Goal: Task Accomplishment & Management: Complete application form

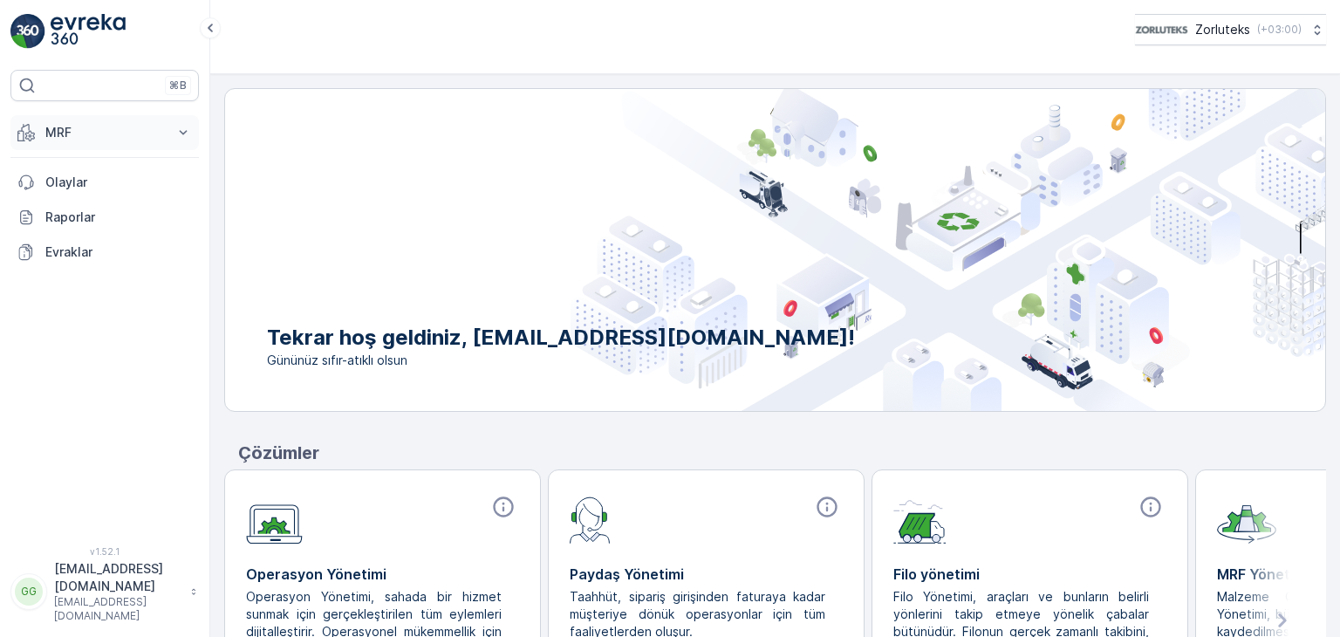
click at [63, 126] on p "MRF" at bounding box center [104, 132] width 119 height 17
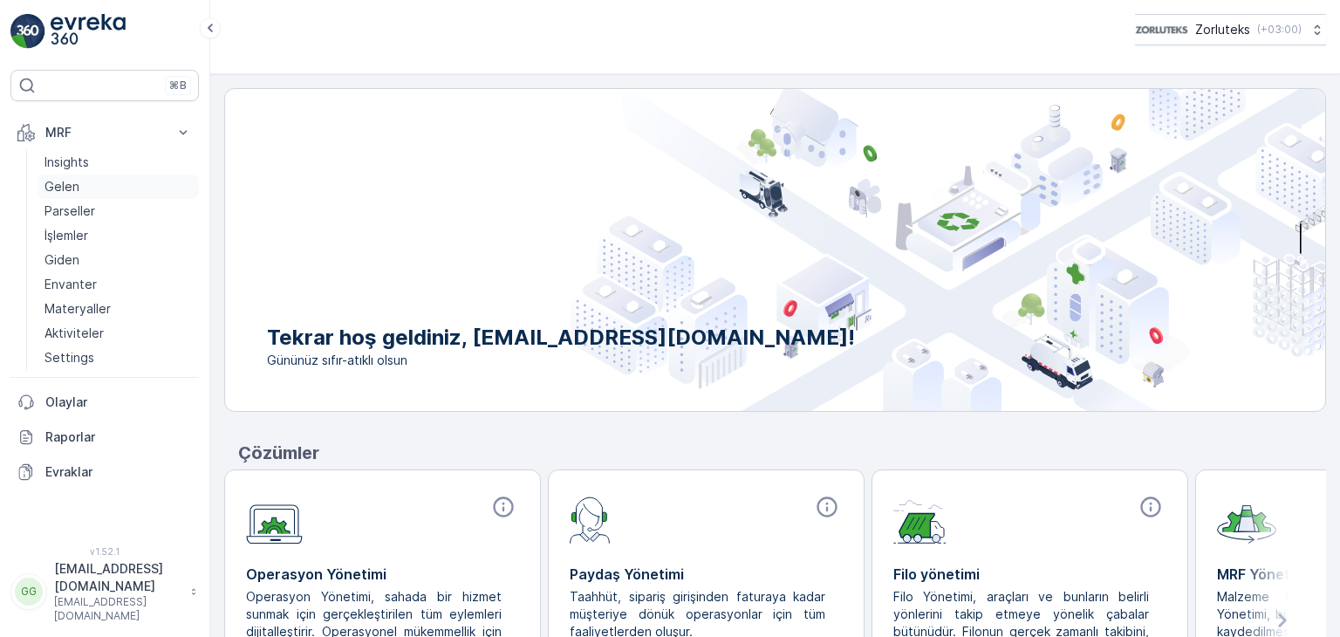
click at [70, 181] on p "Gelen" at bounding box center [61, 186] width 35 height 17
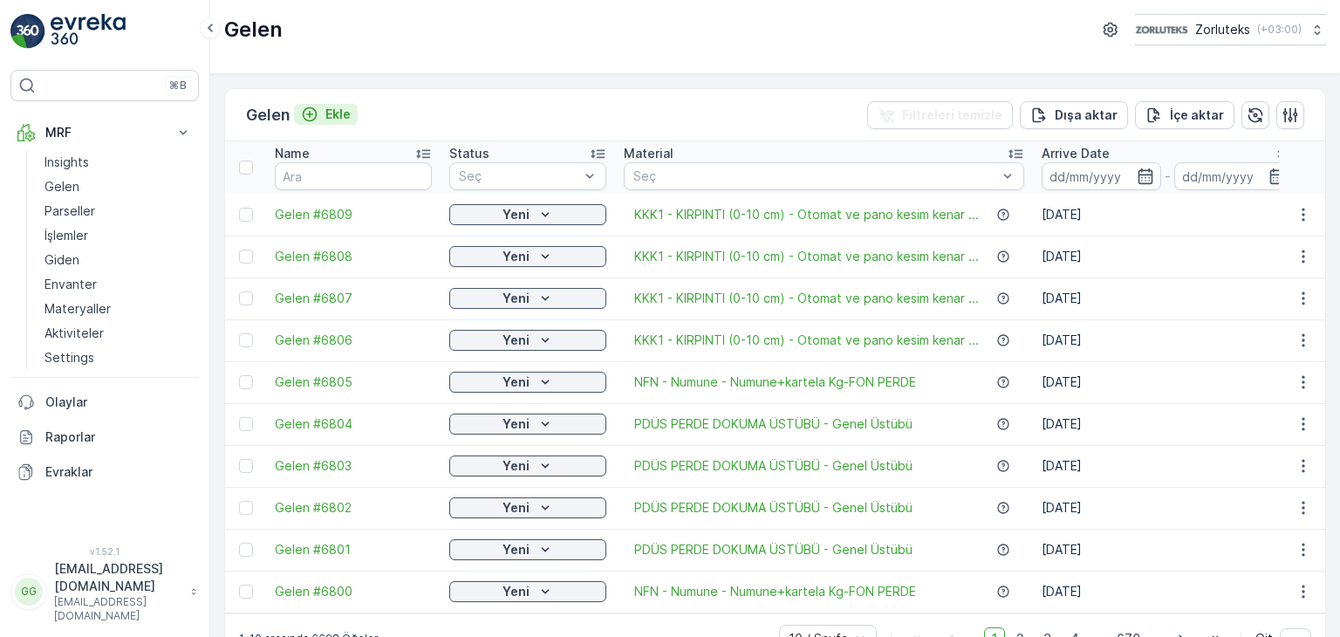
click at [327, 122] on button "Ekle" at bounding box center [326, 114] width 64 height 21
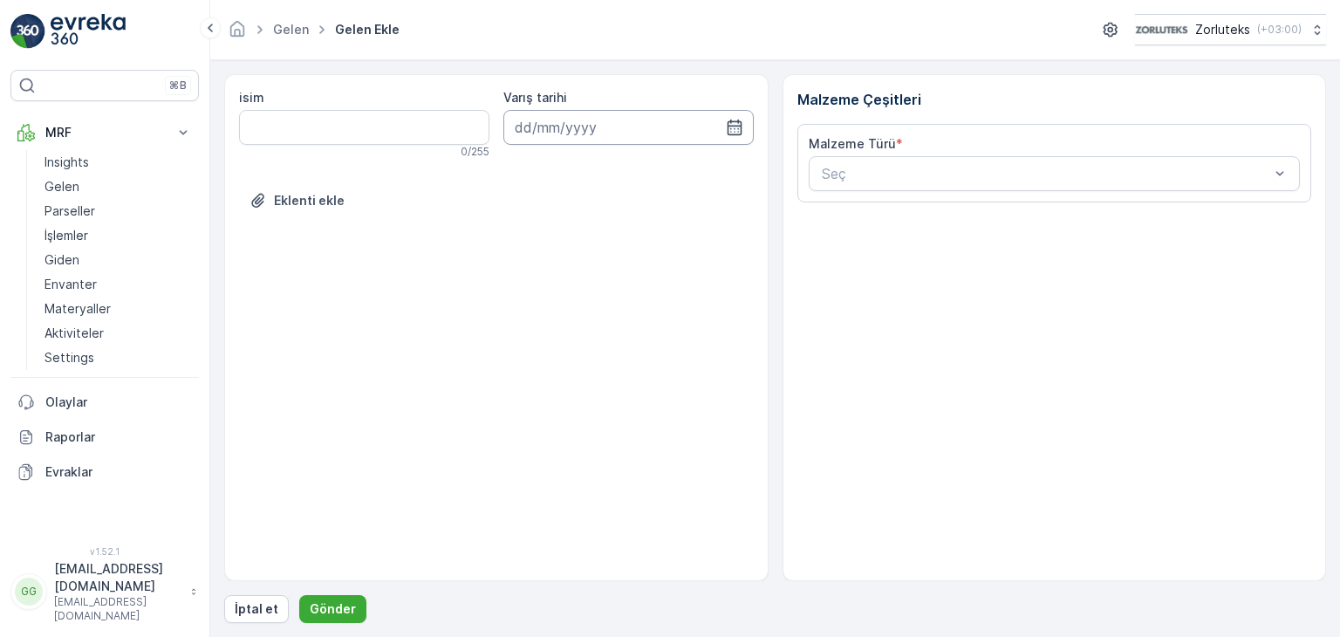
click at [702, 126] on input at bounding box center [628, 127] width 250 height 35
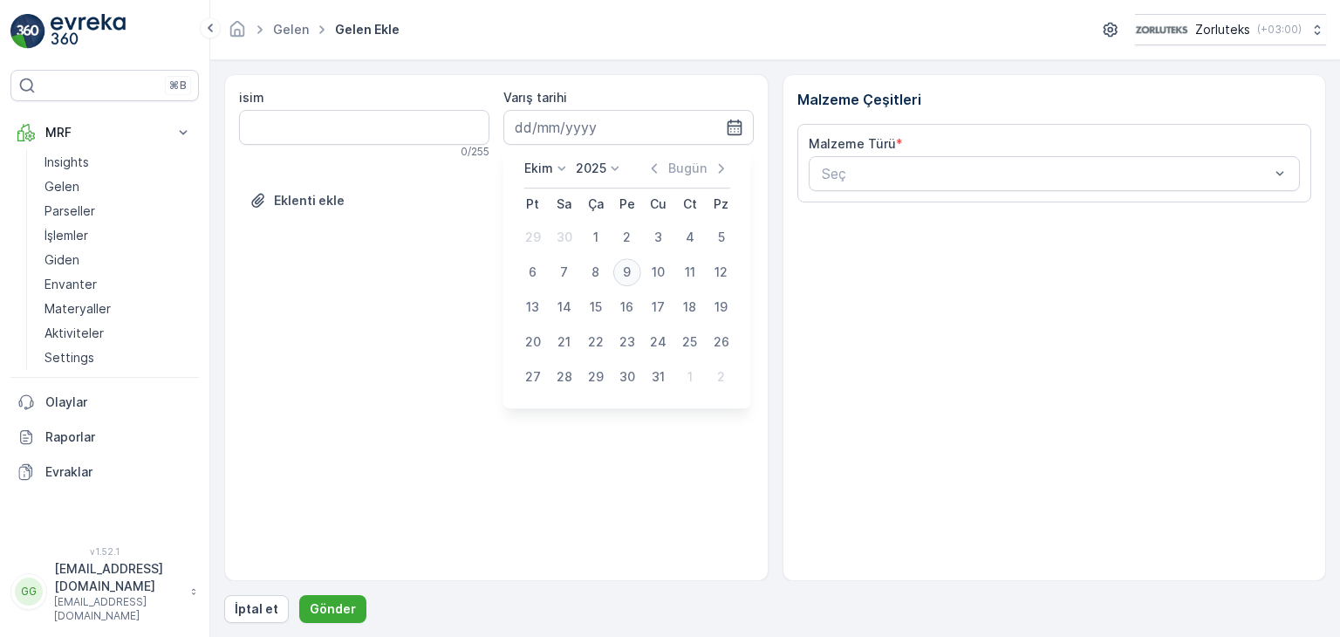
click at [624, 277] on div "9" at bounding box center [627, 272] width 28 height 28
type input "[DATE]"
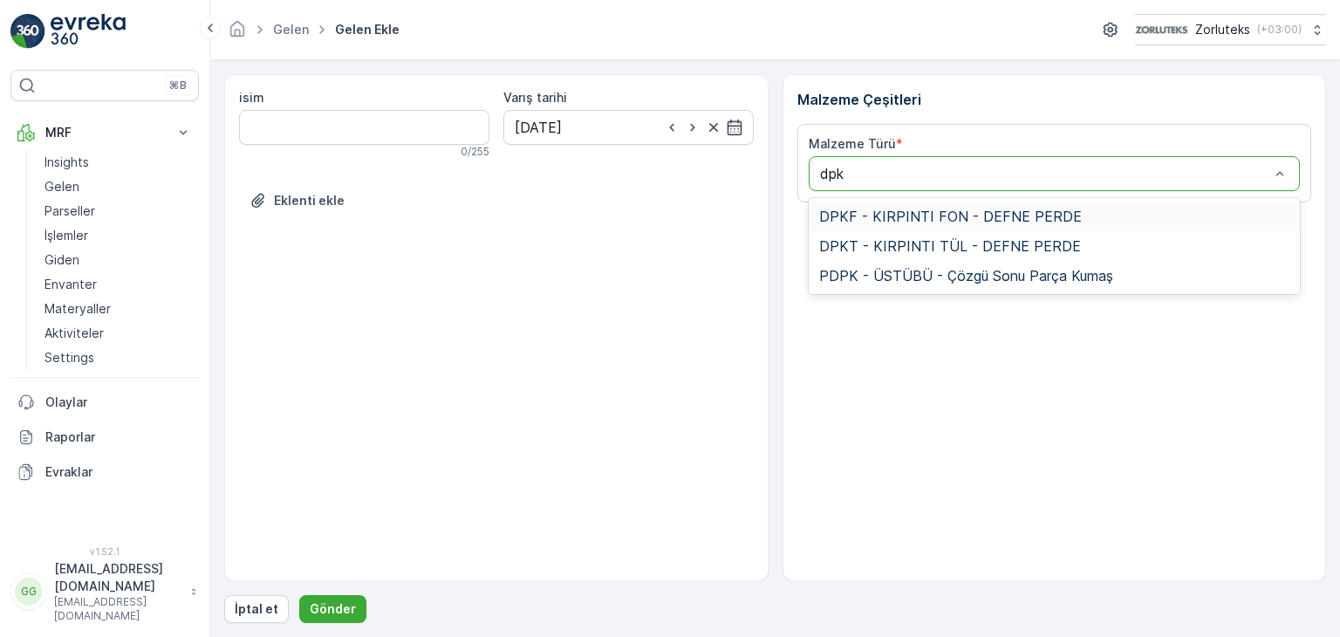
type input "dpkf"
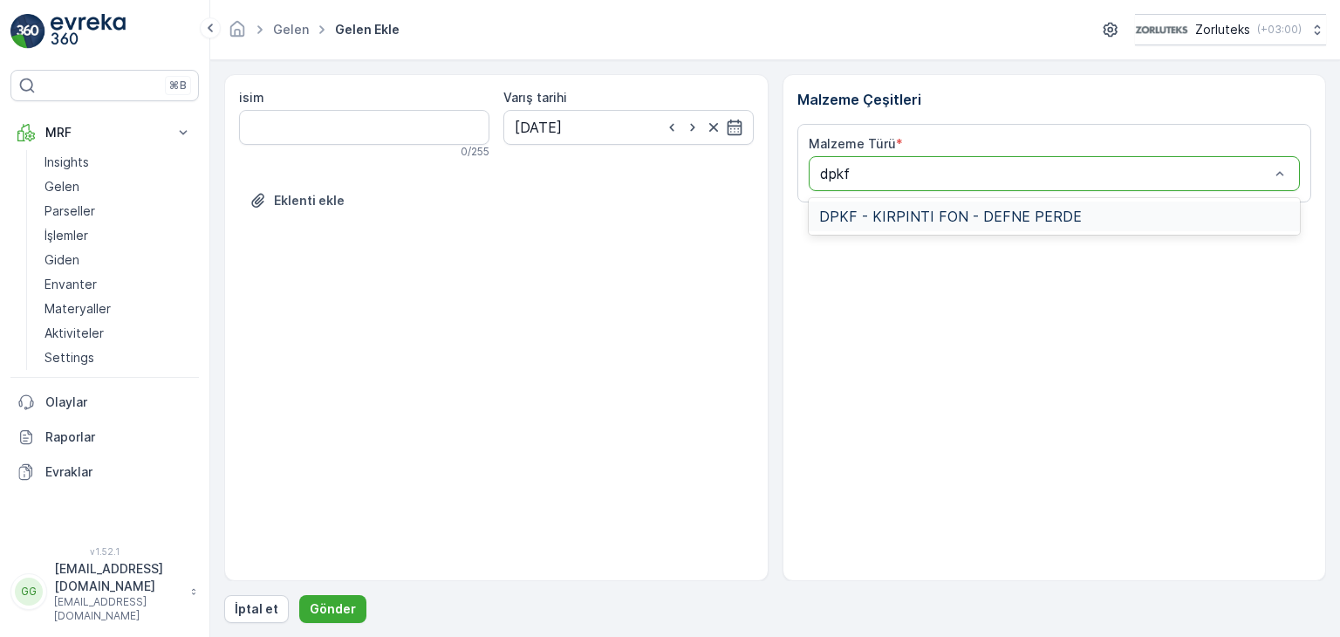
click at [943, 208] on span "DPKF - KIRPINTI FON - DEFNE PERDE" at bounding box center [950, 216] width 263 height 16
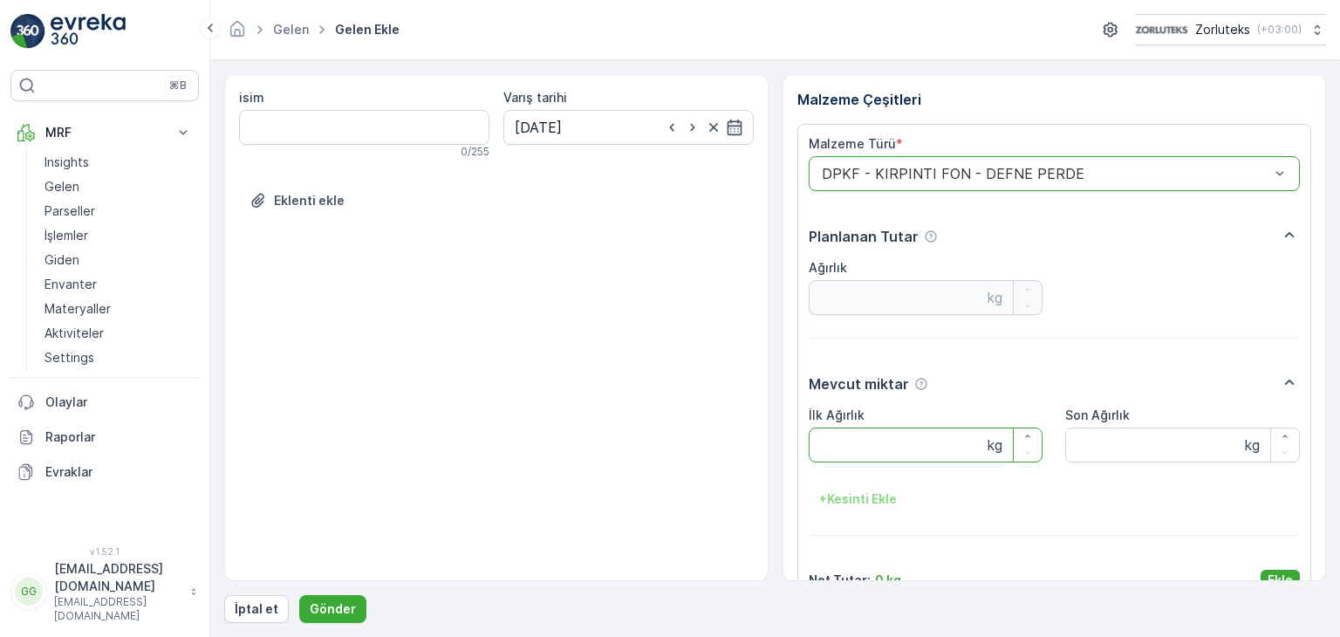
click at [885, 442] on Ağırlık "İlk Ağırlık" at bounding box center [926, 444] width 235 height 35
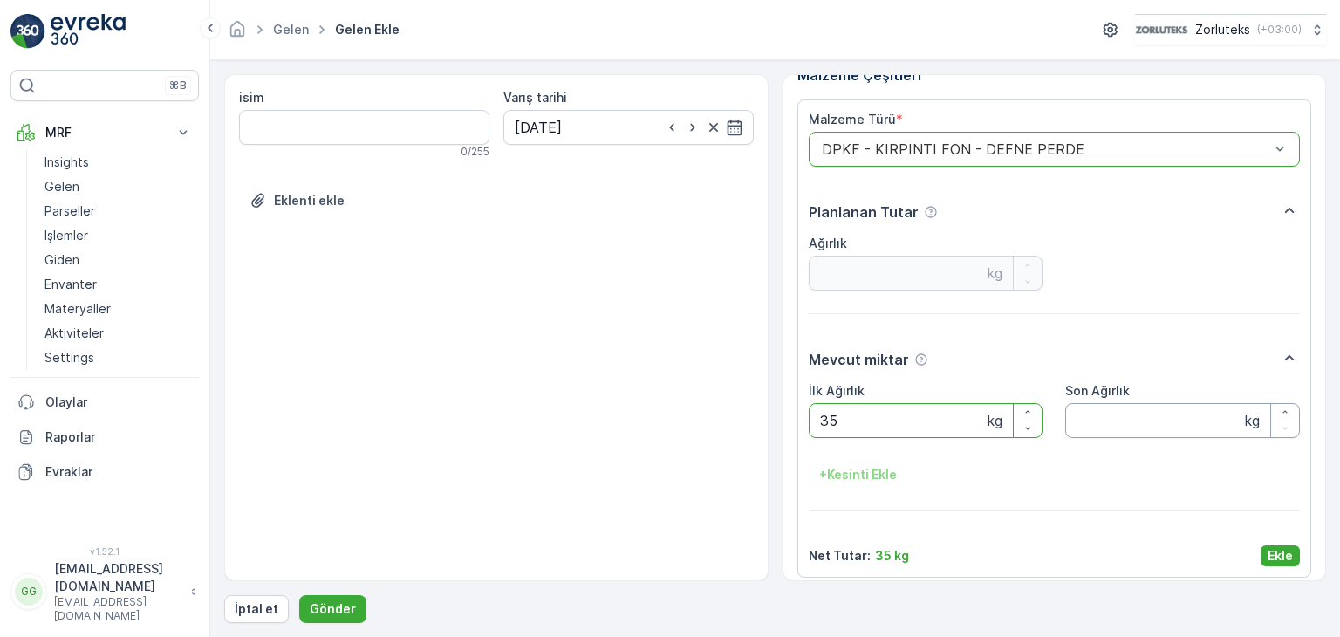
scroll to position [35, 0]
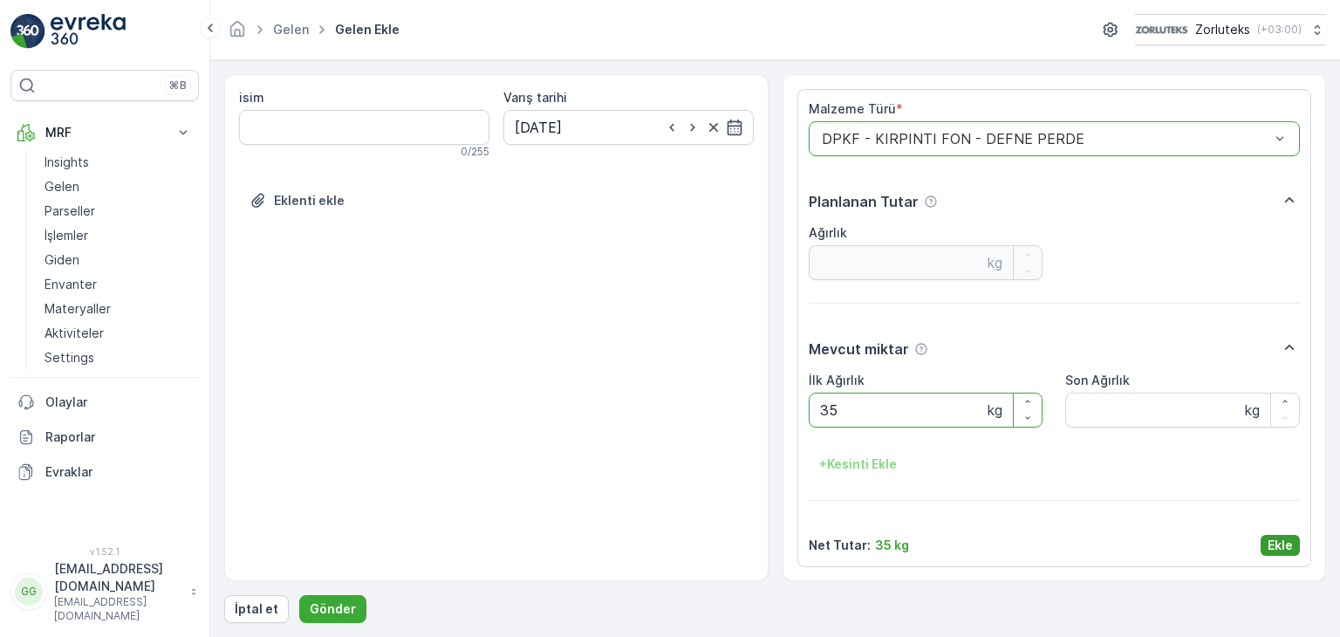
type Ağırlık "35"
click at [1280, 540] on p "Ekle" at bounding box center [1280, 545] width 25 height 17
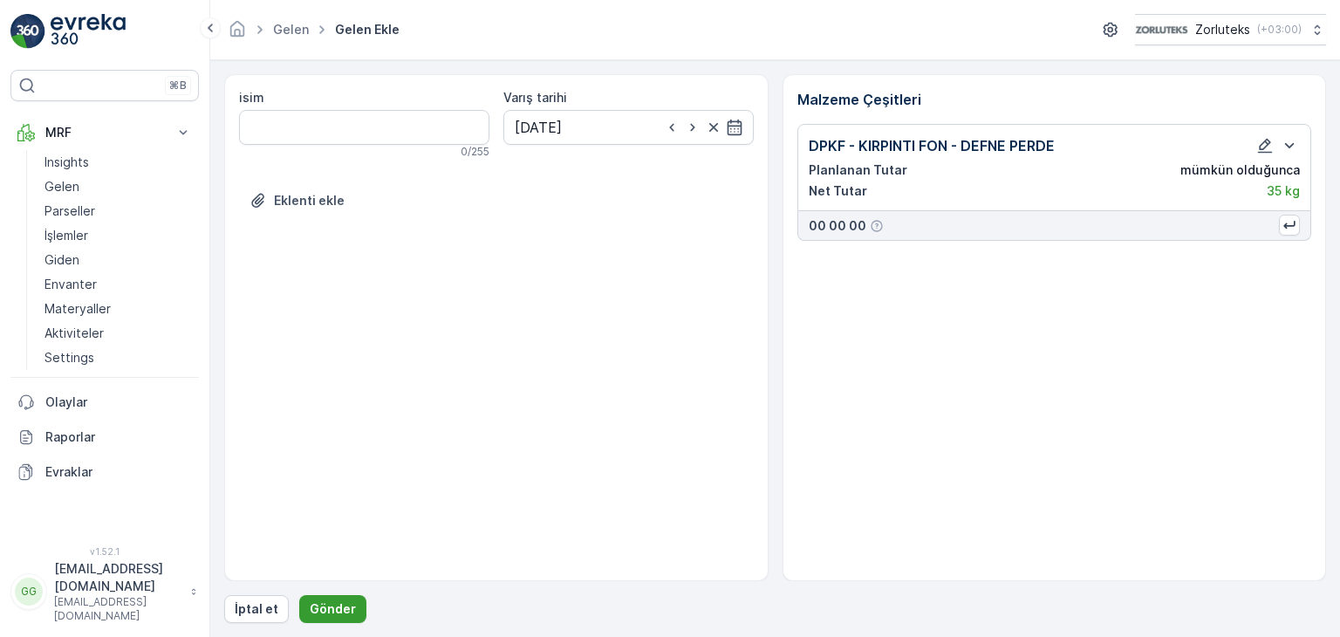
click at [342, 615] on p "Gönder" at bounding box center [333, 608] width 46 height 17
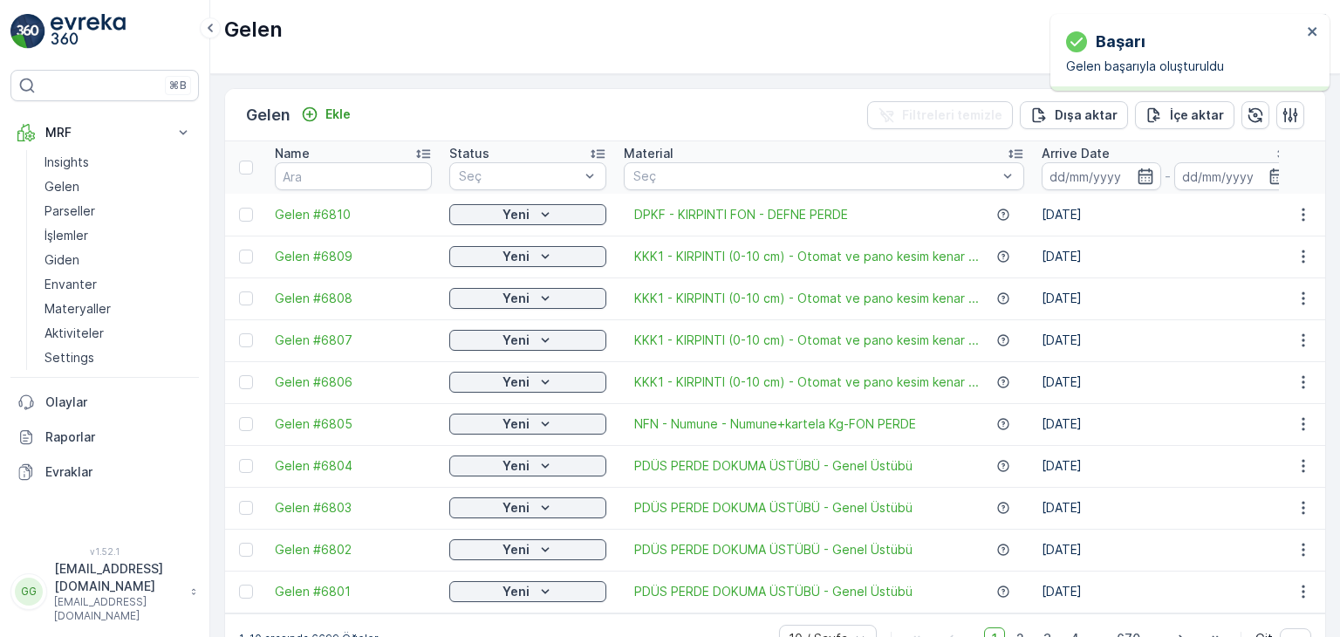
click at [237, 210] on td at bounding box center [245, 215] width 41 height 42
click at [244, 210] on div at bounding box center [246, 215] width 14 height 14
click at [239, 208] on input "checkbox" at bounding box center [239, 208] width 0 height 0
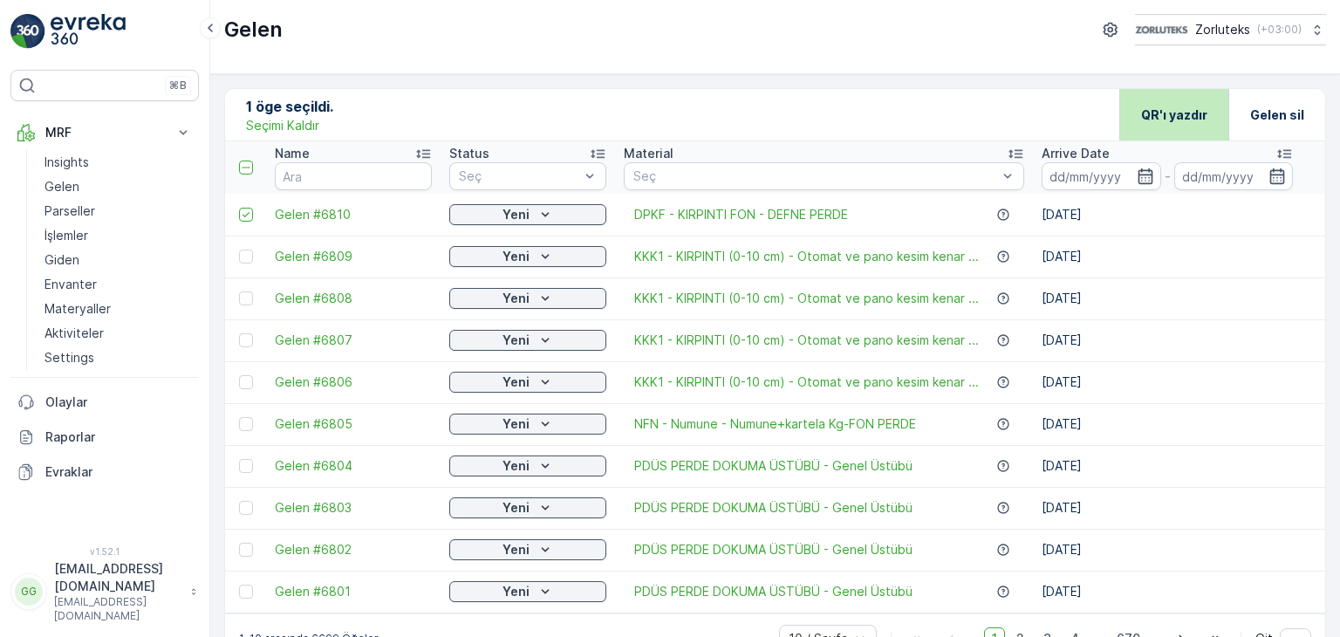
click at [1197, 119] on p "QR'ı yazdır" at bounding box center [1174, 114] width 66 height 17
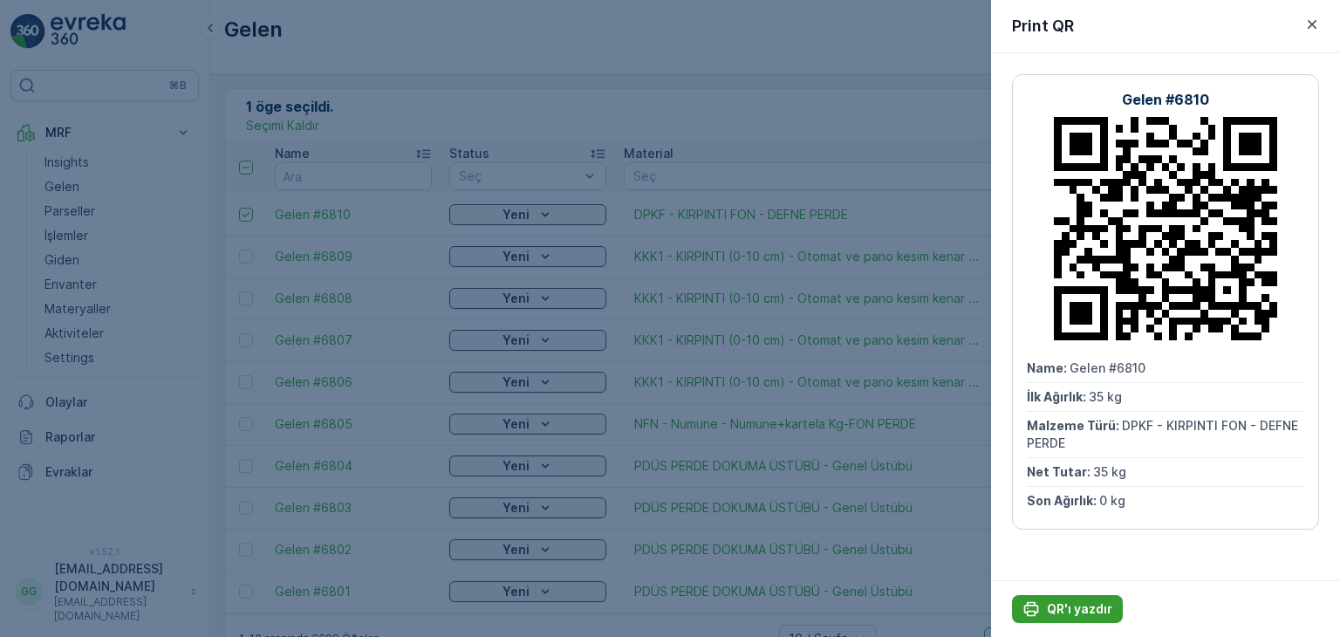
click at [1083, 608] on p "QR'ı yazdır" at bounding box center [1079, 608] width 65 height 17
click at [1309, 19] on icon "button" at bounding box center [1311, 24] width 17 height 17
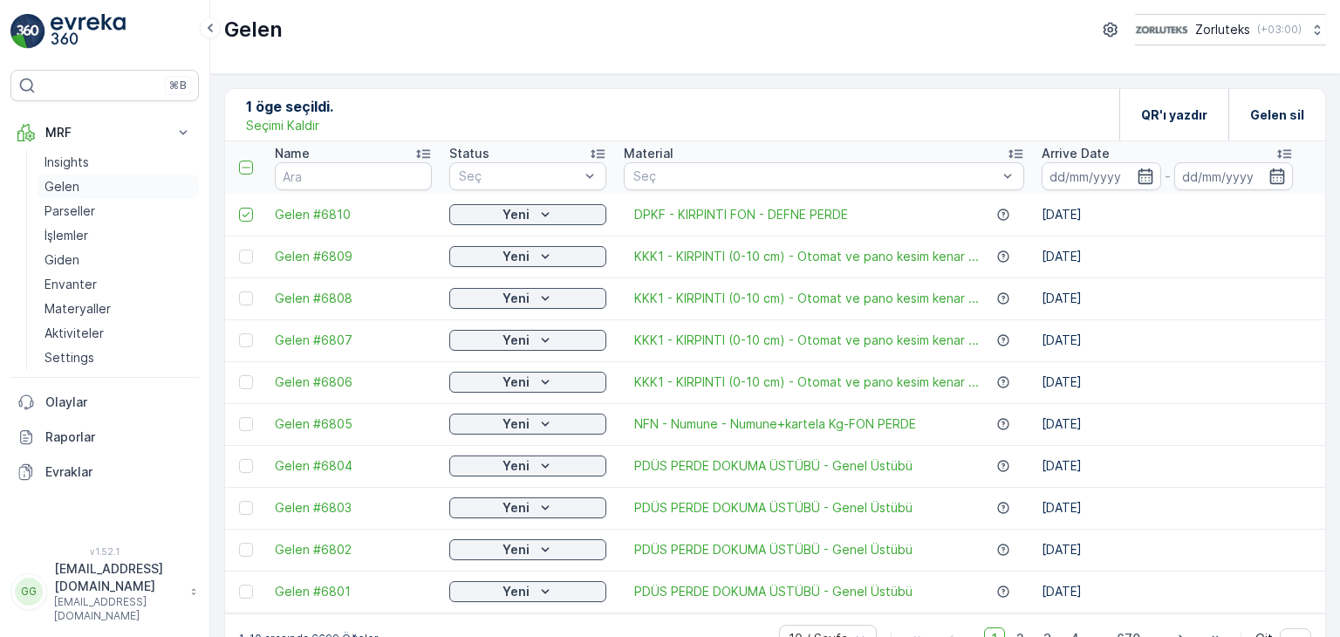
click at [70, 186] on p "Gelen" at bounding box center [61, 186] width 35 height 17
click at [72, 185] on p "Gelen" at bounding box center [61, 186] width 35 height 17
click at [256, 120] on p "Seçimi Kaldır" at bounding box center [282, 125] width 73 height 17
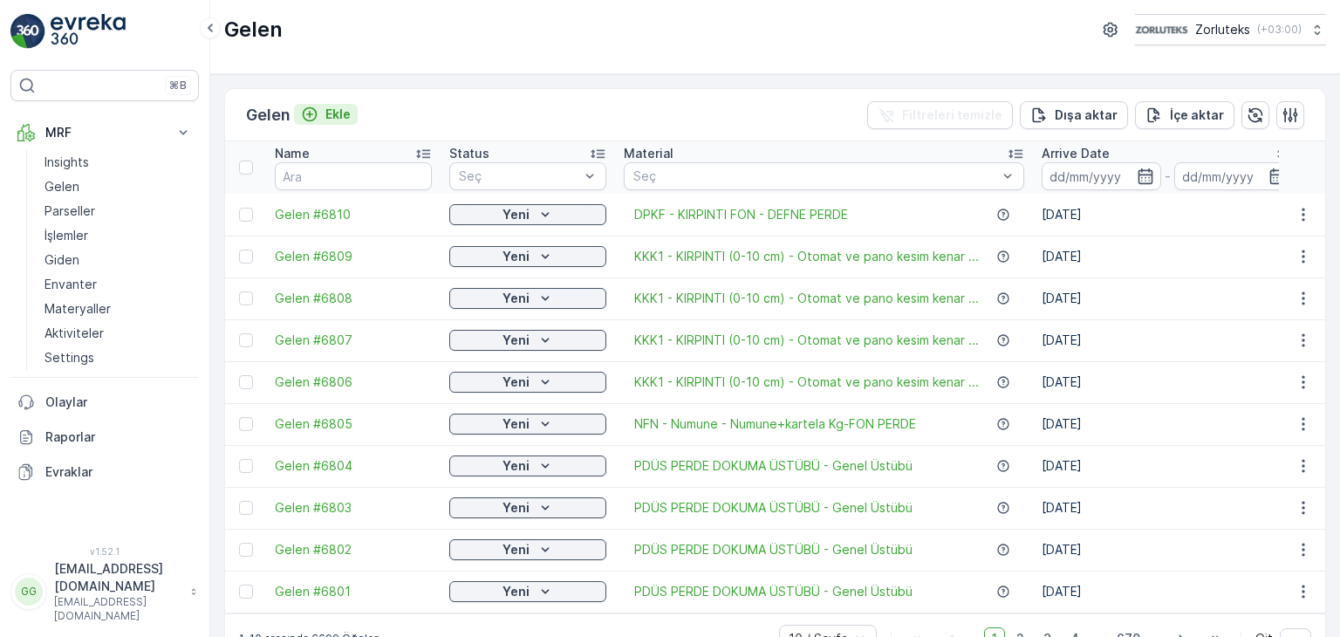
click at [345, 113] on p "Ekle" at bounding box center [337, 114] width 25 height 17
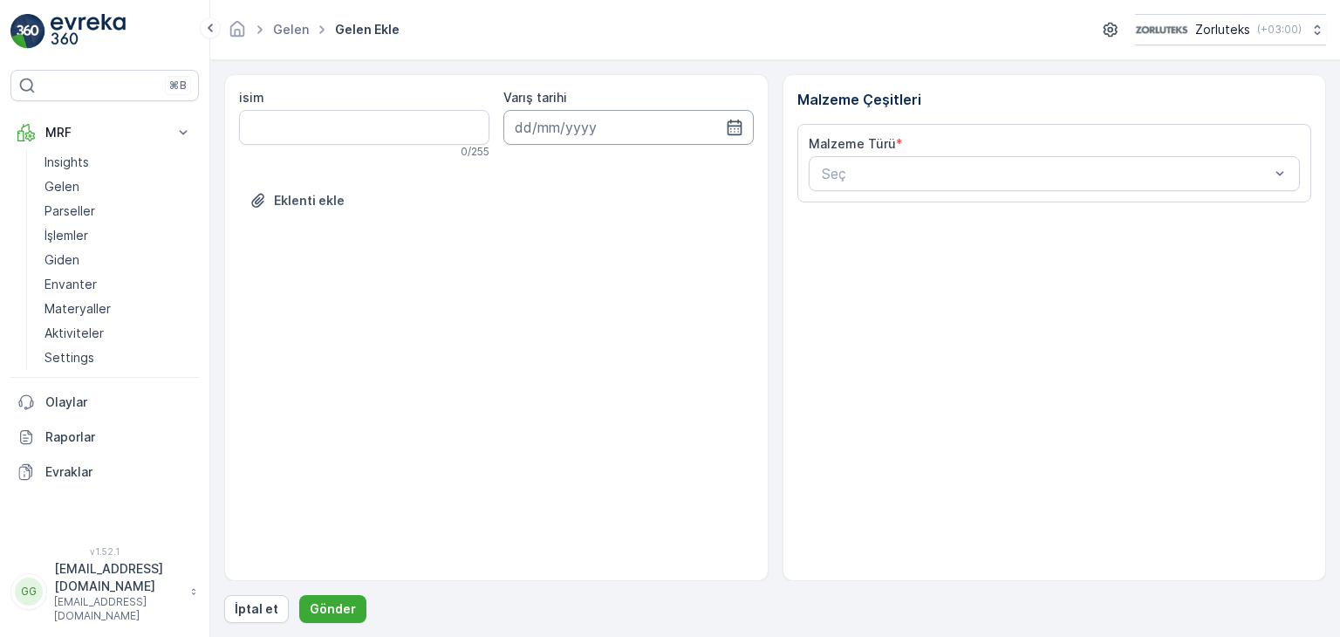
click at [722, 124] on input at bounding box center [628, 127] width 250 height 35
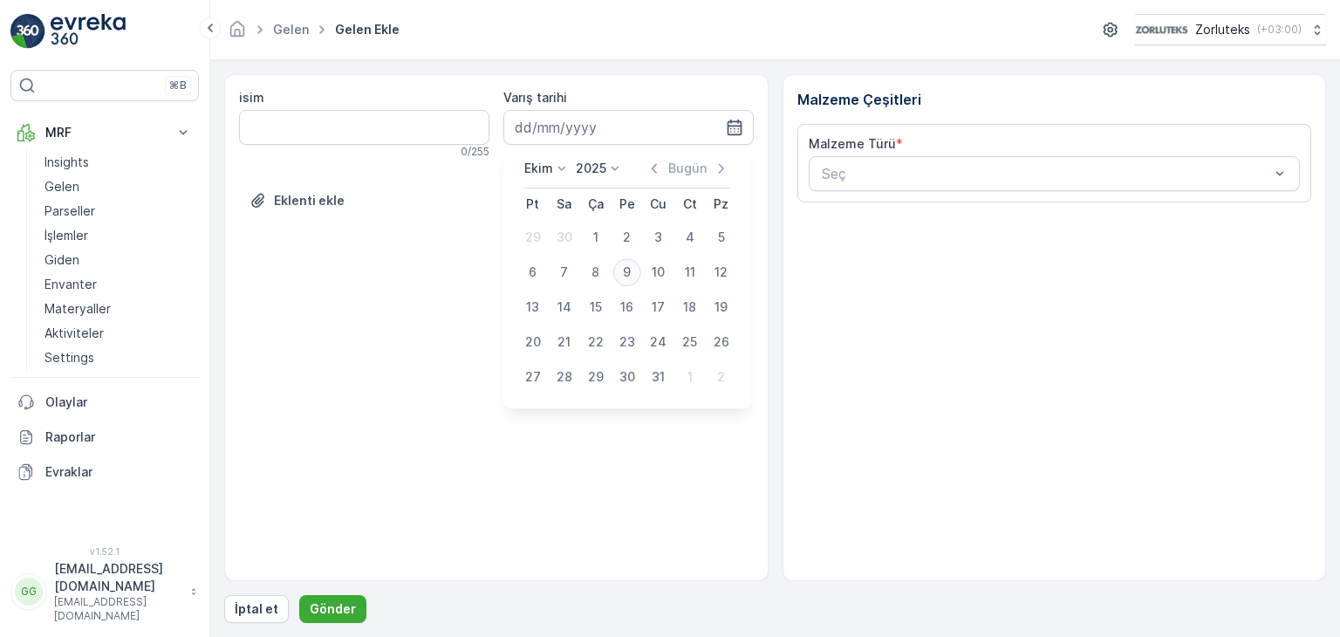
click at [623, 273] on div "9" at bounding box center [627, 272] width 28 height 28
type input "[DATE]"
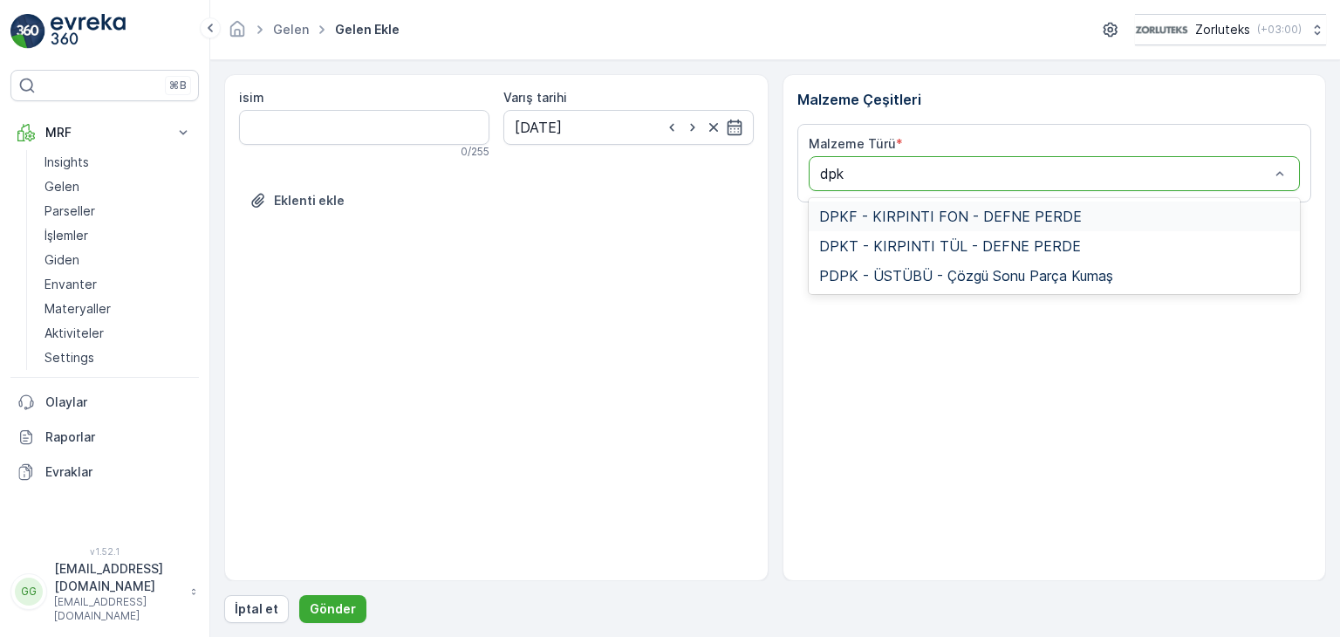
type input "dpkf"
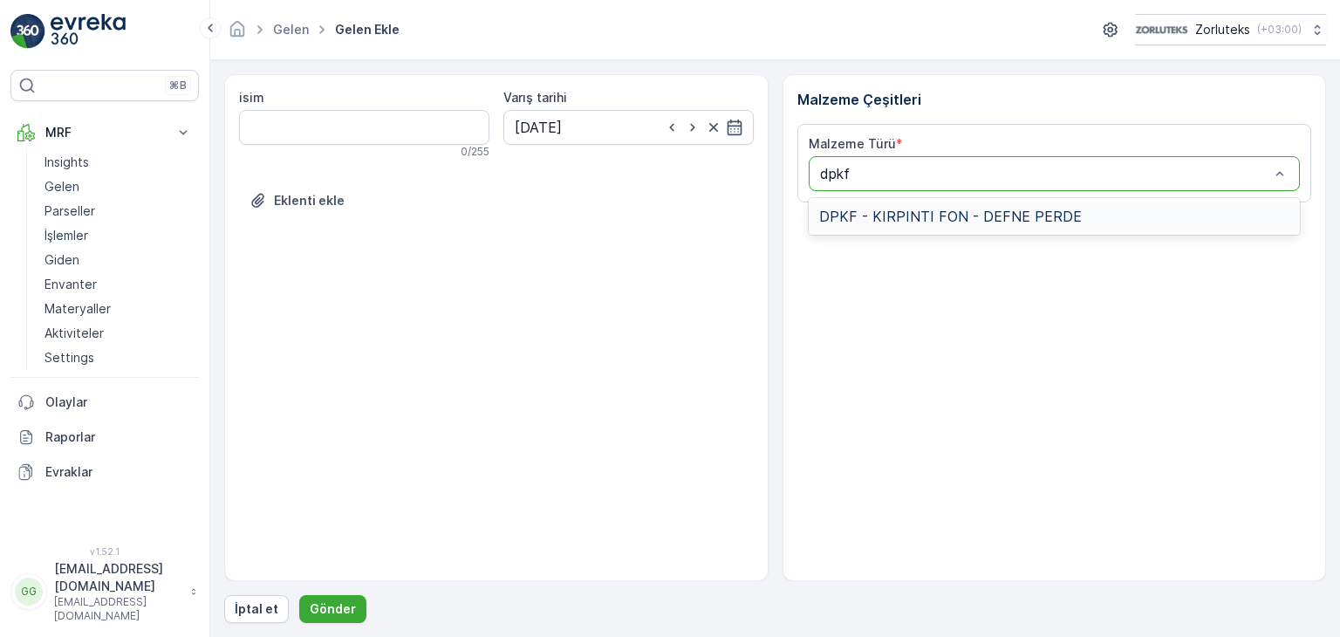
click at [898, 208] on span "DPKF - KIRPINTI FON - DEFNE PERDE" at bounding box center [950, 216] width 263 height 16
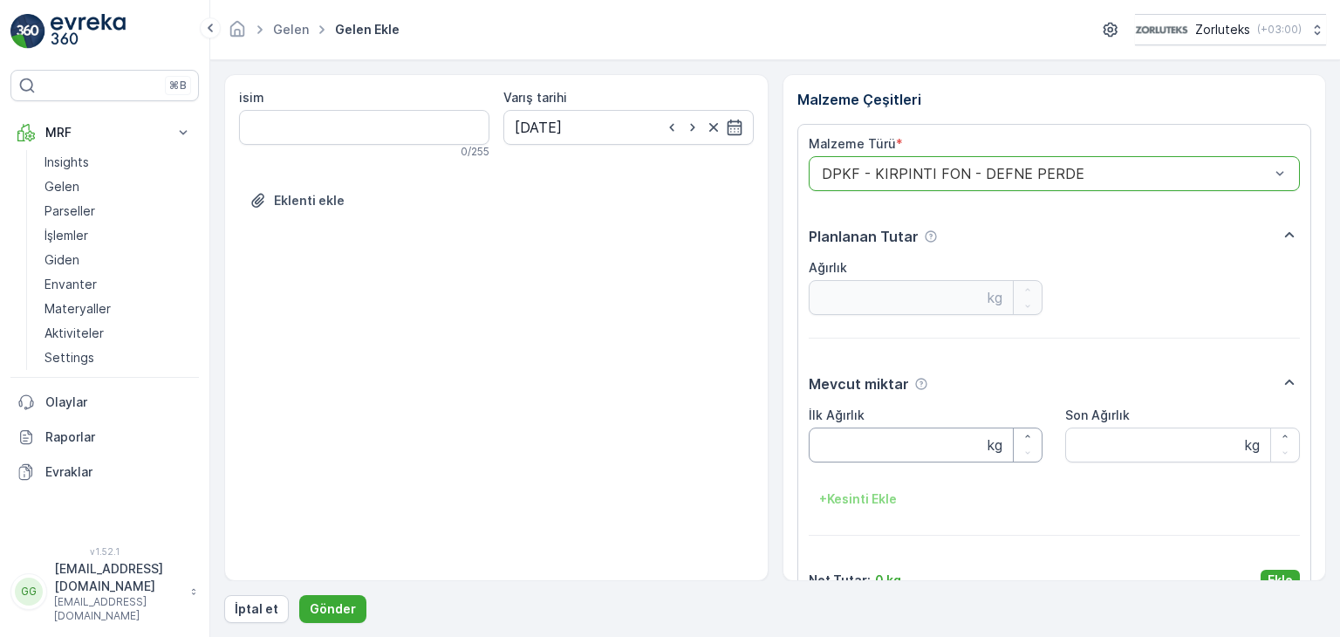
click at [913, 448] on Ağırlık "İlk Ağırlık" at bounding box center [926, 444] width 235 height 35
type Ağırlık "11"
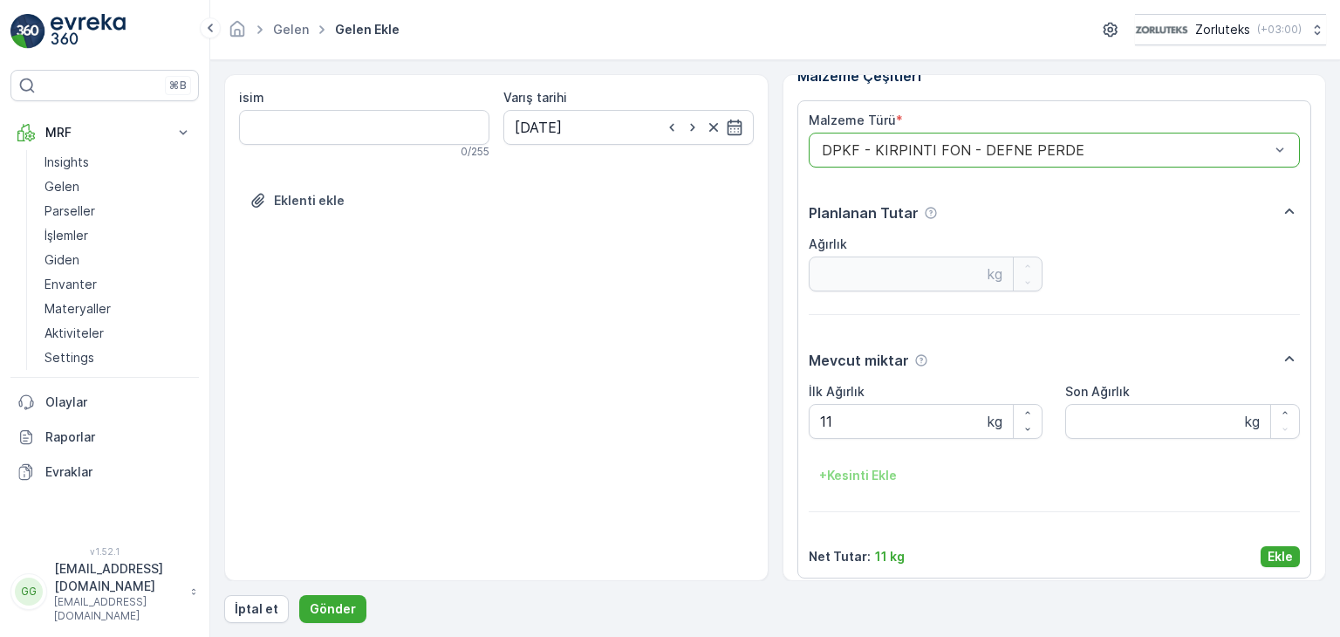
scroll to position [35, 0]
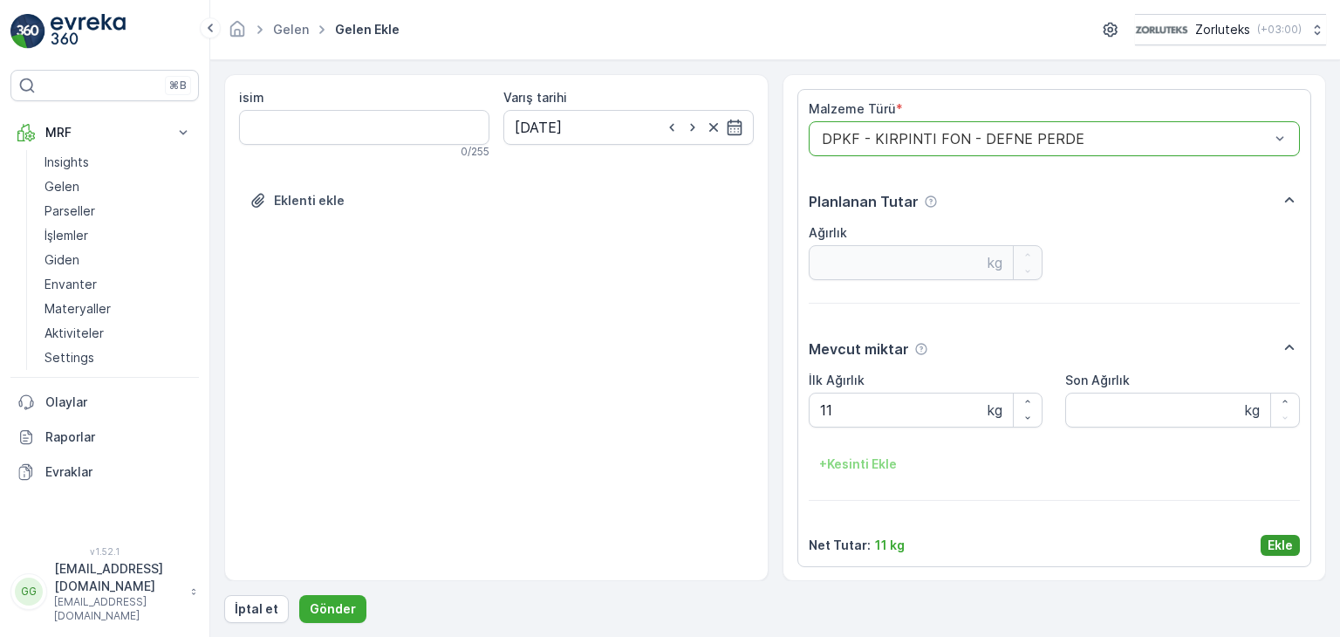
click at [1268, 538] on p "Ekle" at bounding box center [1280, 545] width 25 height 17
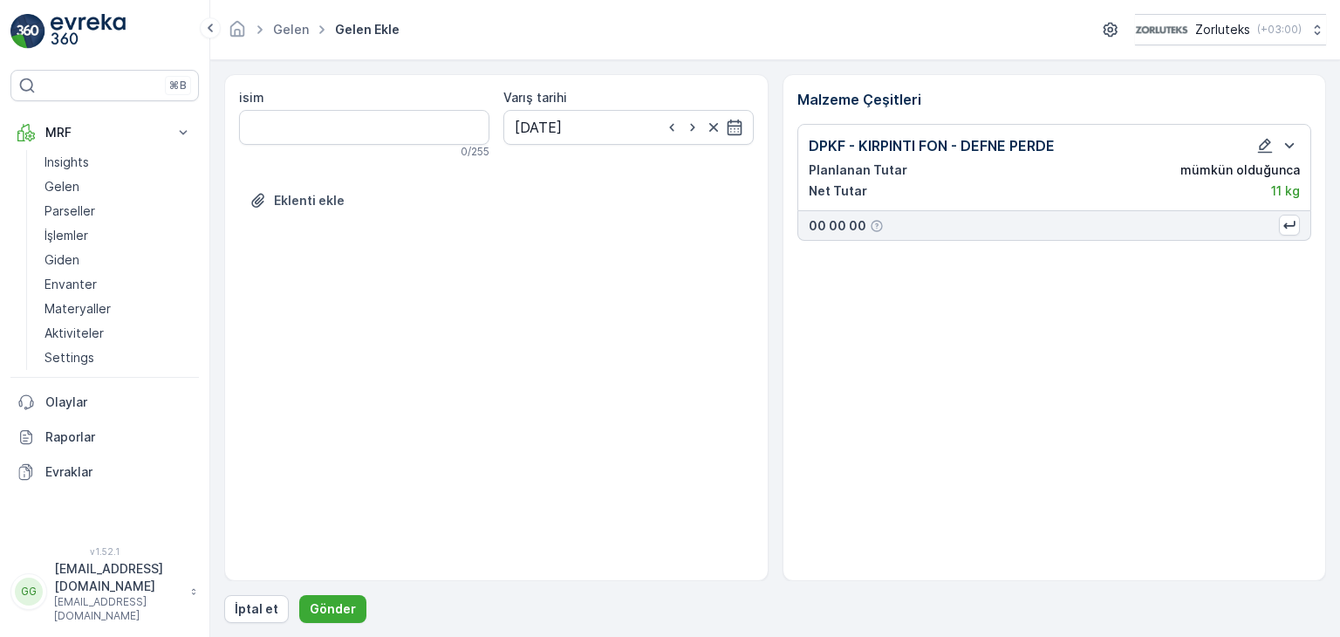
scroll to position [0, 0]
click at [334, 617] on p "Gönder" at bounding box center [333, 608] width 46 height 17
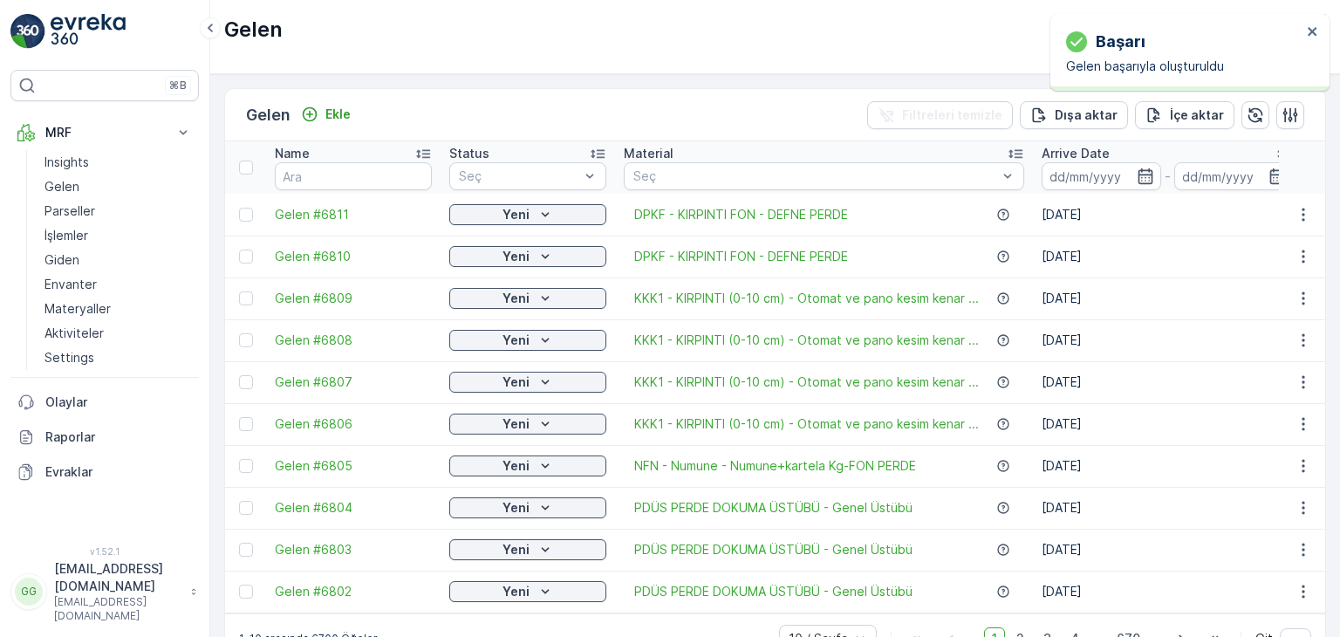
click at [251, 224] on td at bounding box center [245, 215] width 41 height 42
click at [250, 221] on td at bounding box center [245, 215] width 41 height 42
click at [248, 212] on div at bounding box center [246, 215] width 14 height 14
click at [239, 208] on input "checkbox" at bounding box center [239, 208] width 0 height 0
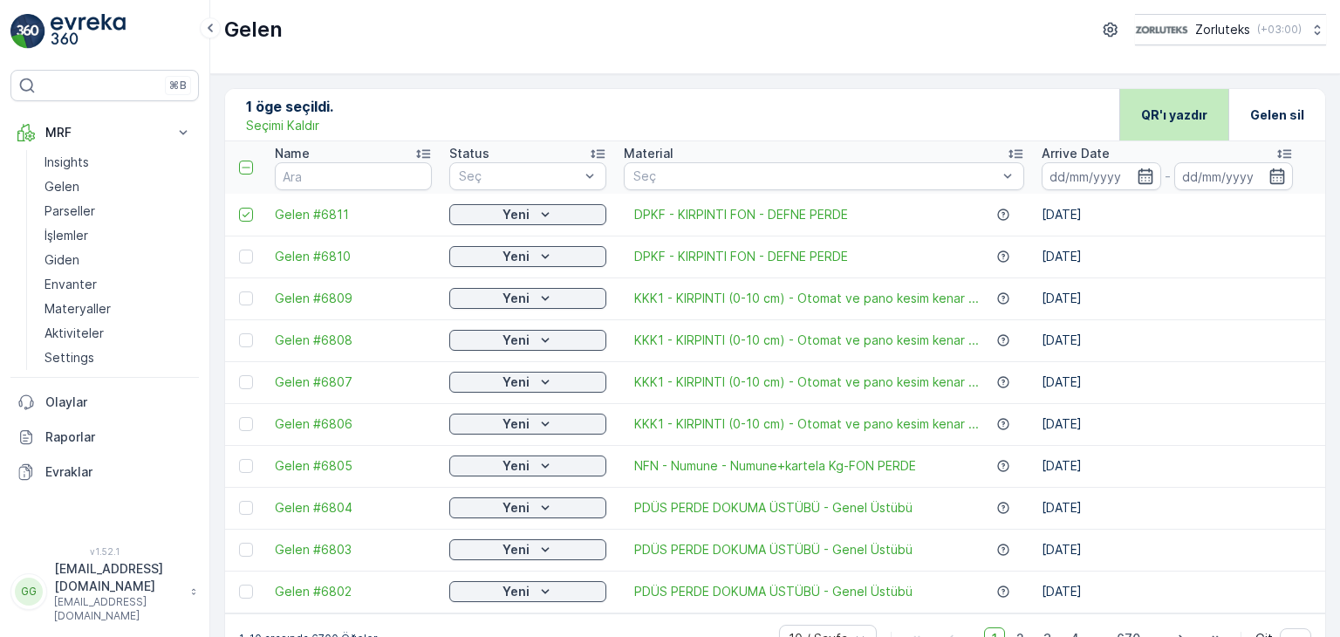
click at [1186, 119] on p "QR'ı yazdır" at bounding box center [1174, 114] width 66 height 17
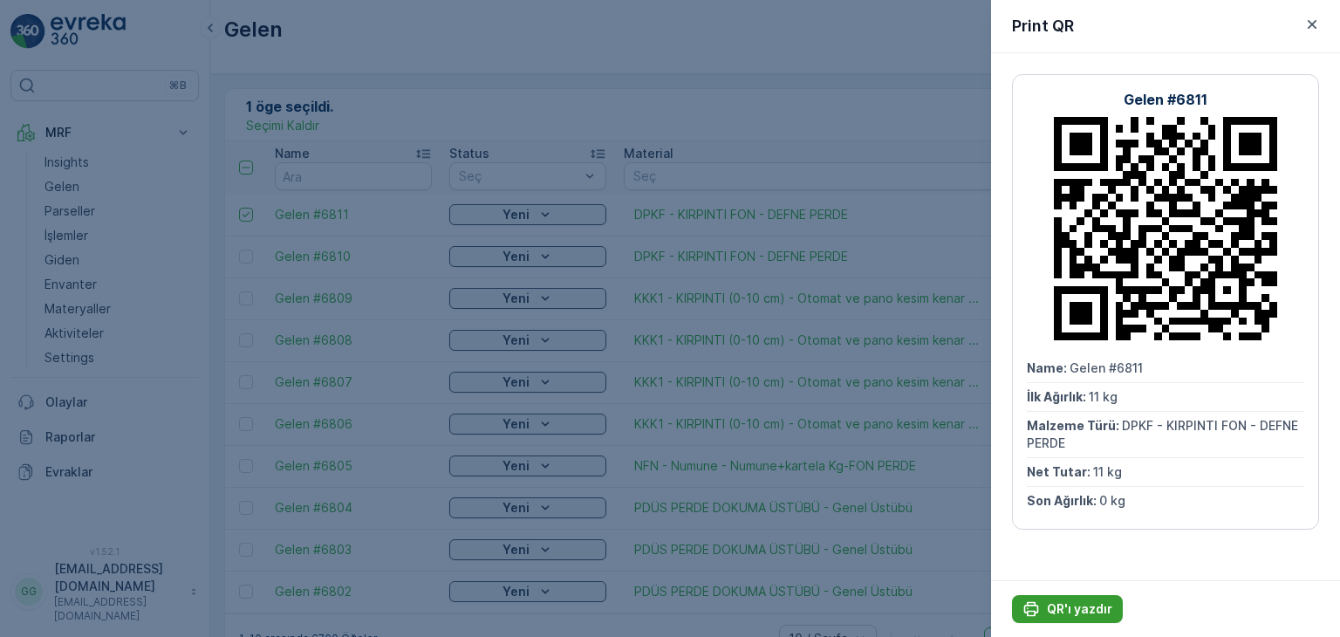
click at [1076, 606] on p "QR'ı yazdır" at bounding box center [1079, 608] width 65 height 17
click at [1312, 23] on icon "button" at bounding box center [1311, 24] width 17 height 17
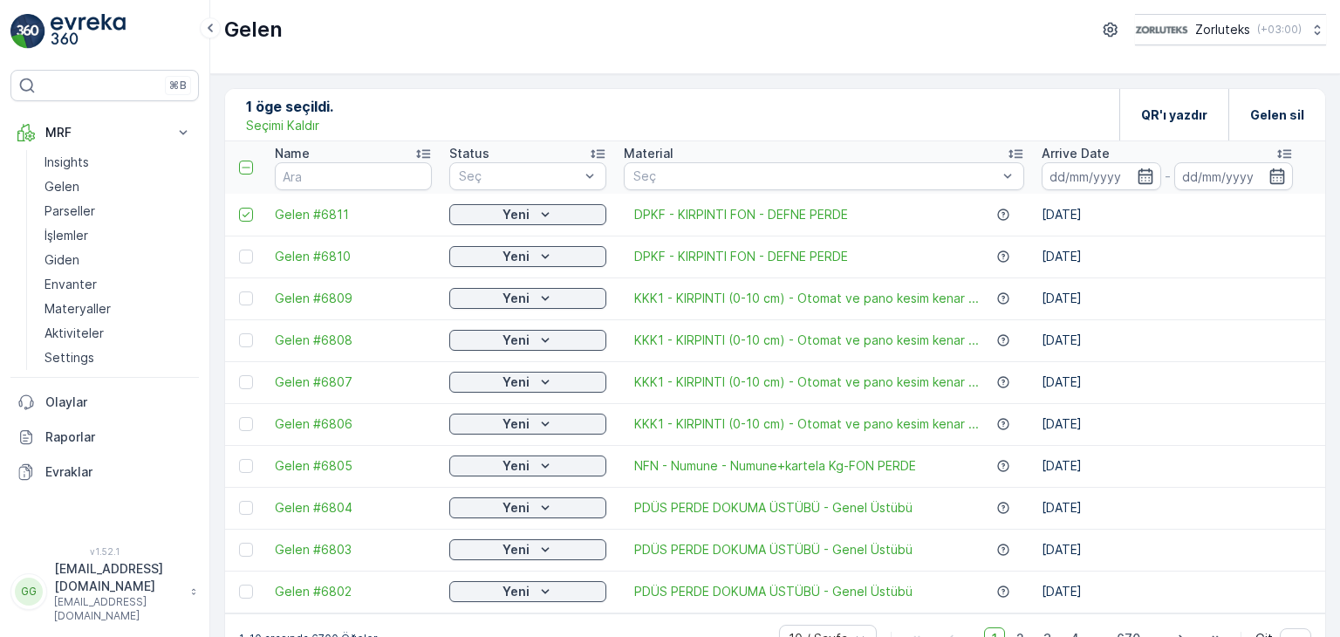
click at [290, 127] on p "Seçimi Kaldır" at bounding box center [282, 125] width 73 height 17
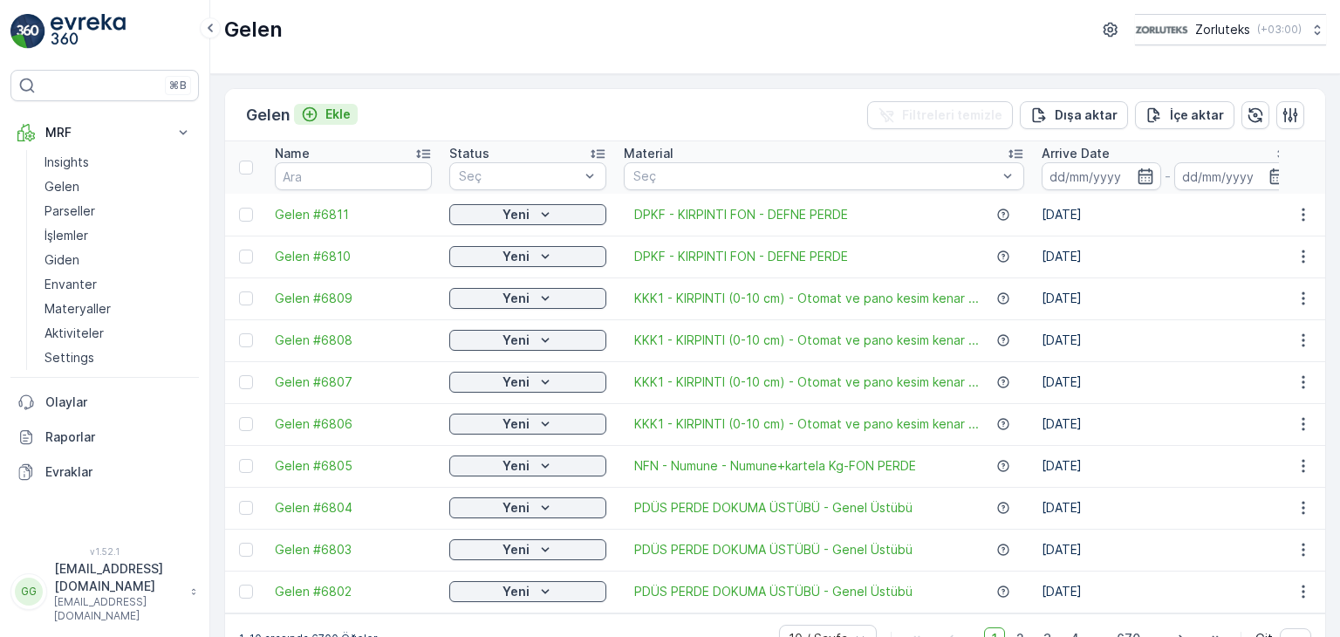
click at [331, 111] on p "Ekle" at bounding box center [337, 114] width 25 height 17
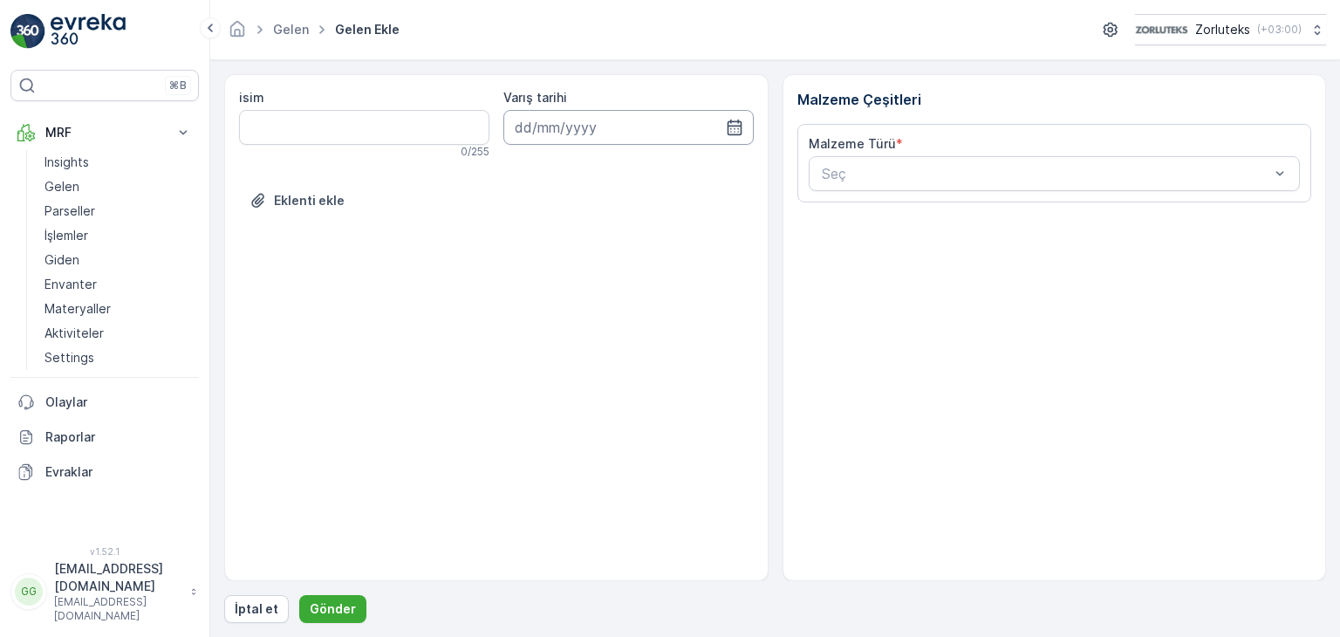
click at [724, 113] on input at bounding box center [628, 127] width 250 height 35
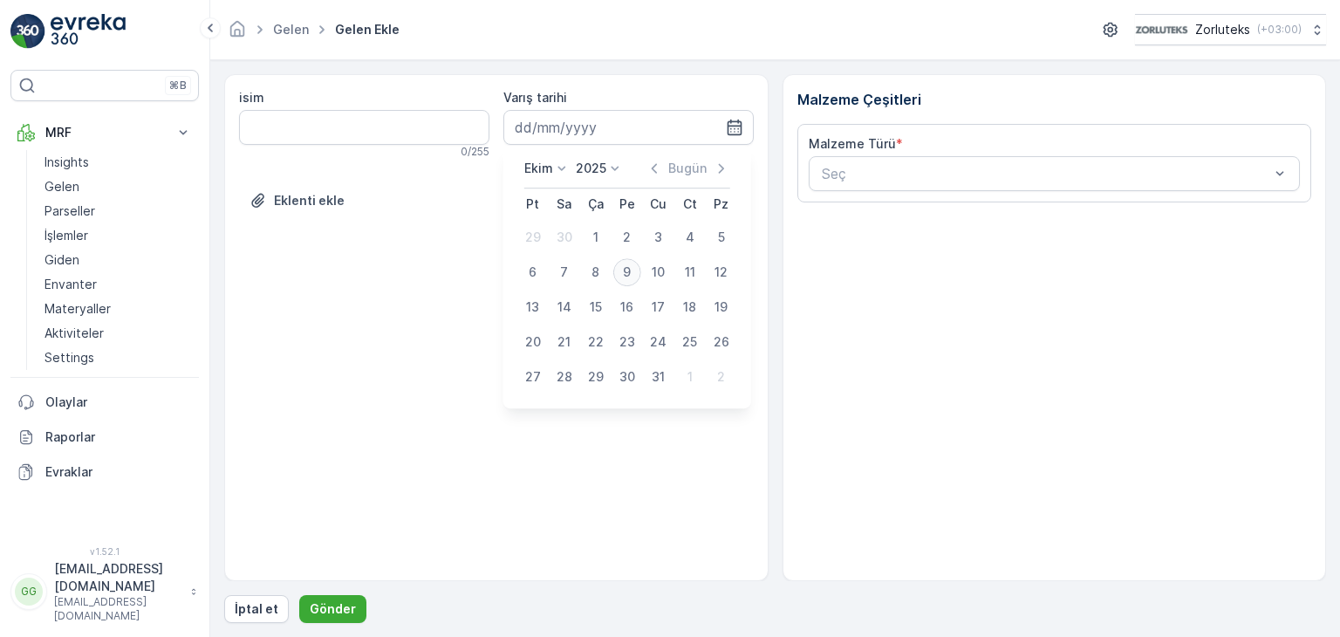
click at [621, 273] on div "9" at bounding box center [627, 272] width 28 height 28
type input "[DATE]"
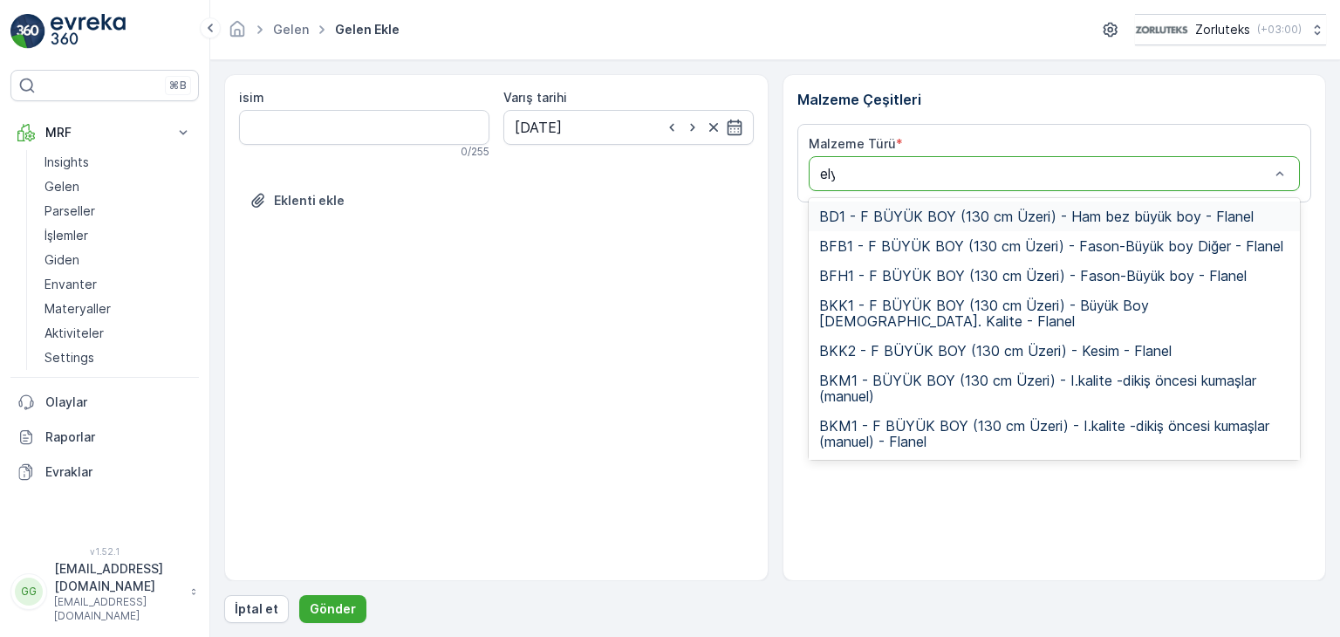
type input "elyr"
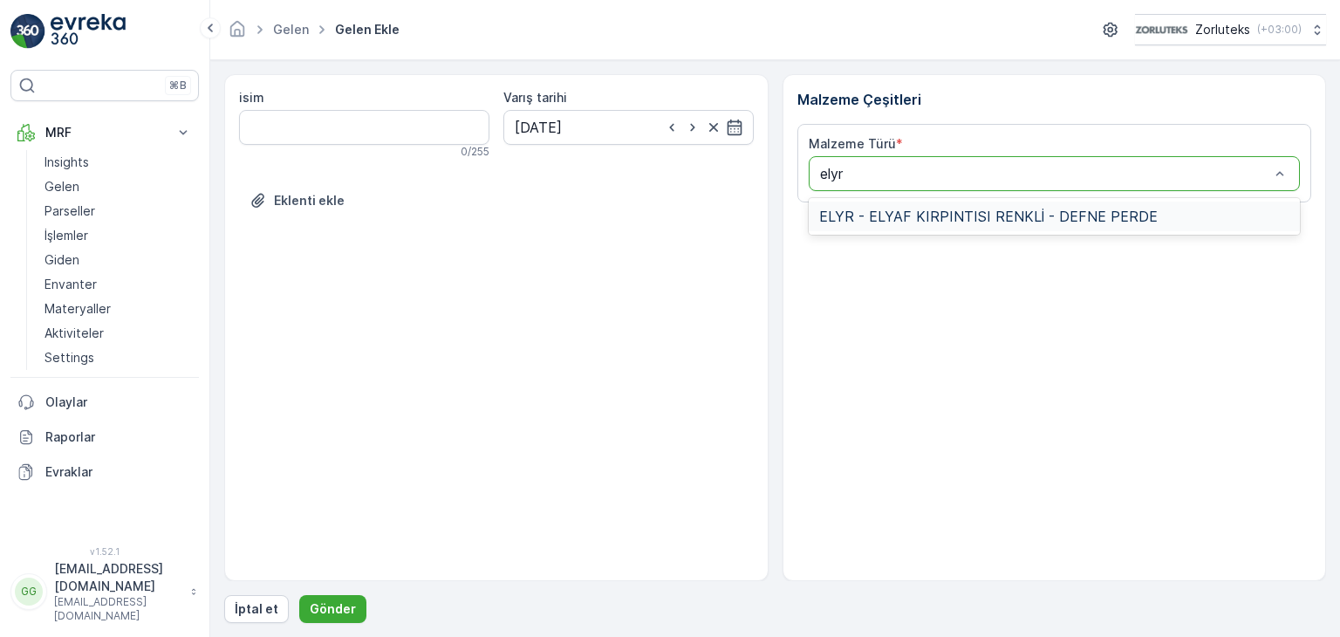
click at [869, 210] on span "ELYR - ELYAF KIRPINTISI RENKLİ - DEFNE PERDE" at bounding box center [988, 216] width 338 height 16
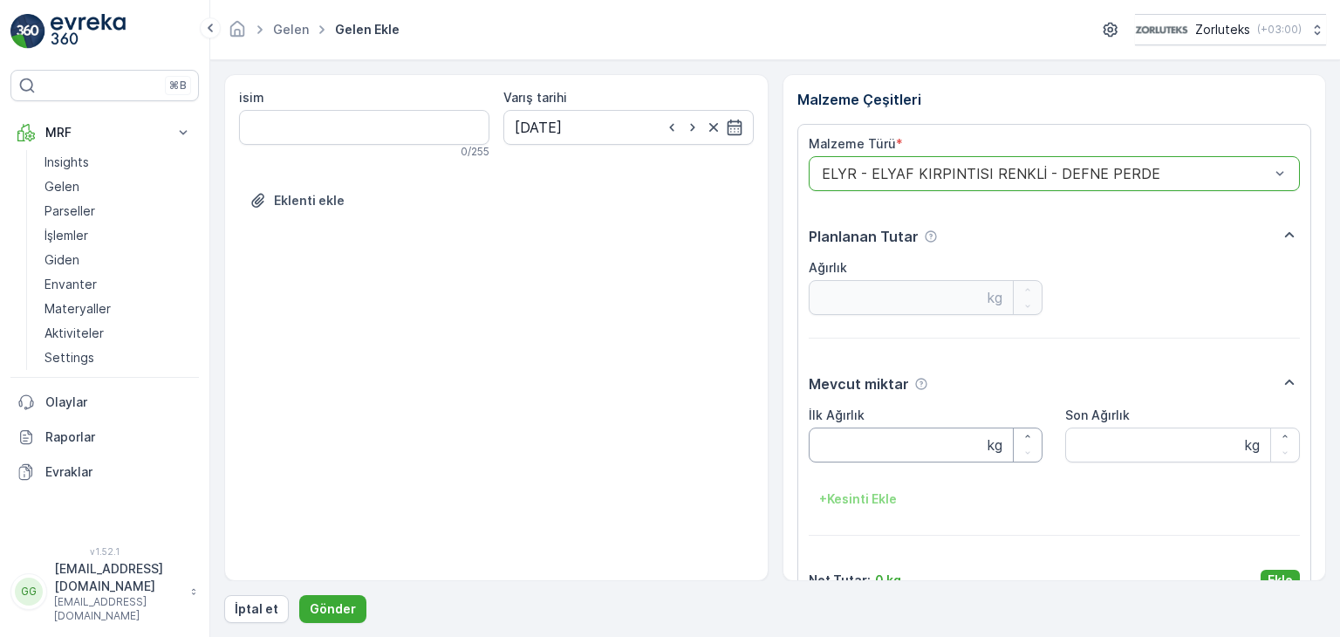
click at [837, 448] on Ağırlık "İlk Ağırlık" at bounding box center [926, 444] width 235 height 35
click at [883, 448] on Ağırlık "İlk Ağırlık" at bounding box center [926, 444] width 235 height 35
type Ağırlık "17"
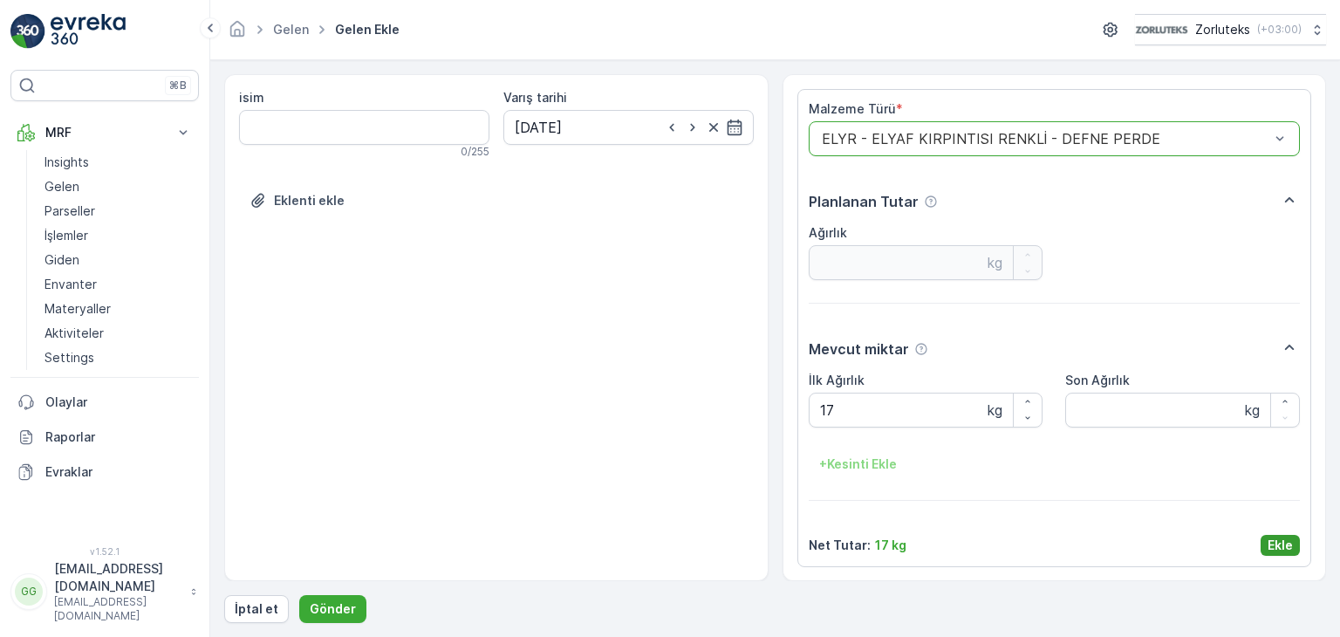
click at [1275, 537] on p "Ekle" at bounding box center [1280, 545] width 25 height 17
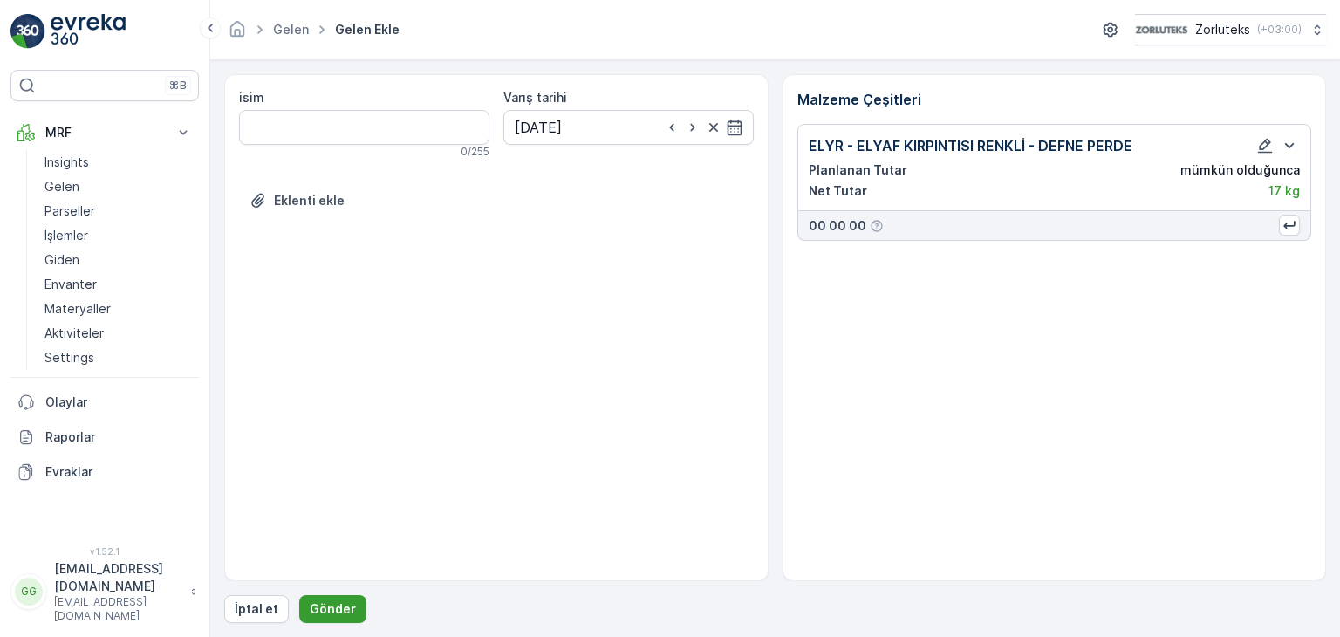
click at [347, 612] on p "Gönder" at bounding box center [333, 608] width 46 height 17
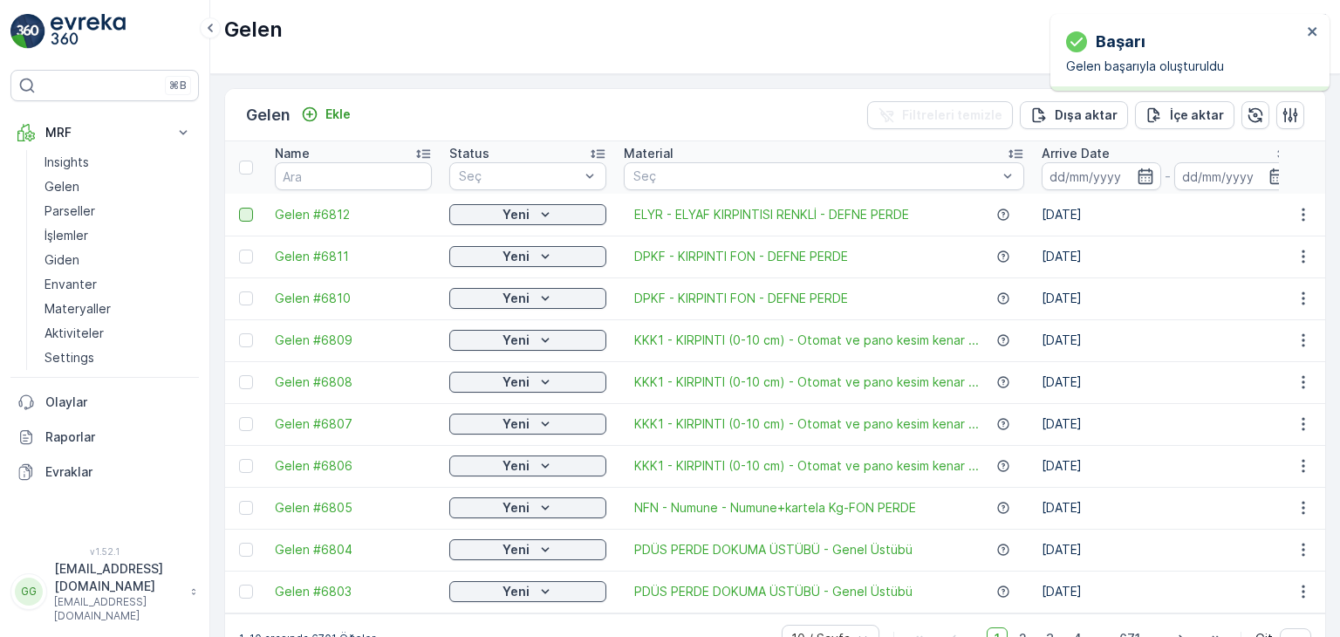
click at [241, 208] on div at bounding box center [246, 215] width 14 height 14
click at [239, 208] on input "checkbox" at bounding box center [239, 208] width 0 height 0
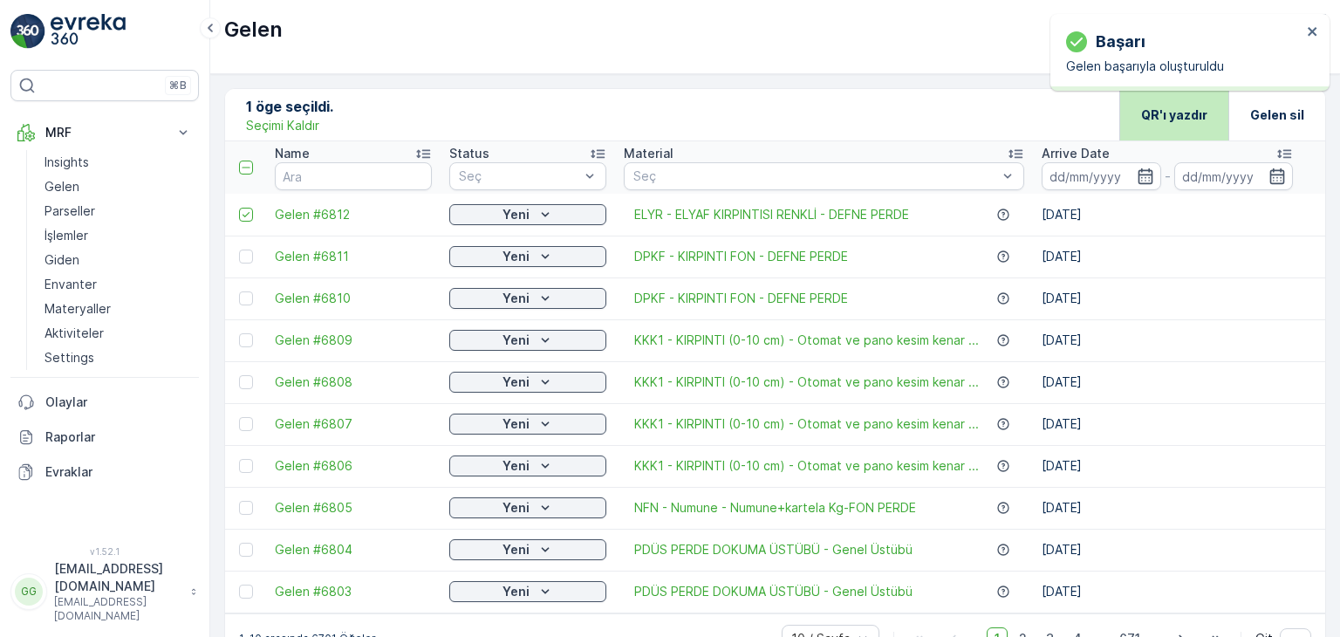
click at [1158, 110] on p "QR'ı yazdır" at bounding box center [1174, 114] width 66 height 17
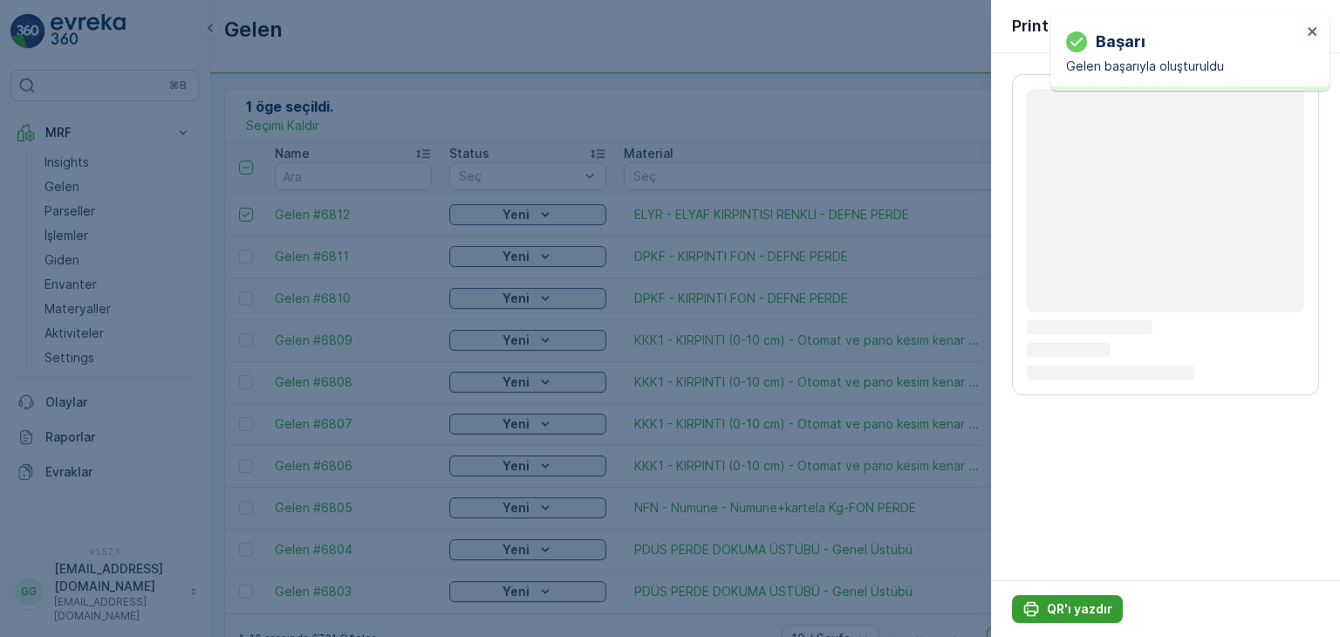
click at [1047, 609] on p "QR'ı yazdır" at bounding box center [1079, 608] width 65 height 17
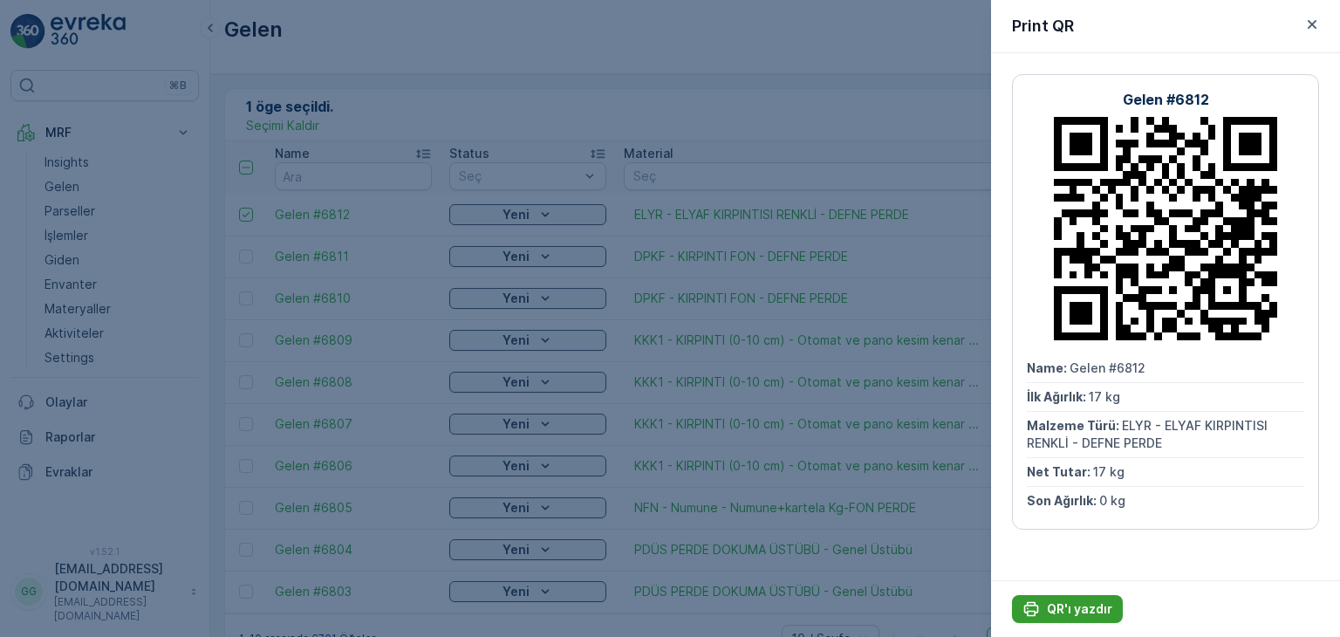
click at [1068, 611] on p "QR'ı yazdır" at bounding box center [1079, 608] width 65 height 17
click at [1312, 22] on icon "button" at bounding box center [1311, 24] width 17 height 17
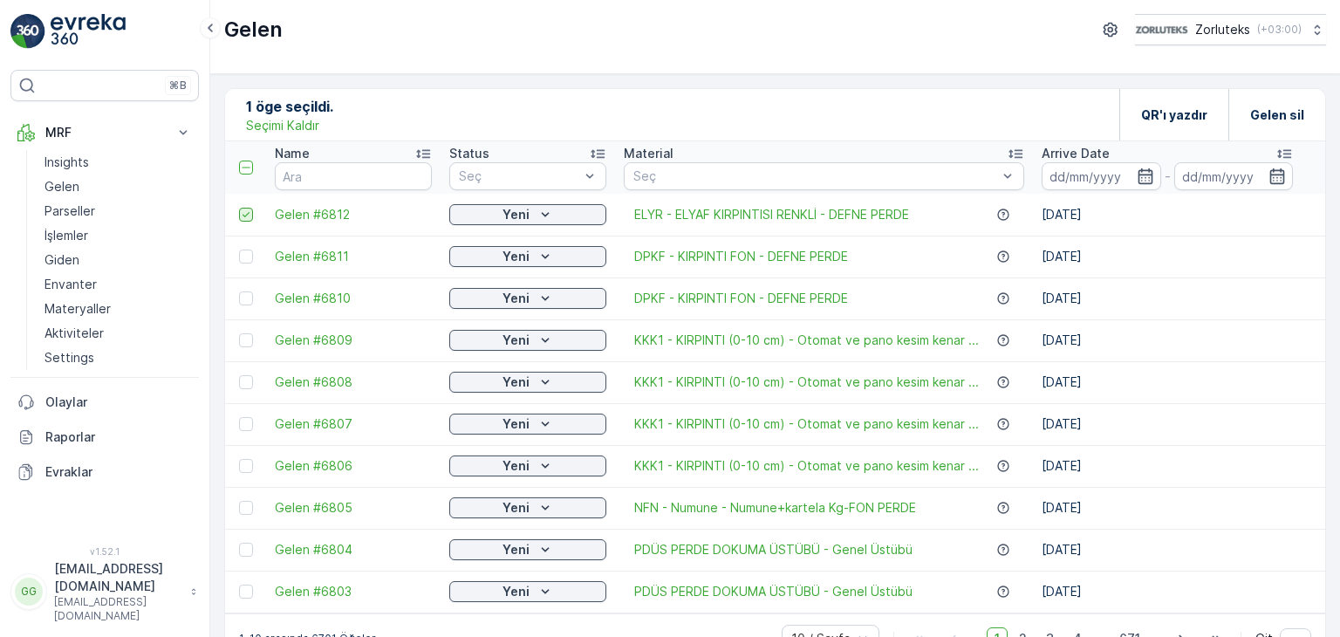
click at [248, 215] on icon at bounding box center [246, 214] width 12 height 12
click at [239, 208] on input "checkbox" at bounding box center [239, 208] width 0 height 0
click at [344, 109] on p "Ekle" at bounding box center [337, 114] width 25 height 17
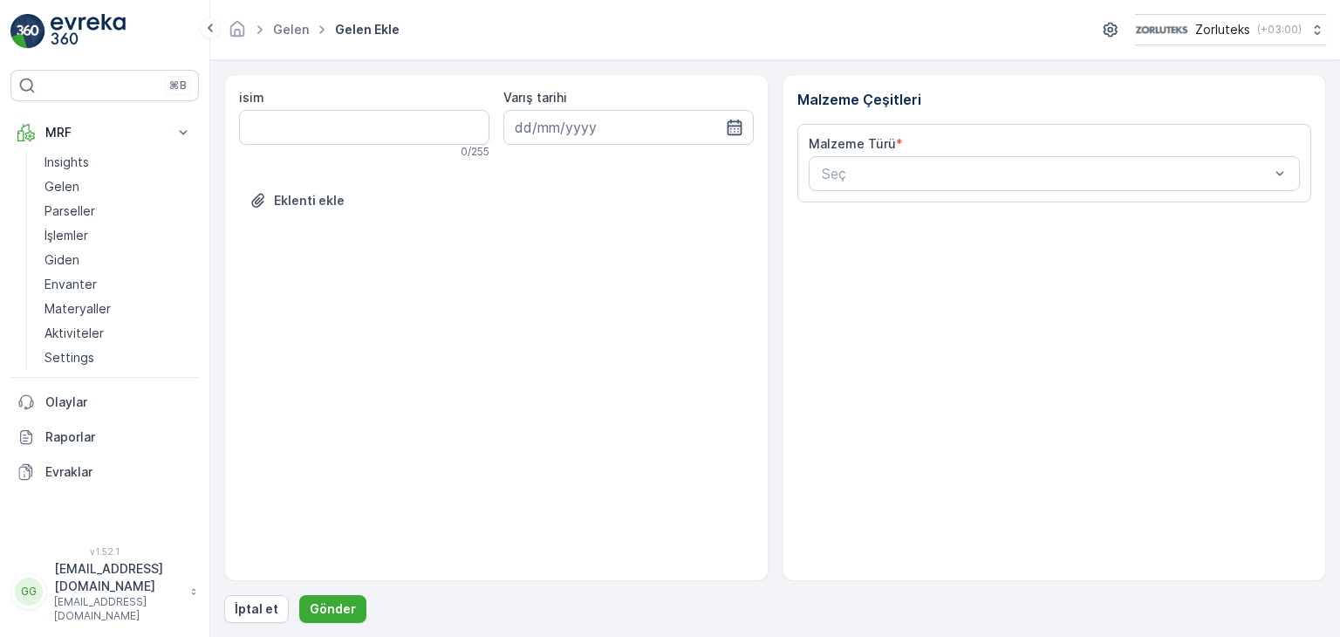
click at [740, 128] on icon "button" at bounding box center [734, 128] width 15 height 16
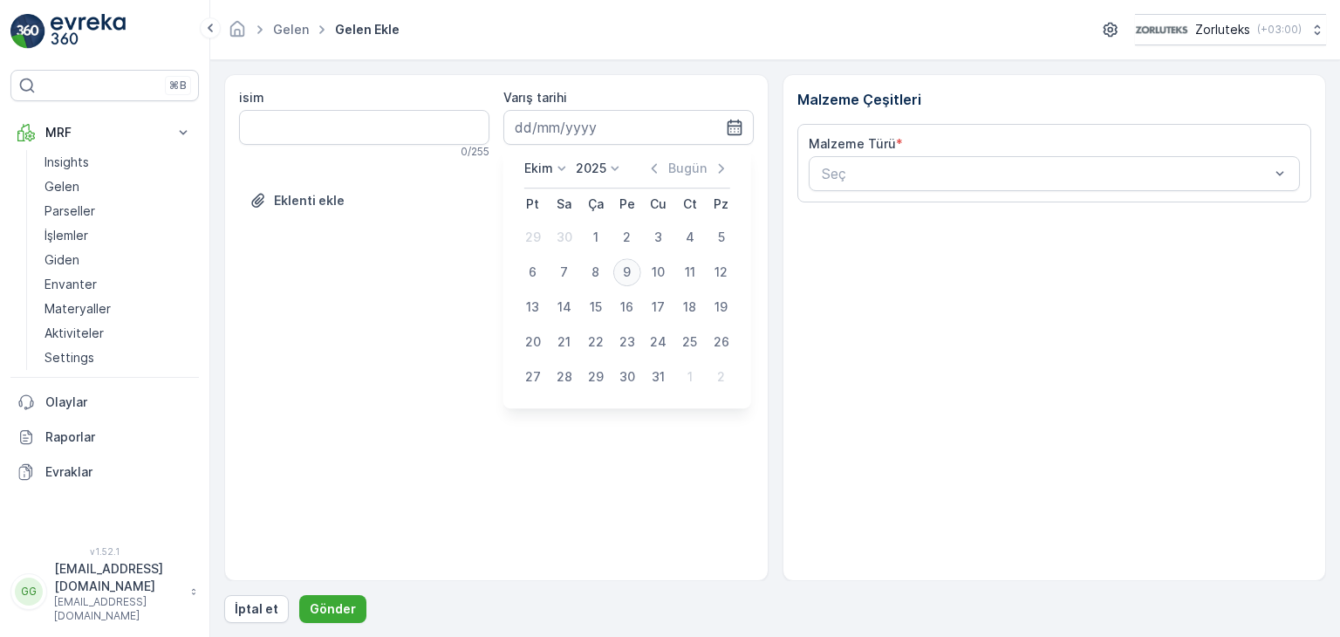
click at [626, 270] on div "9" at bounding box center [627, 272] width 28 height 28
type input "[DATE]"
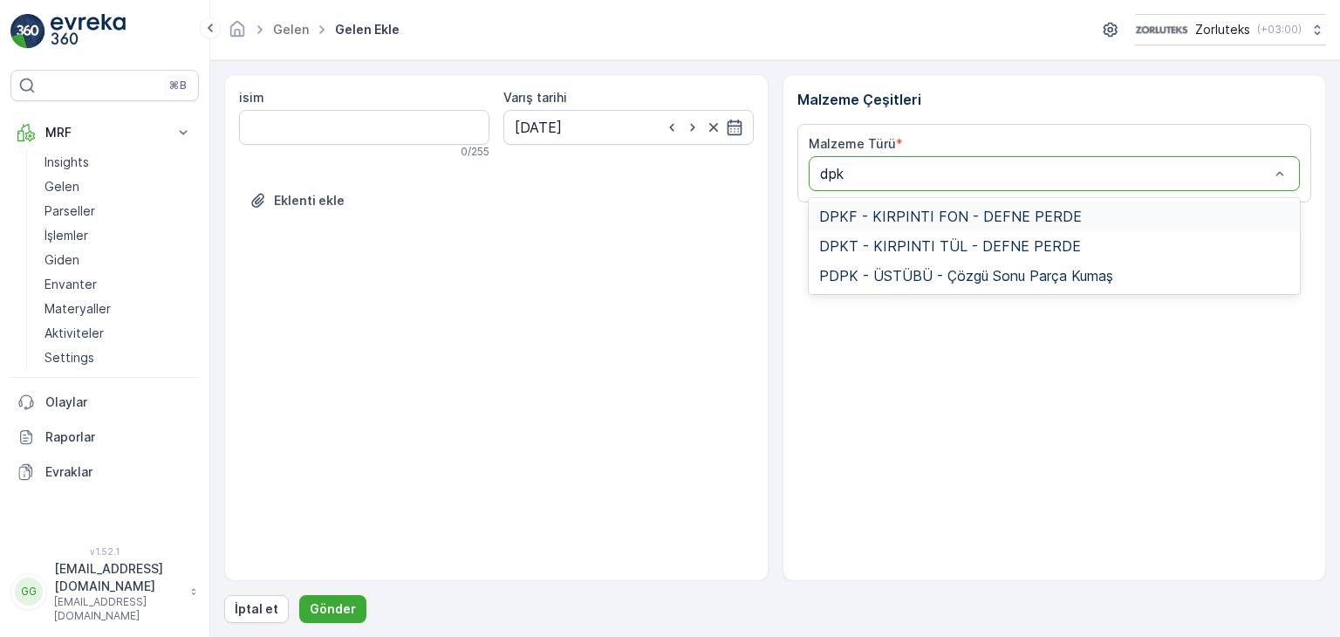
type input "dpkf"
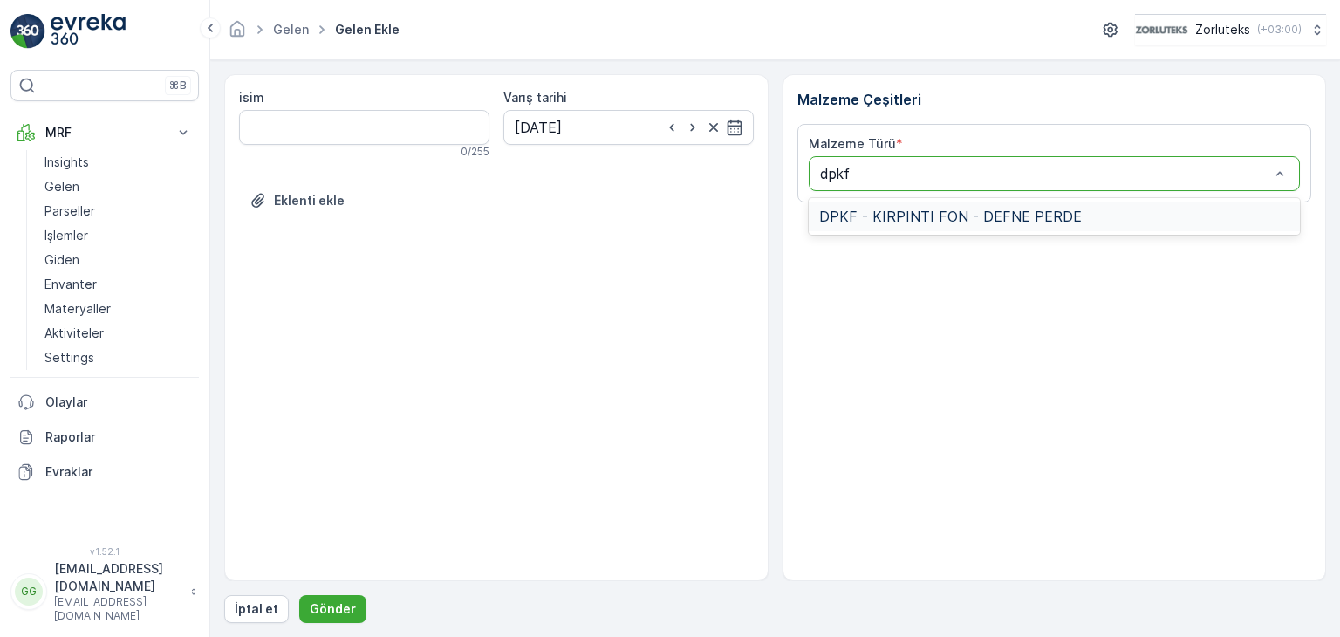
click at [924, 217] on span "DPKF - KIRPINTI FON - DEFNE PERDE" at bounding box center [950, 216] width 263 height 16
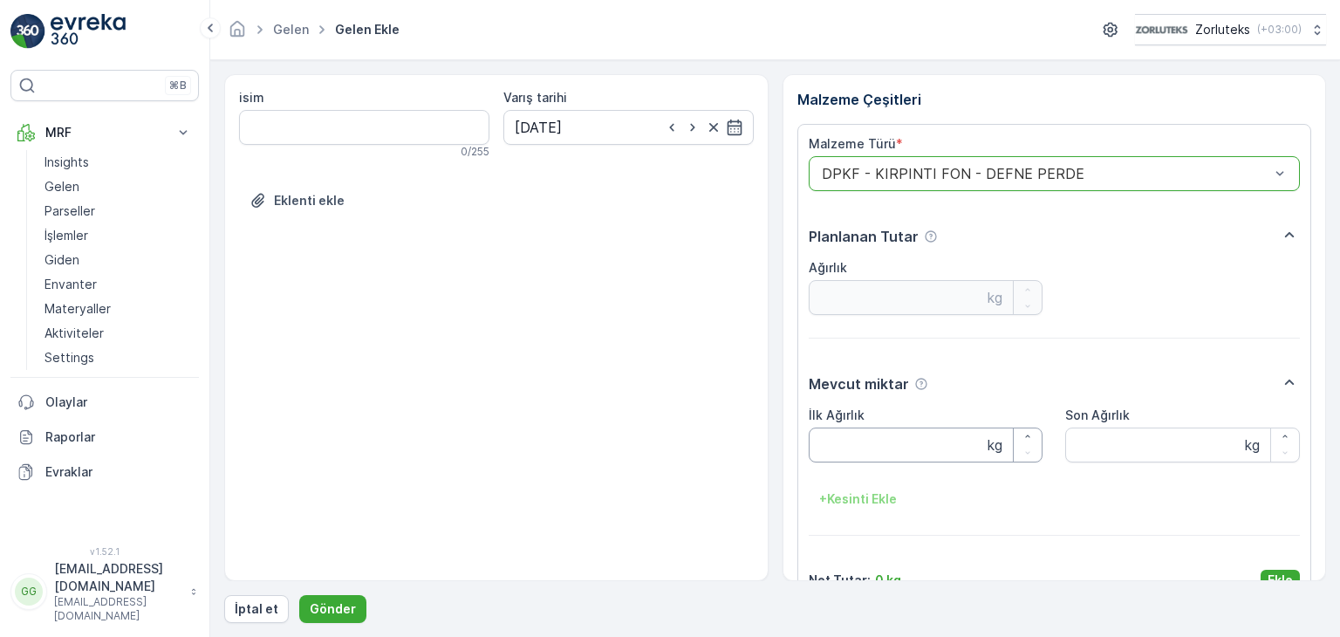
drag, startPoint x: 876, startPoint y: 439, endPoint x: 899, endPoint y: 418, distance: 30.9
click at [876, 432] on Ağırlık "İlk Ağırlık" at bounding box center [926, 444] width 235 height 35
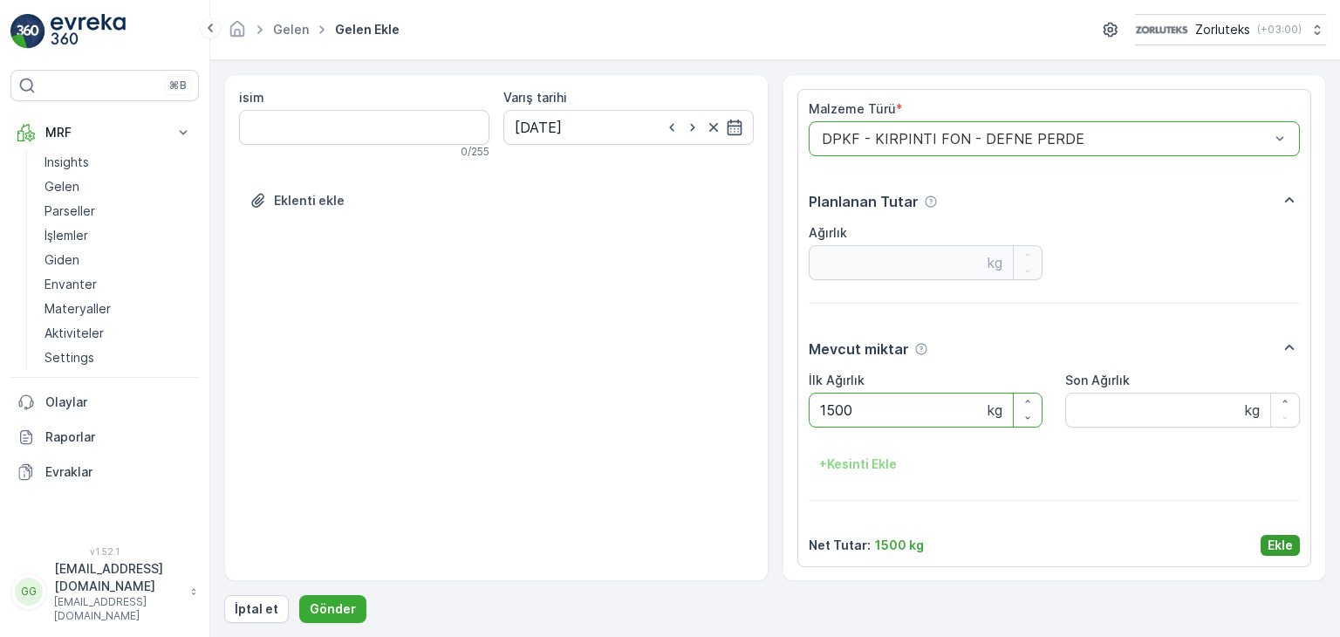
type Ağırlık "1500"
click at [1295, 538] on button "Ekle" at bounding box center [1280, 545] width 39 height 21
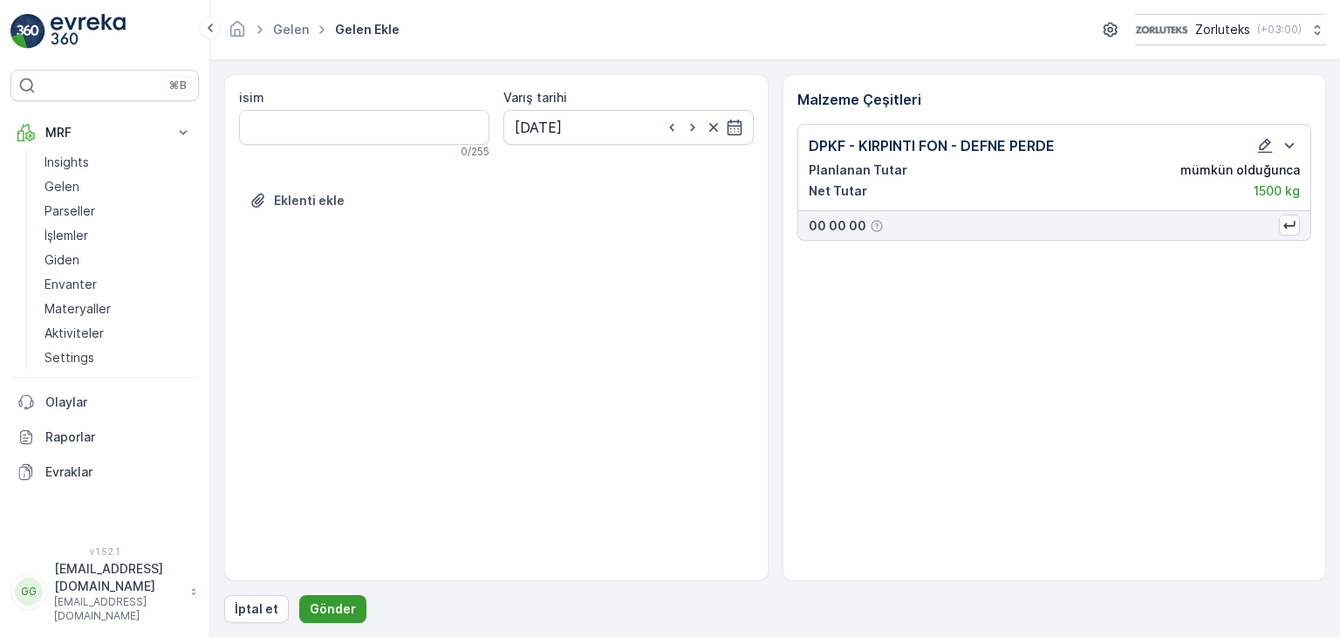
click at [317, 597] on button "Gönder" at bounding box center [332, 609] width 67 height 28
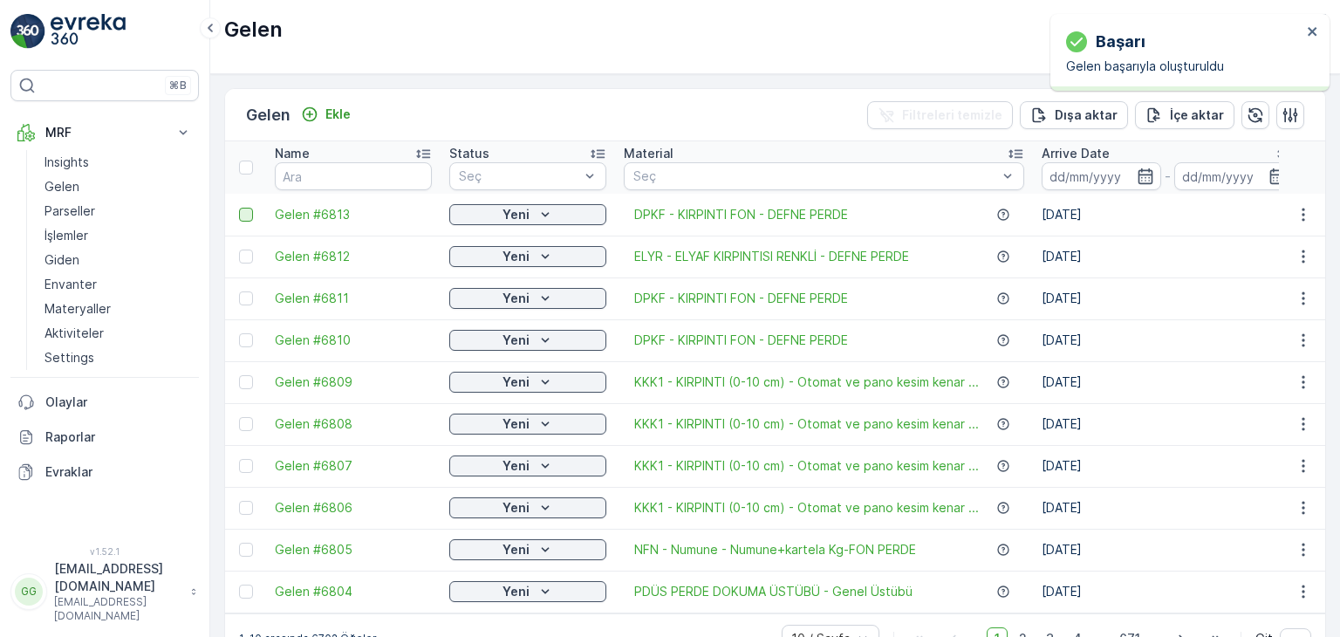
click at [255, 217] on td at bounding box center [245, 215] width 41 height 42
click at [247, 217] on div at bounding box center [246, 215] width 14 height 14
click at [239, 208] on input "checkbox" at bounding box center [239, 208] width 0 height 0
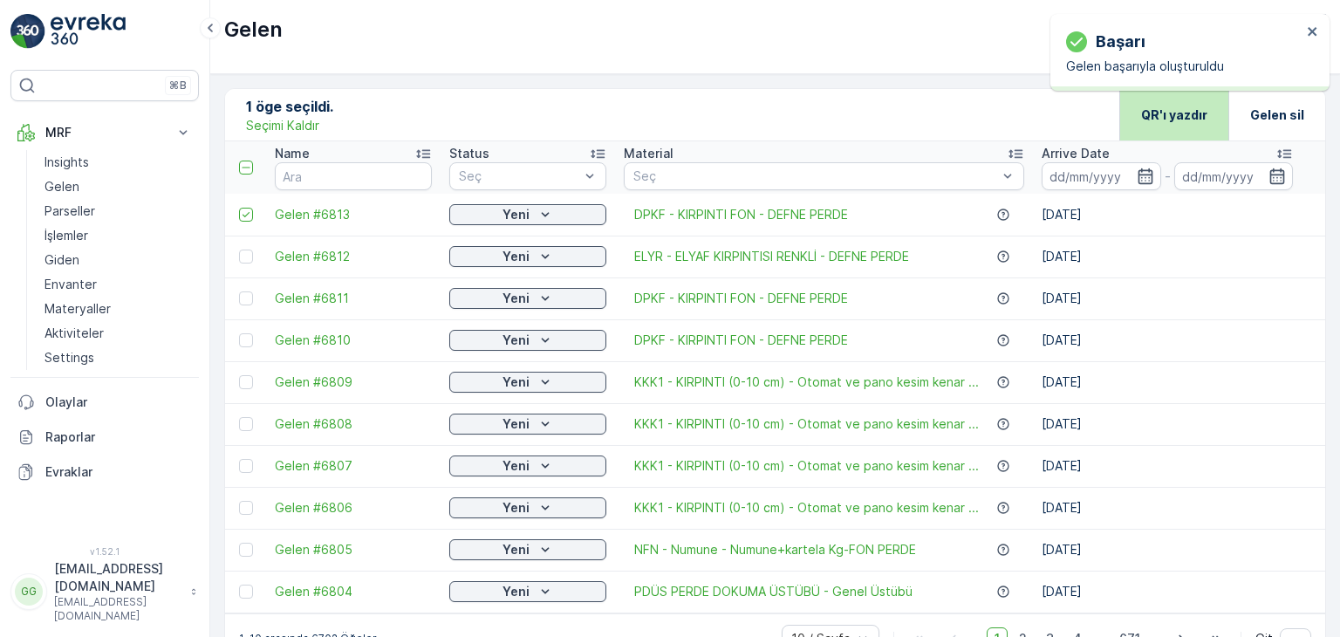
click at [1203, 114] on p "QR'ı yazdır" at bounding box center [1174, 114] width 66 height 17
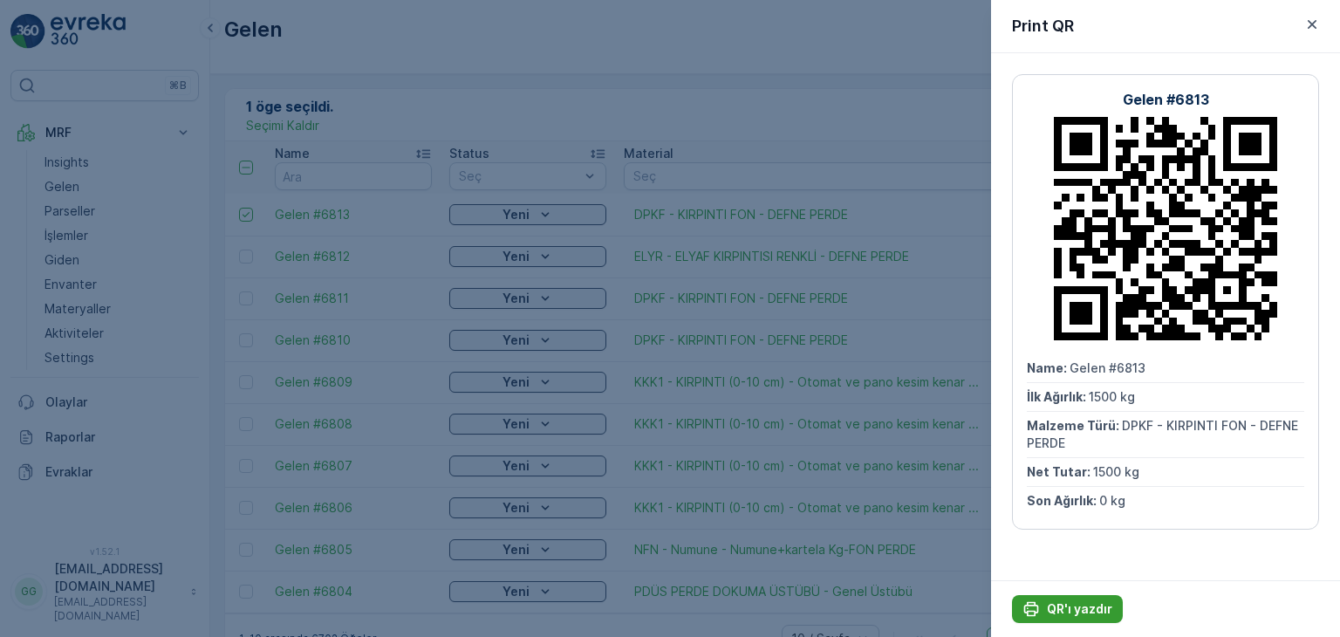
click at [1097, 609] on p "QR'ı yazdır" at bounding box center [1079, 608] width 65 height 17
click at [1307, 24] on icon "button" at bounding box center [1311, 24] width 17 height 17
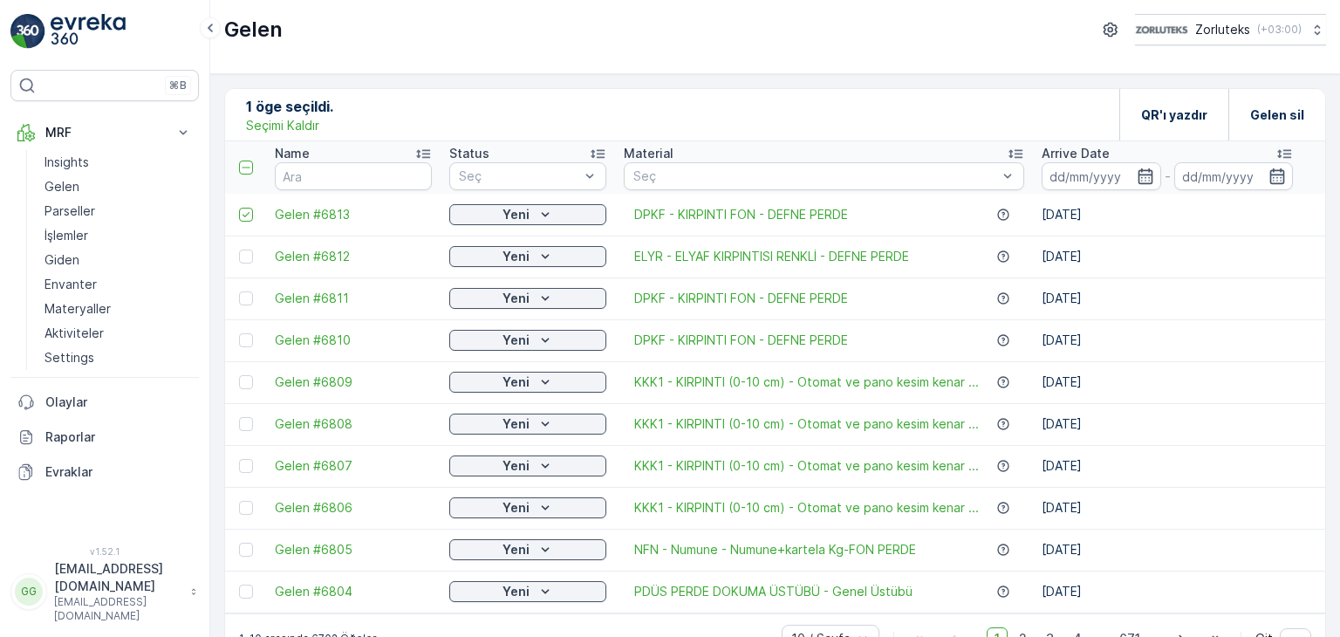
click at [284, 120] on p "Seçimi Kaldır" at bounding box center [282, 125] width 73 height 17
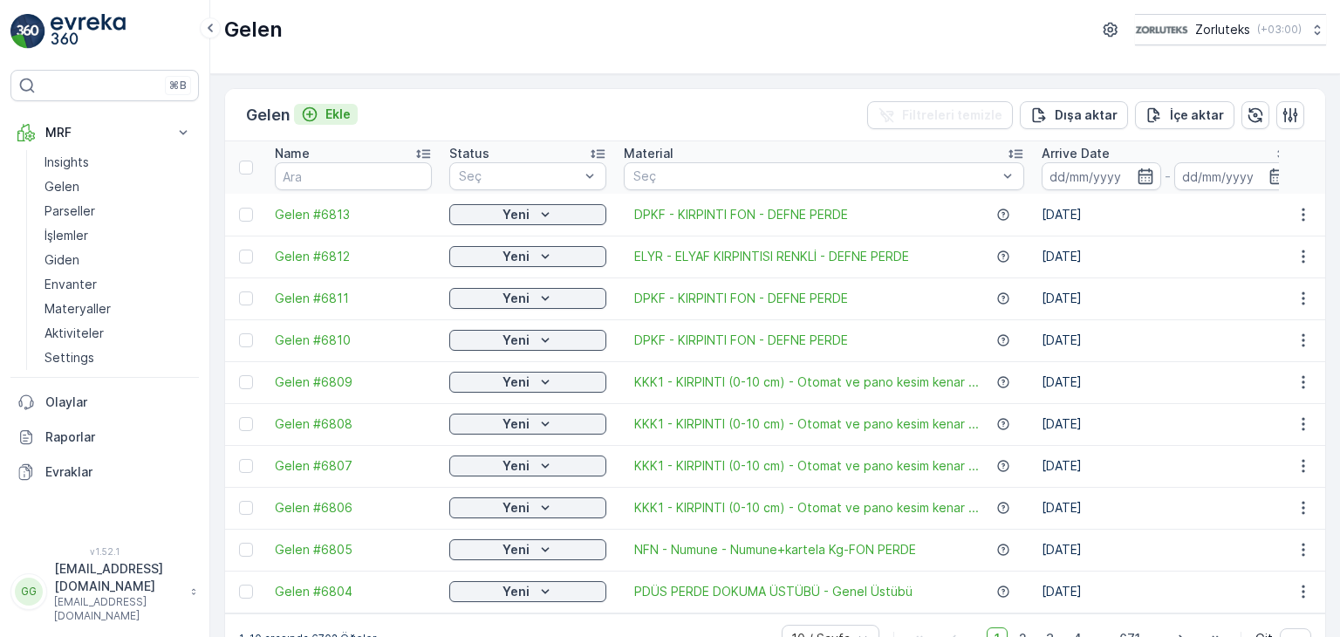
click at [339, 114] on p "Ekle" at bounding box center [337, 114] width 25 height 17
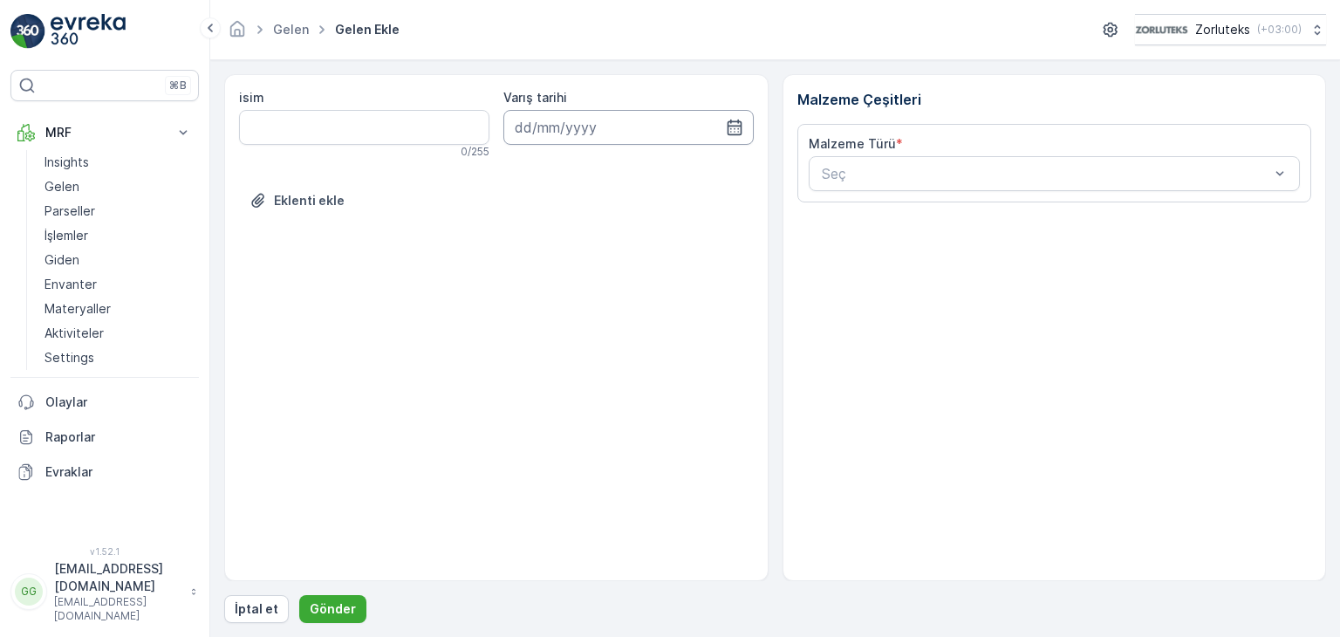
click at [710, 133] on input at bounding box center [628, 127] width 250 height 35
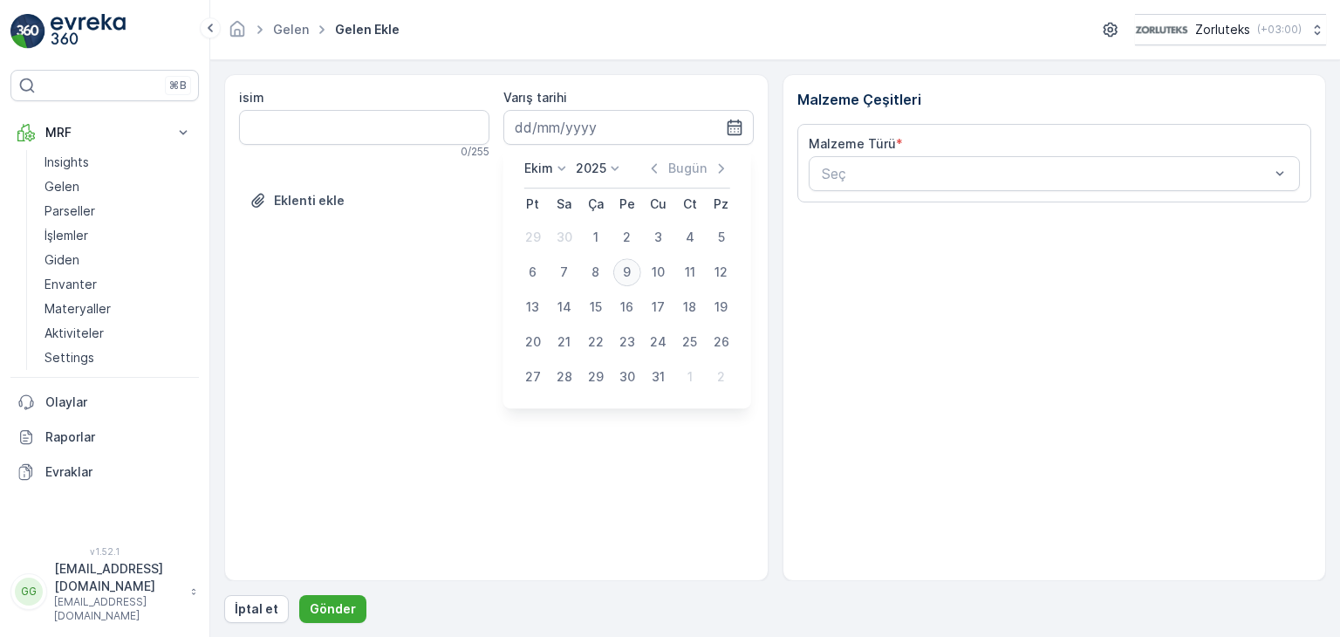
click at [624, 277] on div "9" at bounding box center [627, 272] width 28 height 28
type input "[DATE]"
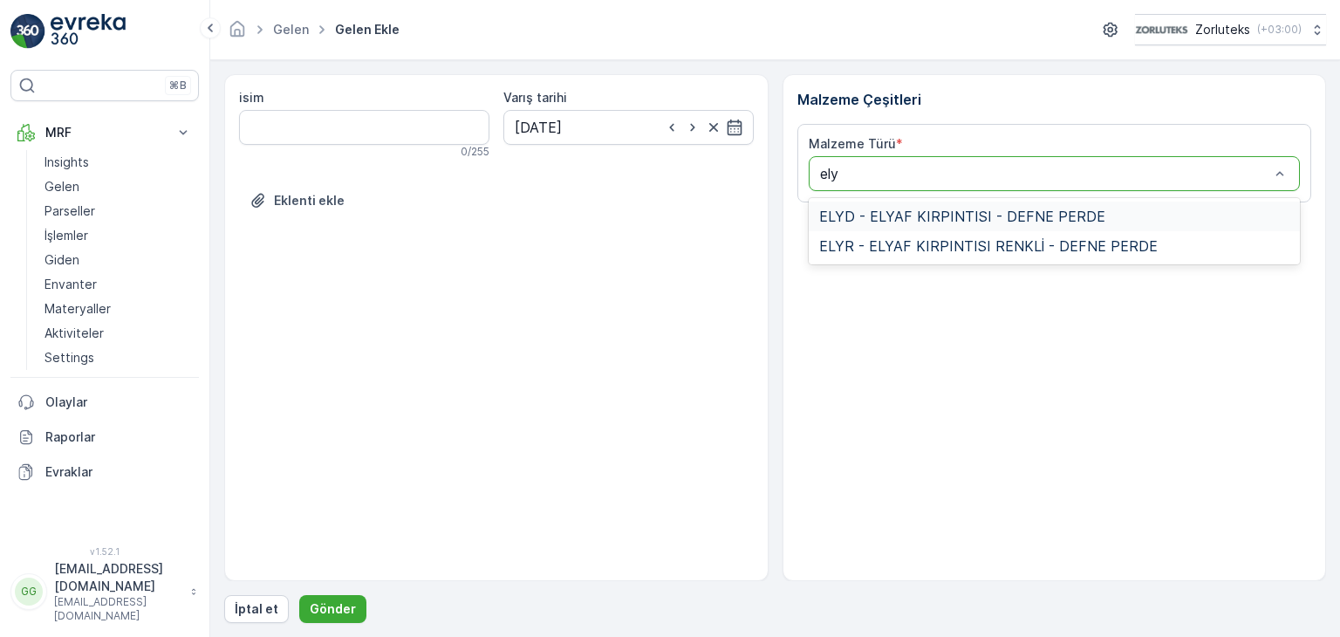
type input "elyr"
click at [888, 210] on span "ELYR - ELYAF KIRPINTISI RENKLİ - DEFNE PERDE" at bounding box center [988, 216] width 338 height 16
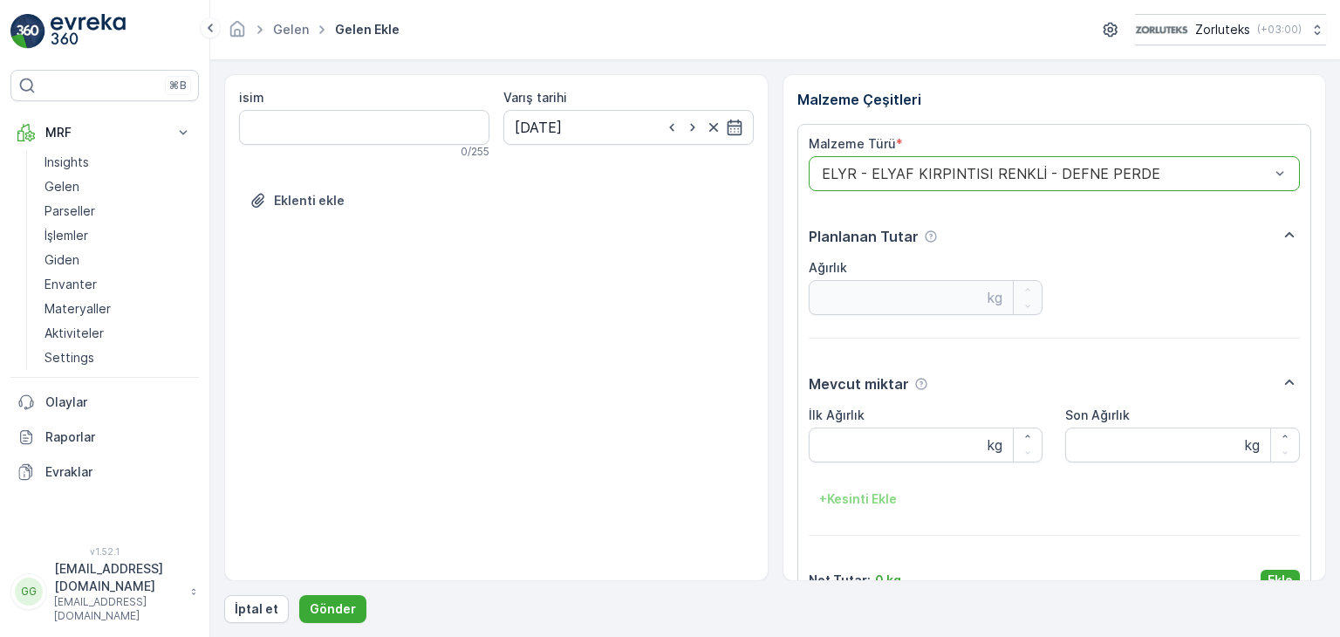
click at [878, 166] on div at bounding box center [1046, 174] width 452 height 16
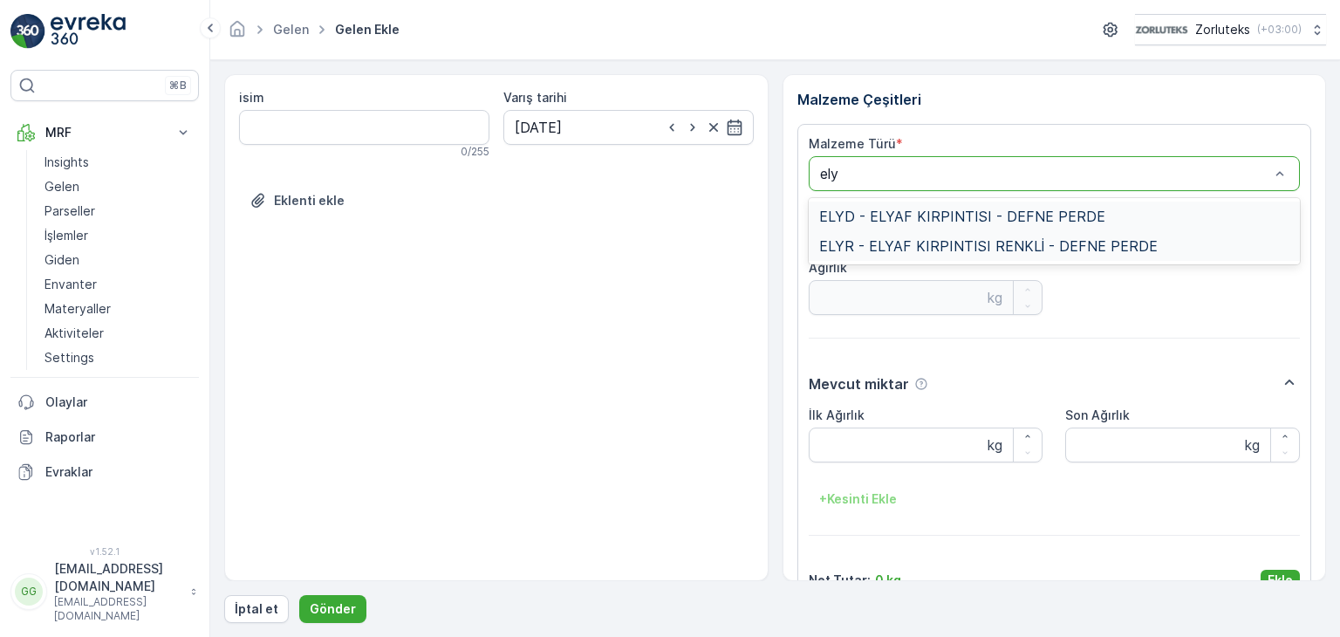
type input "elyd"
click at [872, 208] on span "ELYD - ELYAF KIRPINTISI - DEFNE PERDE" at bounding box center [962, 216] width 286 height 16
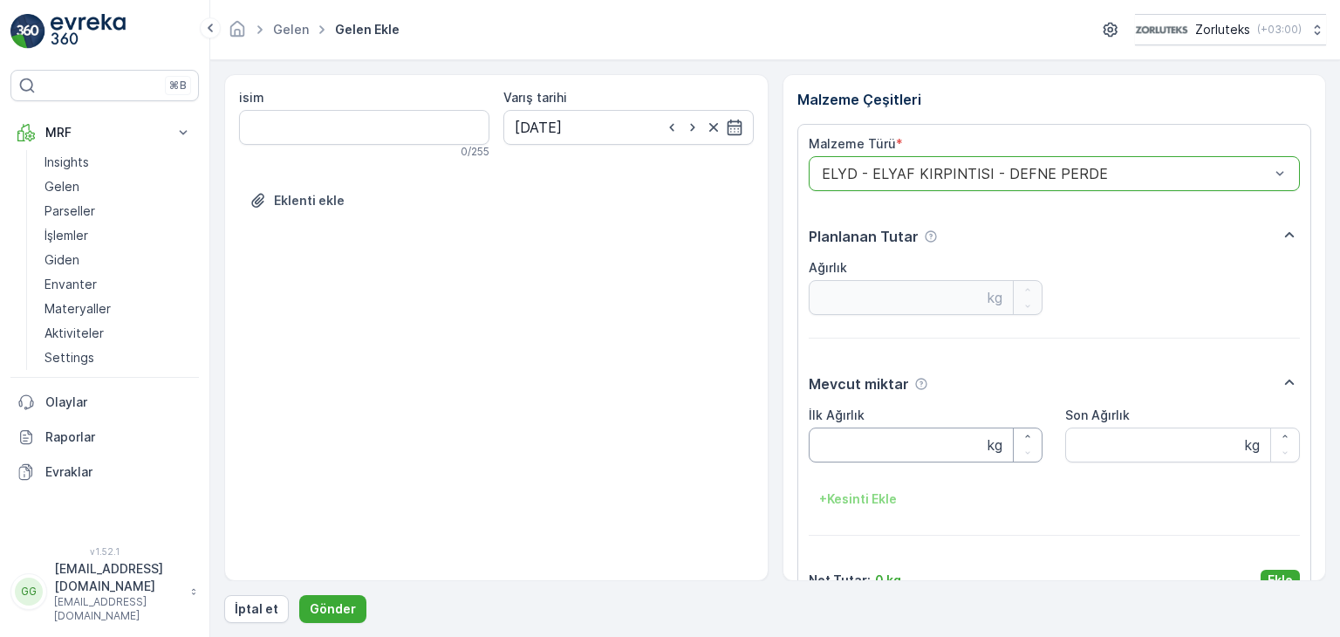
click at [847, 435] on Ağırlık "İlk Ağırlık" at bounding box center [926, 444] width 235 height 35
type Ağırlık "50"
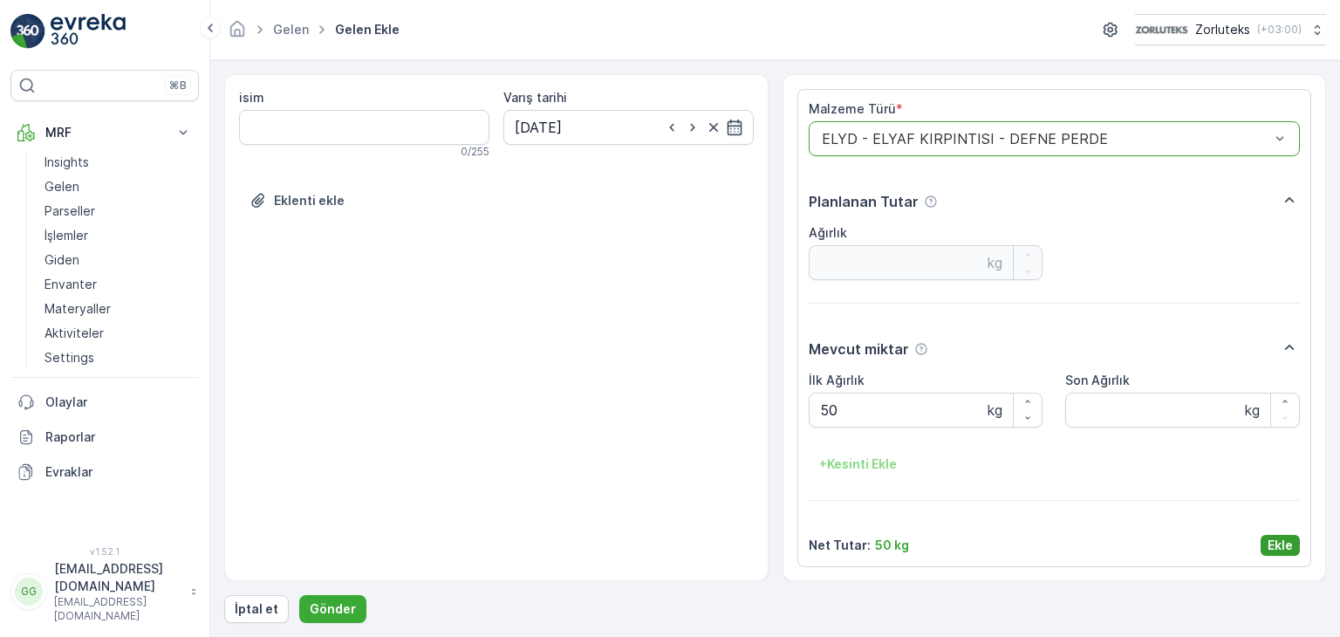
click at [1281, 545] on p "Ekle" at bounding box center [1280, 545] width 25 height 17
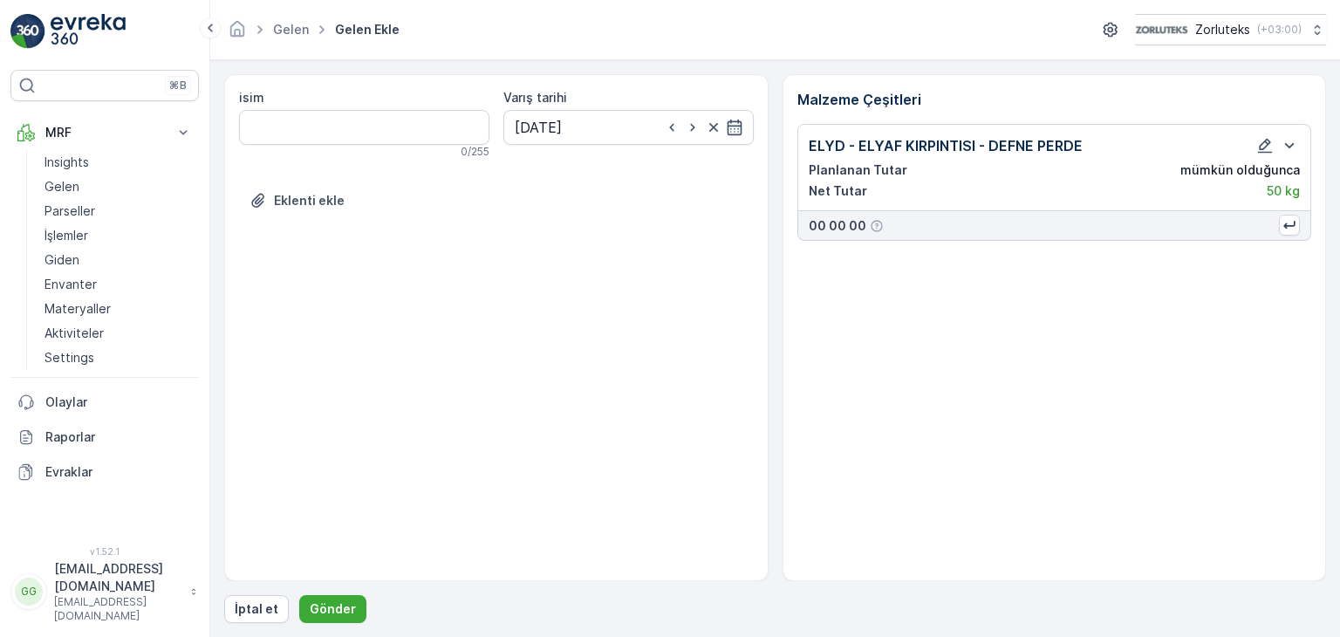
scroll to position [0, 0]
click at [340, 613] on p "Gönder" at bounding box center [333, 608] width 46 height 17
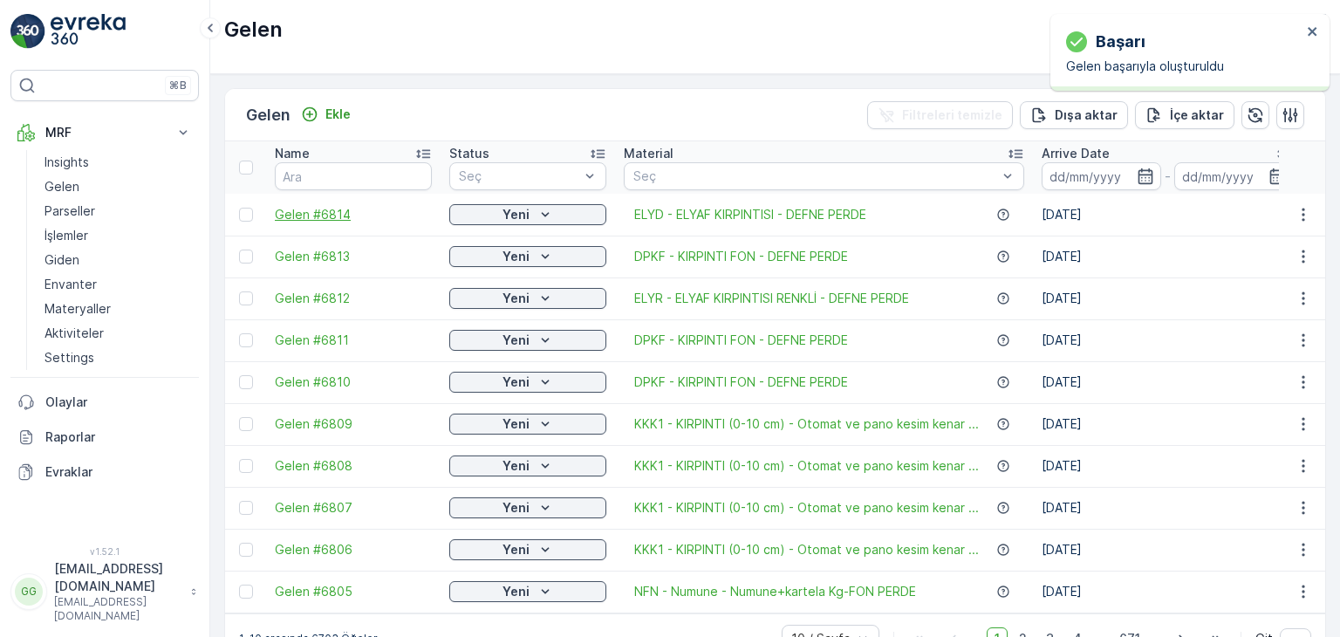
drag, startPoint x: 241, startPoint y: 215, endPoint x: 275, endPoint y: 218, distance: 34.2
click at [241, 215] on div at bounding box center [246, 215] width 14 height 14
click at [239, 208] on input "checkbox" at bounding box center [239, 208] width 0 height 0
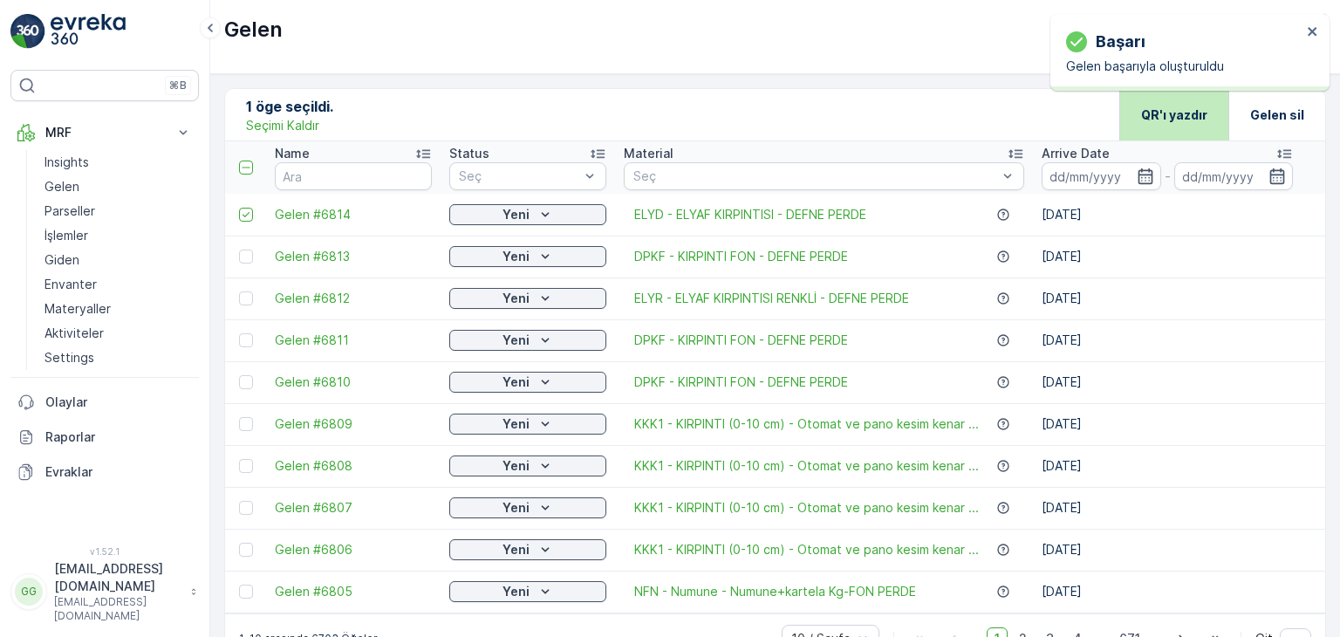
click at [1165, 109] on p "QR'ı yazdır" at bounding box center [1174, 114] width 66 height 17
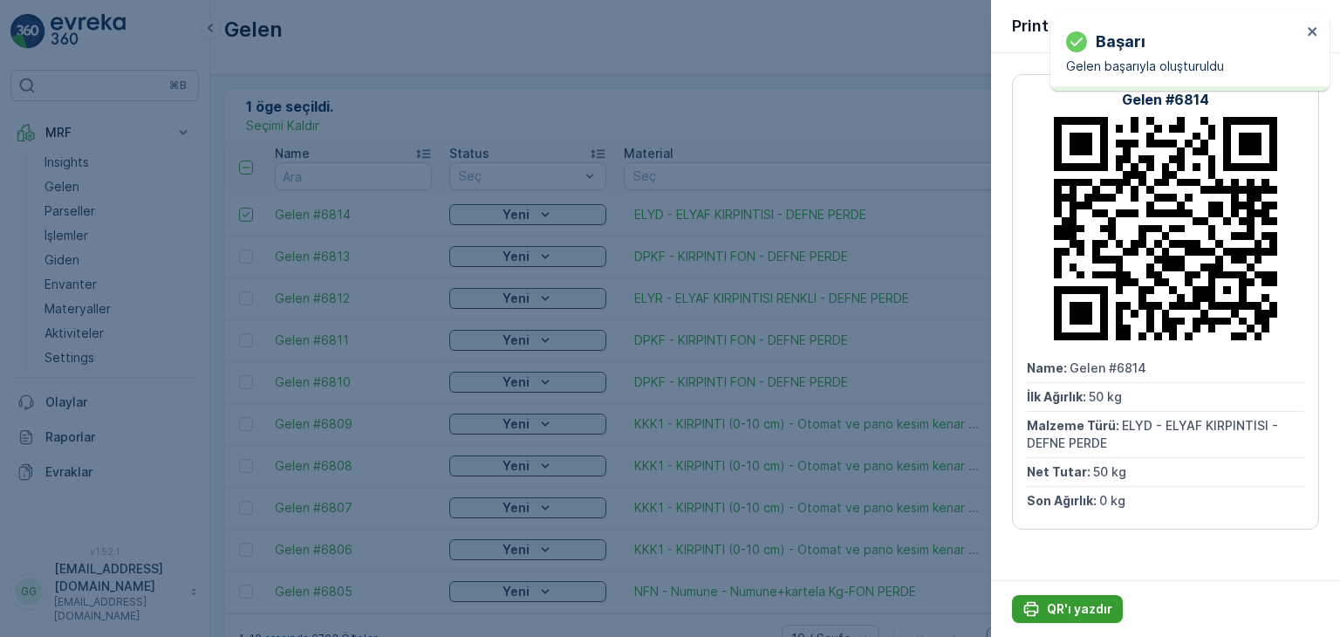
click at [1077, 606] on p "QR'ı yazdır" at bounding box center [1079, 608] width 65 height 17
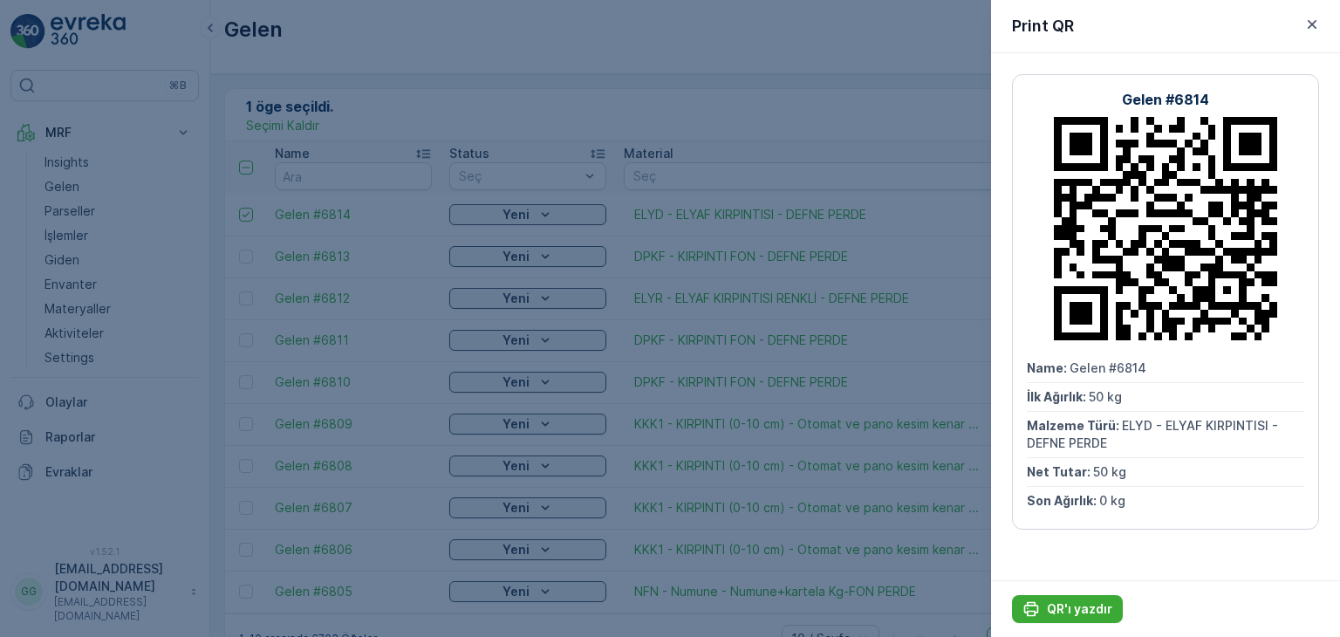
click at [359, 109] on div at bounding box center [670, 318] width 1340 height 637
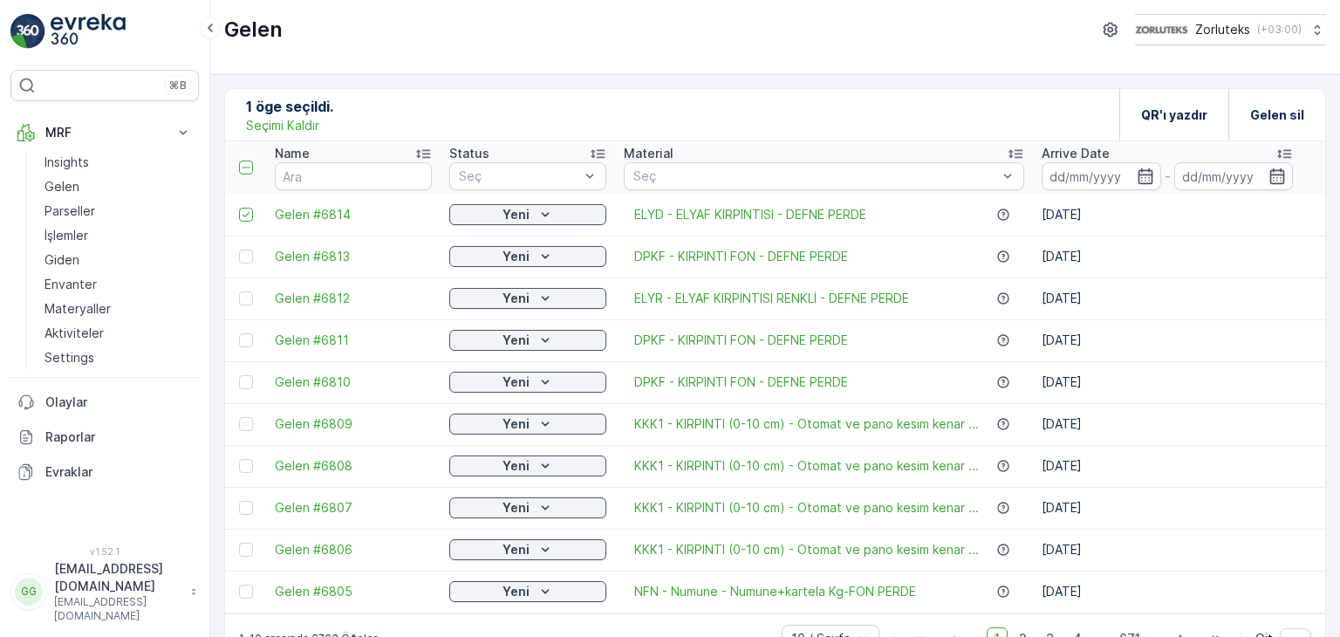
click at [280, 127] on p "Seçimi Kaldır" at bounding box center [282, 125] width 73 height 17
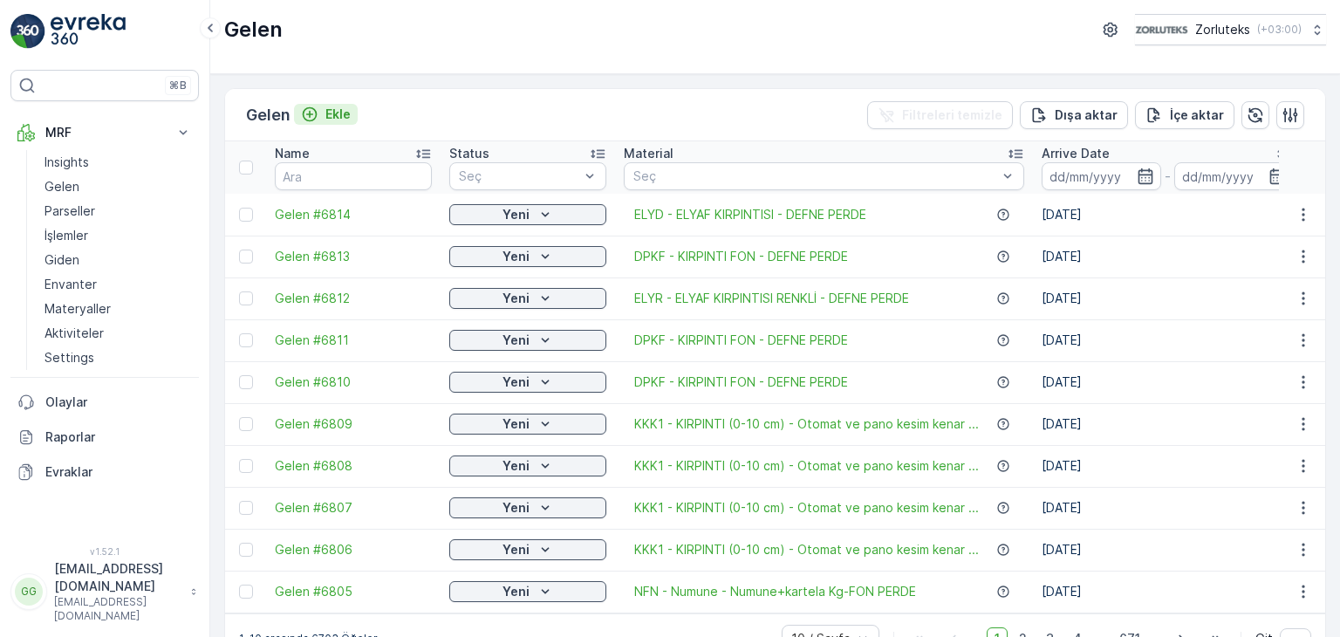
click at [340, 113] on p "Ekle" at bounding box center [337, 114] width 25 height 17
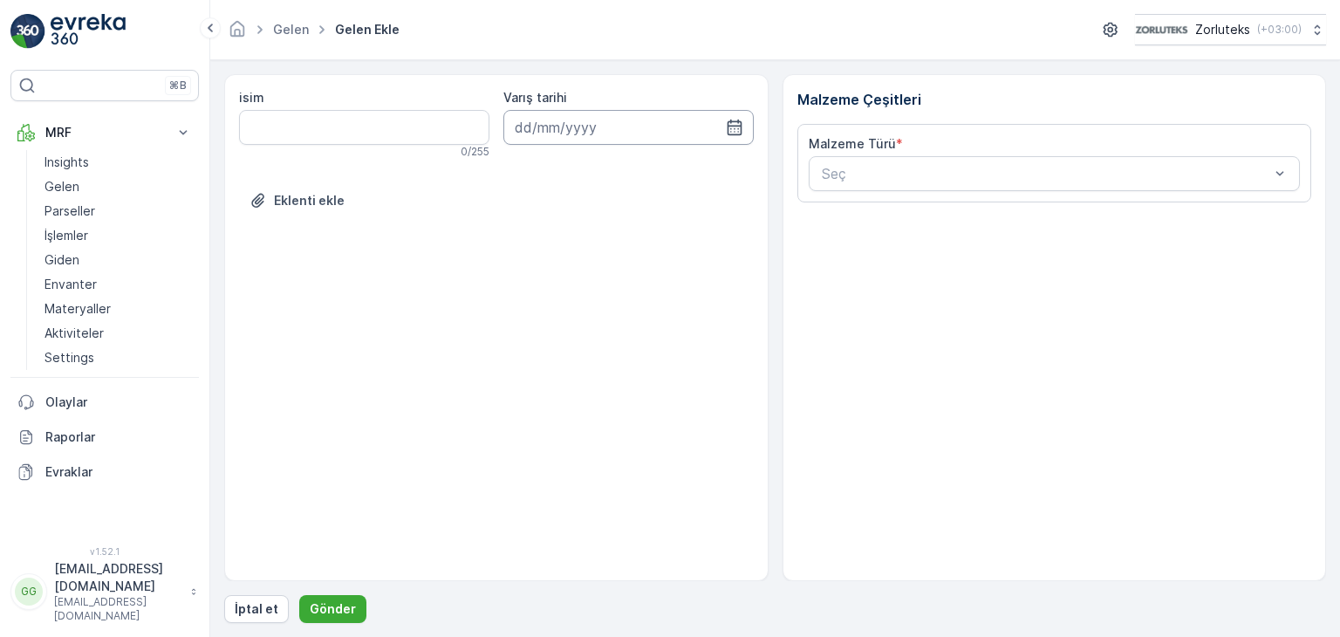
click at [721, 127] on input at bounding box center [628, 127] width 250 height 35
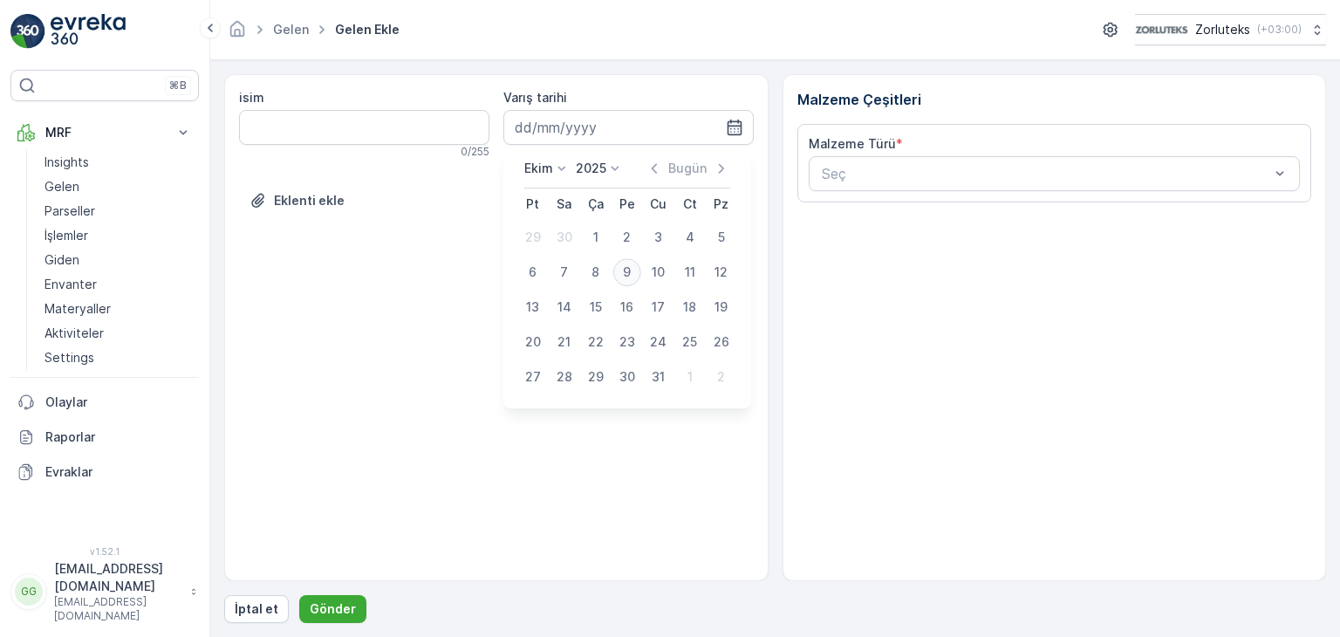
click at [625, 265] on div "9" at bounding box center [627, 272] width 28 height 28
type input "[DATE]"
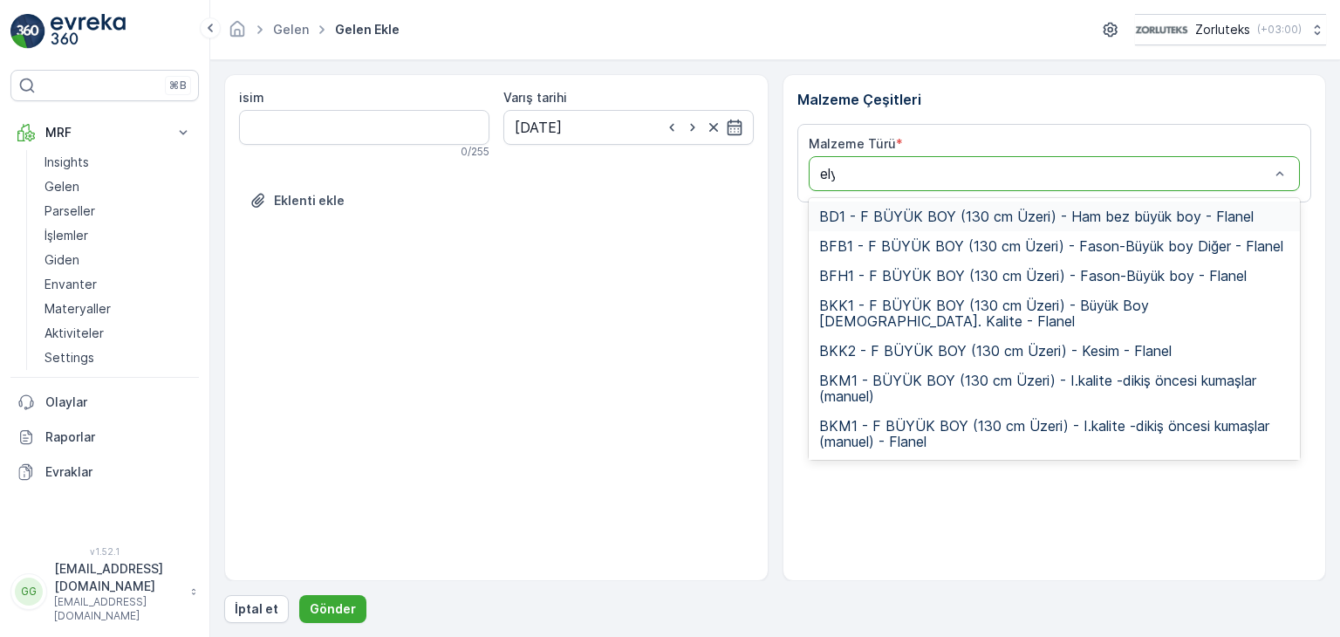
type input "elyr"
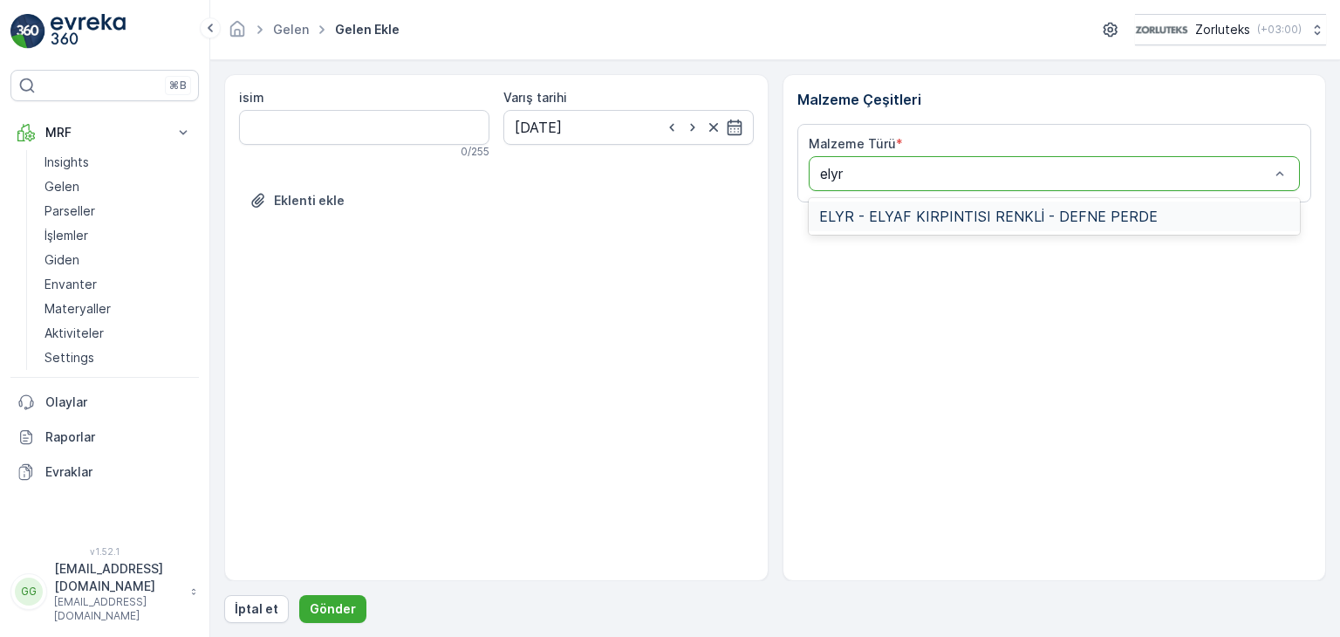
click at [883, 203] on div "ELYR - ELYAF KIRPINTISI RENKLİ - DEFNE PERDE" at bounding box center [1055, 217] width 492 height 30
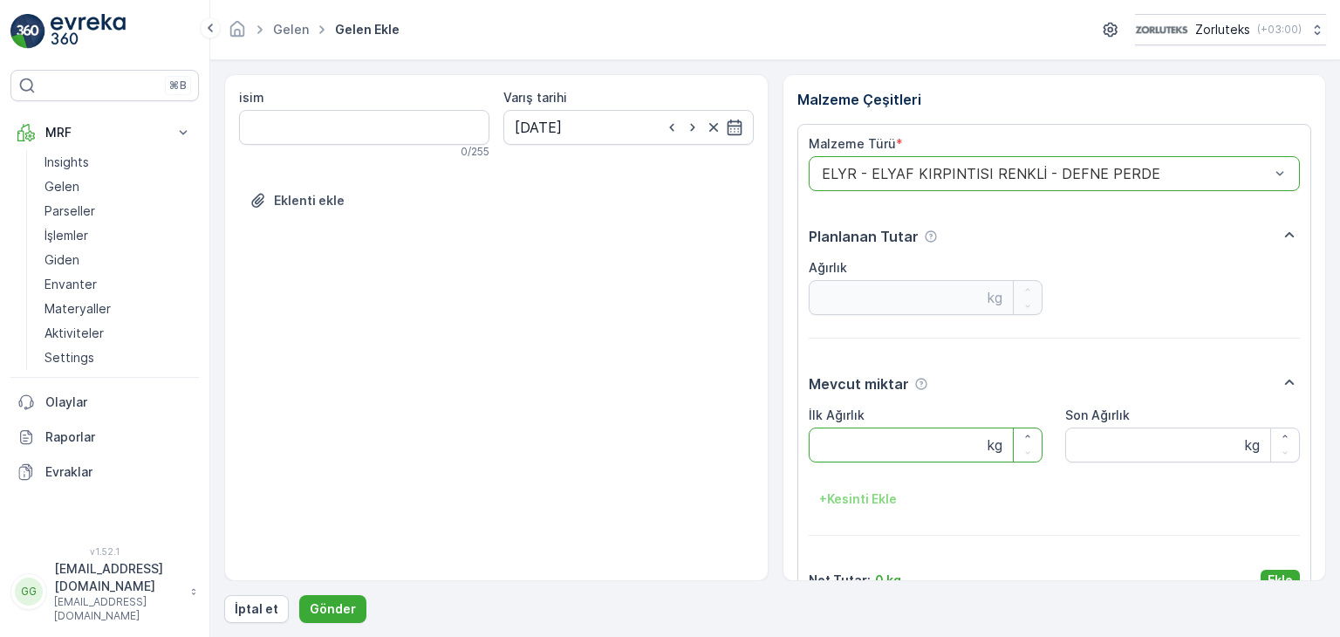
click at [853, 444] on Ağırlık "İlk Ağırlık" at bounding box center [926, 444] width 235 height 35
type Ağırlık "11500"
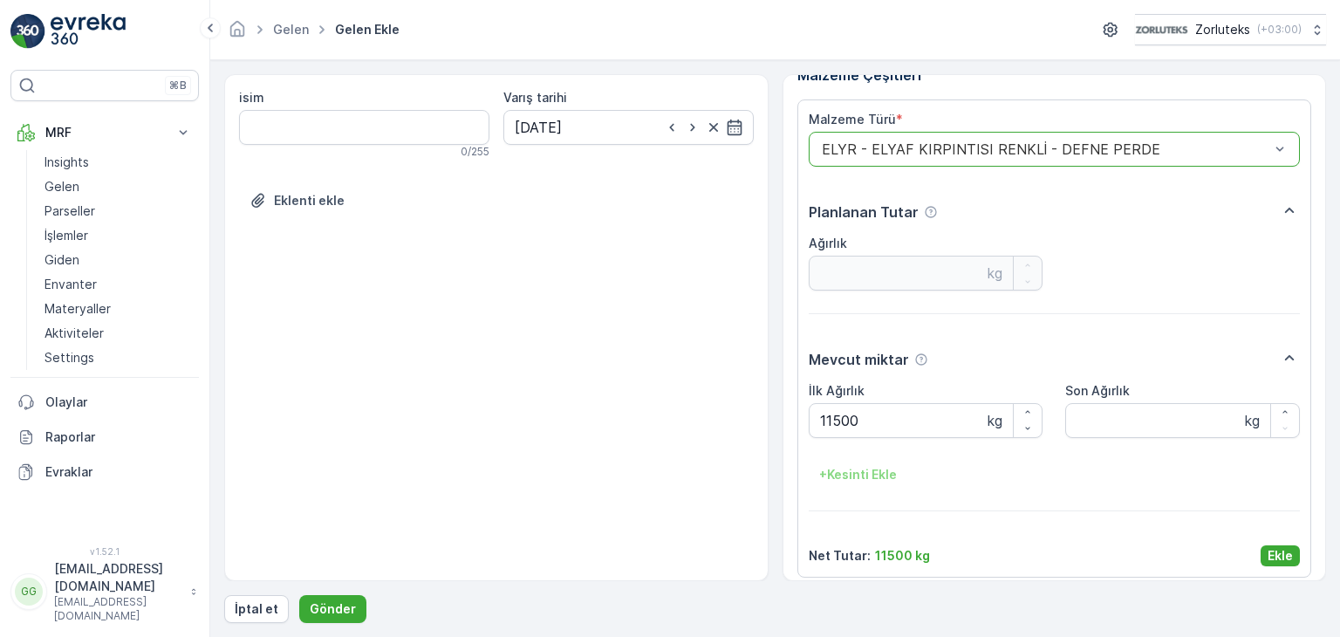
scroll to position [35, 0]
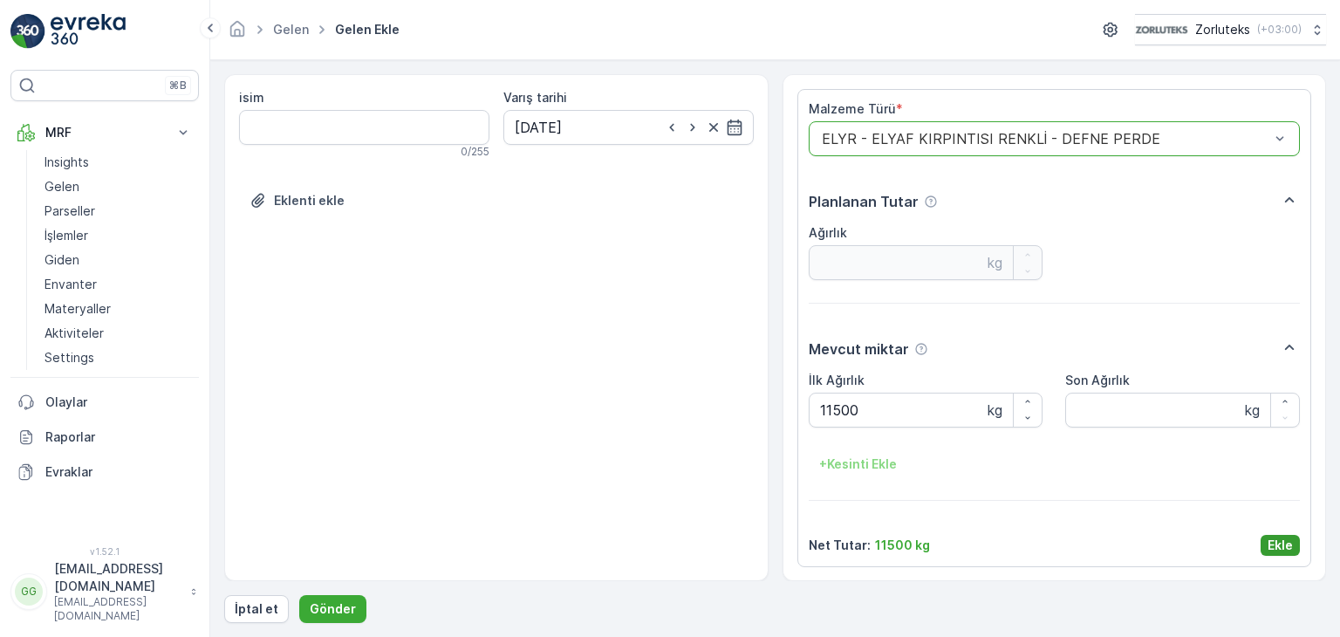
click at [1283, 552] on p "Ekle" at bounding box center [1280, 545] width 25 height 17
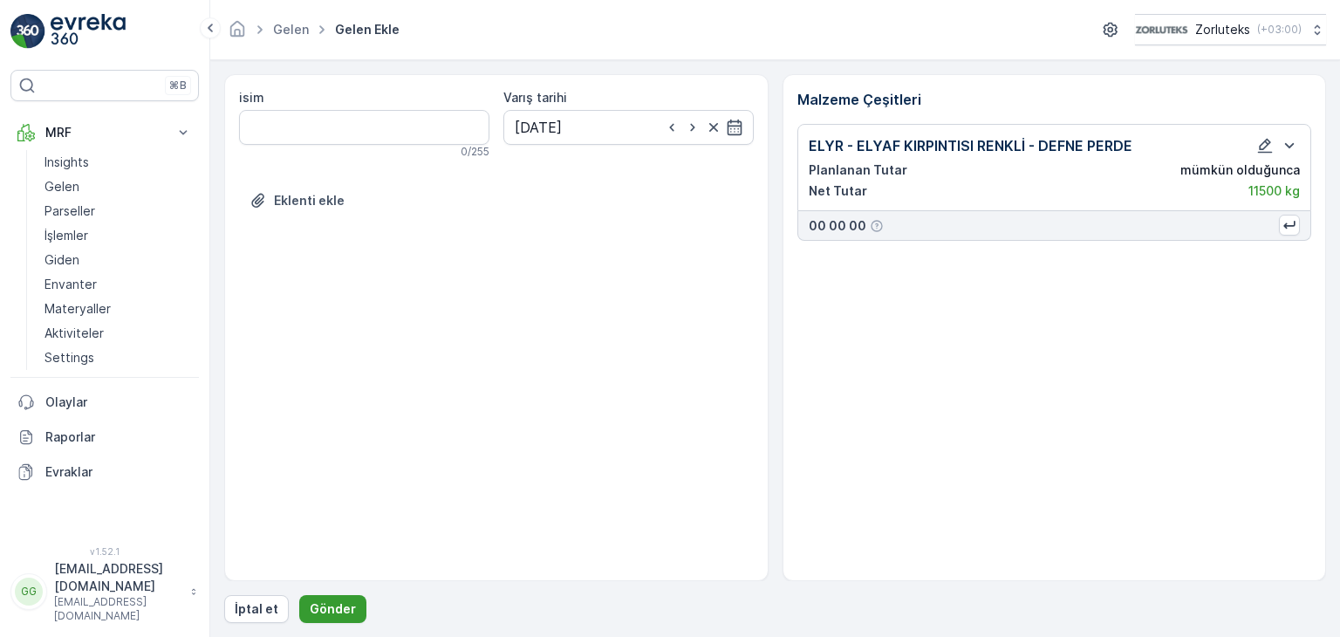
click at [349, 612] on p "Gönder" at bounding box center [333, 608] width 46 height 17
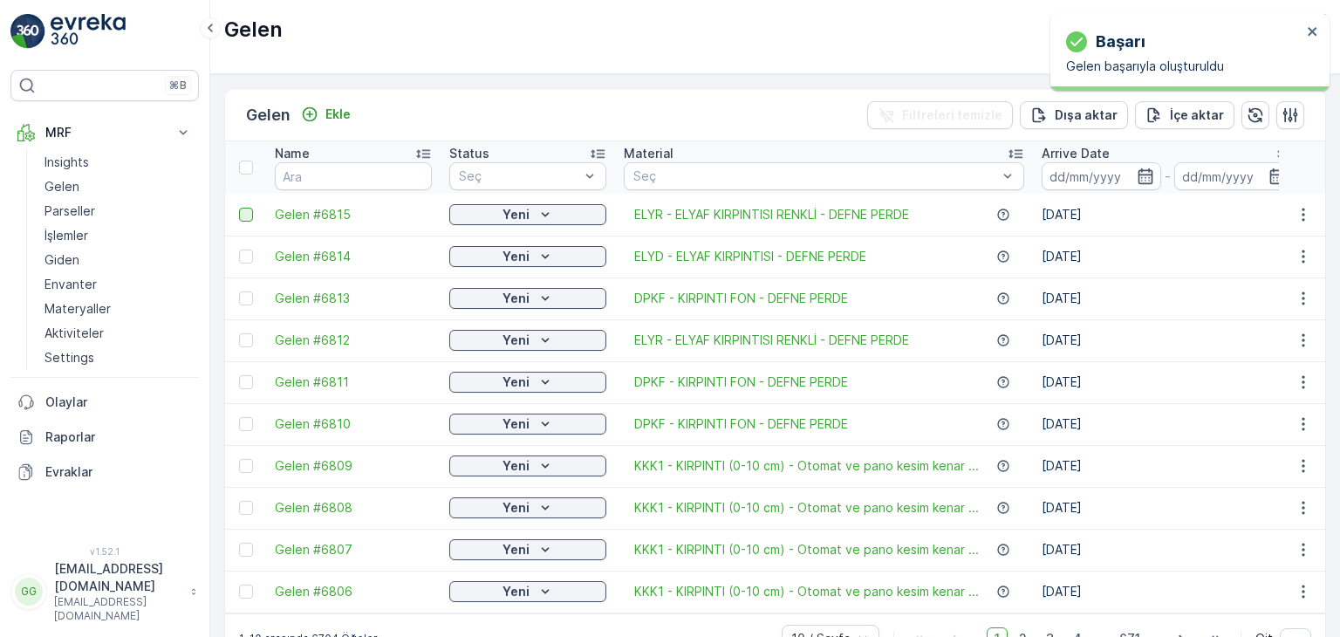
click at [250, 215] on div at bounding box center [246, 215] width 14 height 14
click at [239, 208] on input "checkbox" at bounding box center [239, 208] width 0 height 0
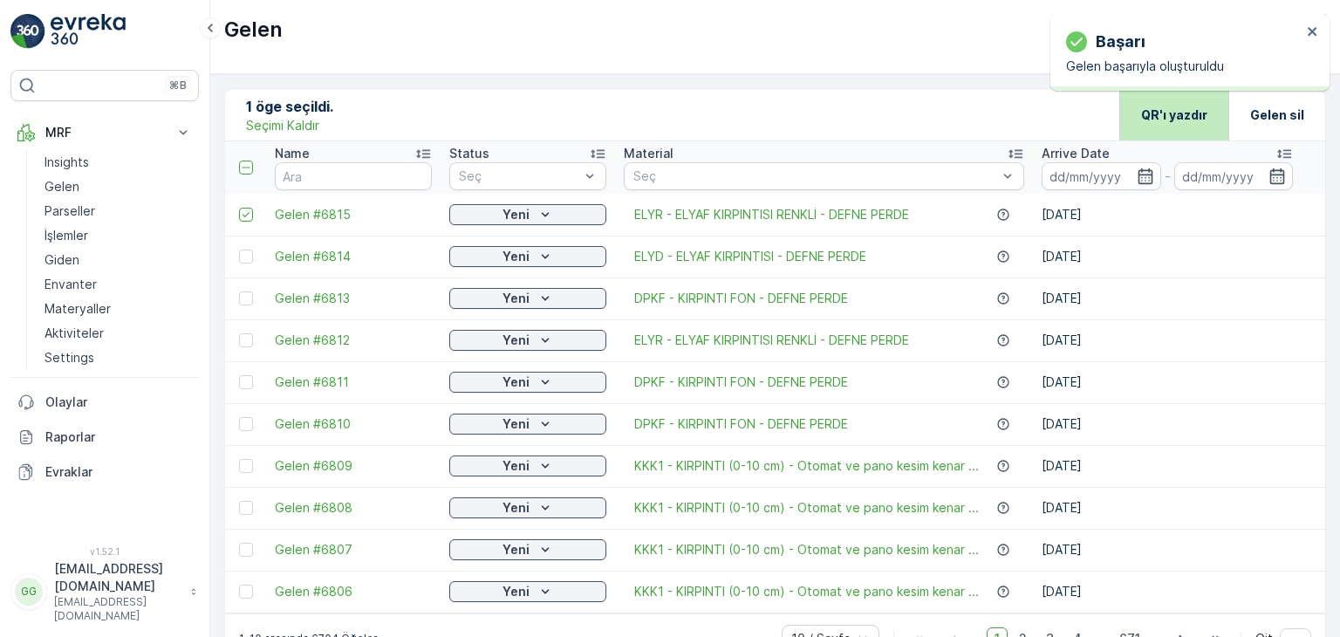
click at [1180, 121] on p "QR'ı yazdır" at bounding box center [1174, 114] width 66 height 17
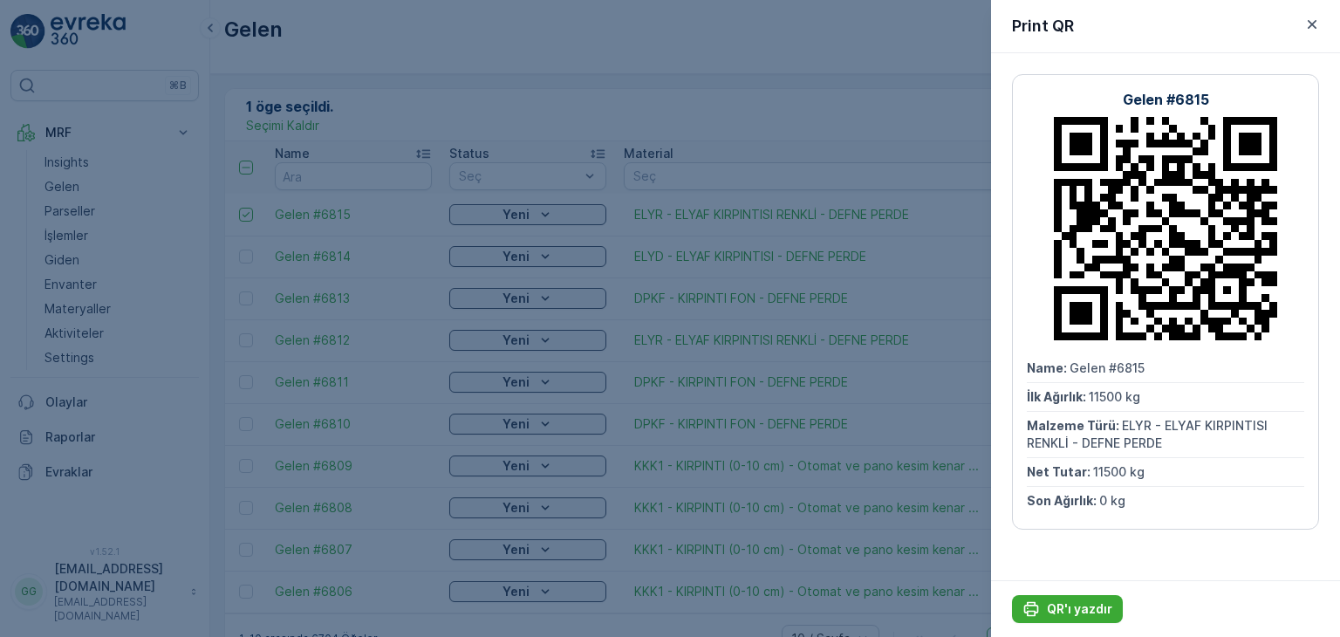
click at [1071, 591] on div "QR'ı yazdır" at bounding box center [1165, 608] width 349 height 57
click at [1071, 608] on p "QR'ı yazdır" at bounding box center [1079, 608] width 65 height 17
drag, startPoint x: 1310, startPoint y: 28, endPoint x: 401, endPoint y: 92, distance: 911.2
click at [1309, 28] on icon "button" at bounding box center [1311, 24] width 17 height 17
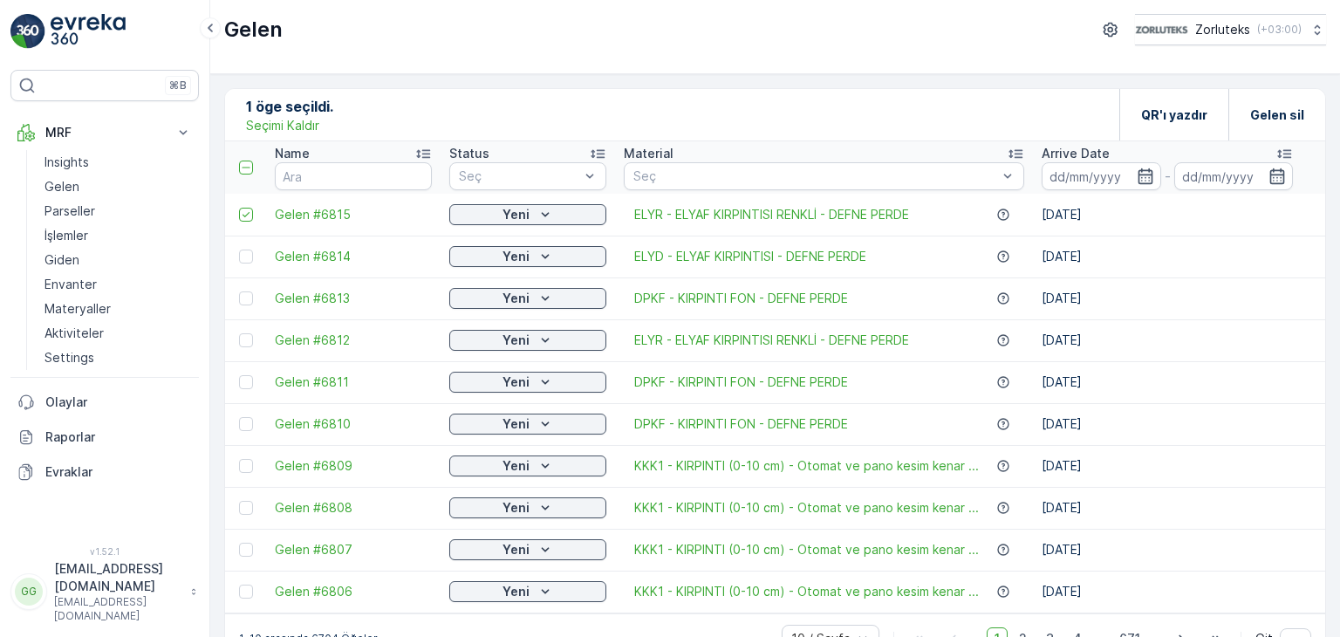
click at [310, 118] on p "Seçimi Kaldır" at bounding box center [282, 125] width 73 height 17
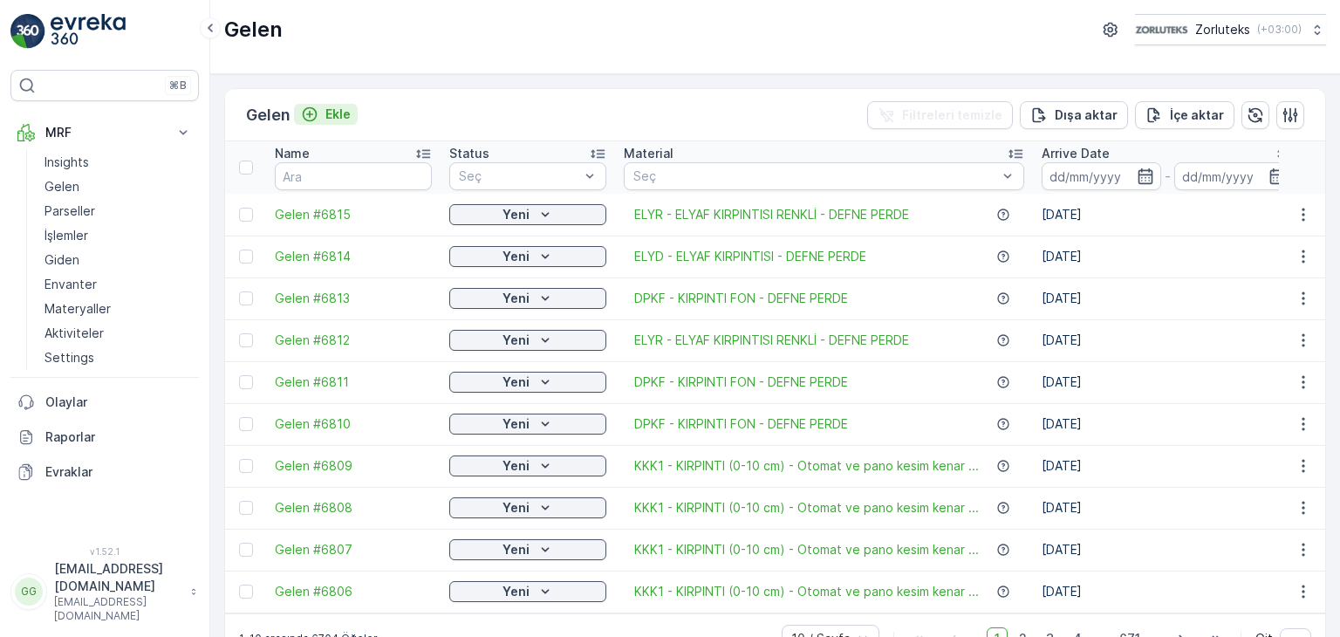
click at [346, 111] on p "Ekle" at bounding box center [337, 114] width 25 height 17
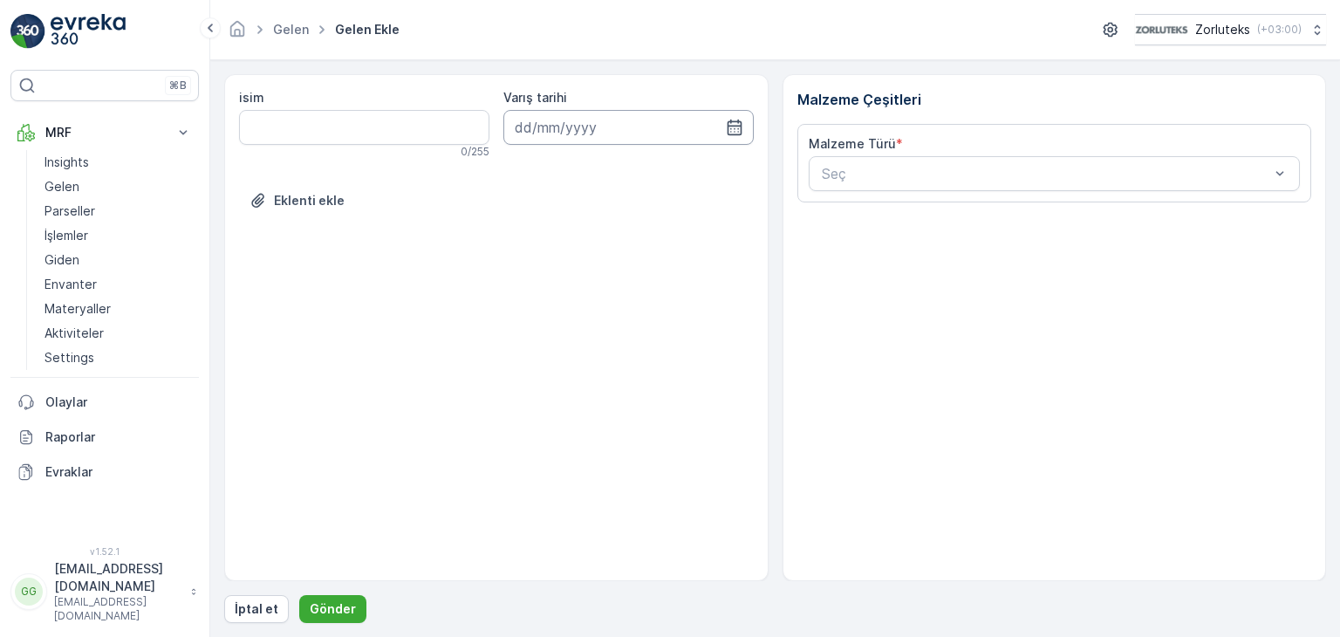
click at [671, 134] on input at bounding box center [628, 127] width 250 height 35
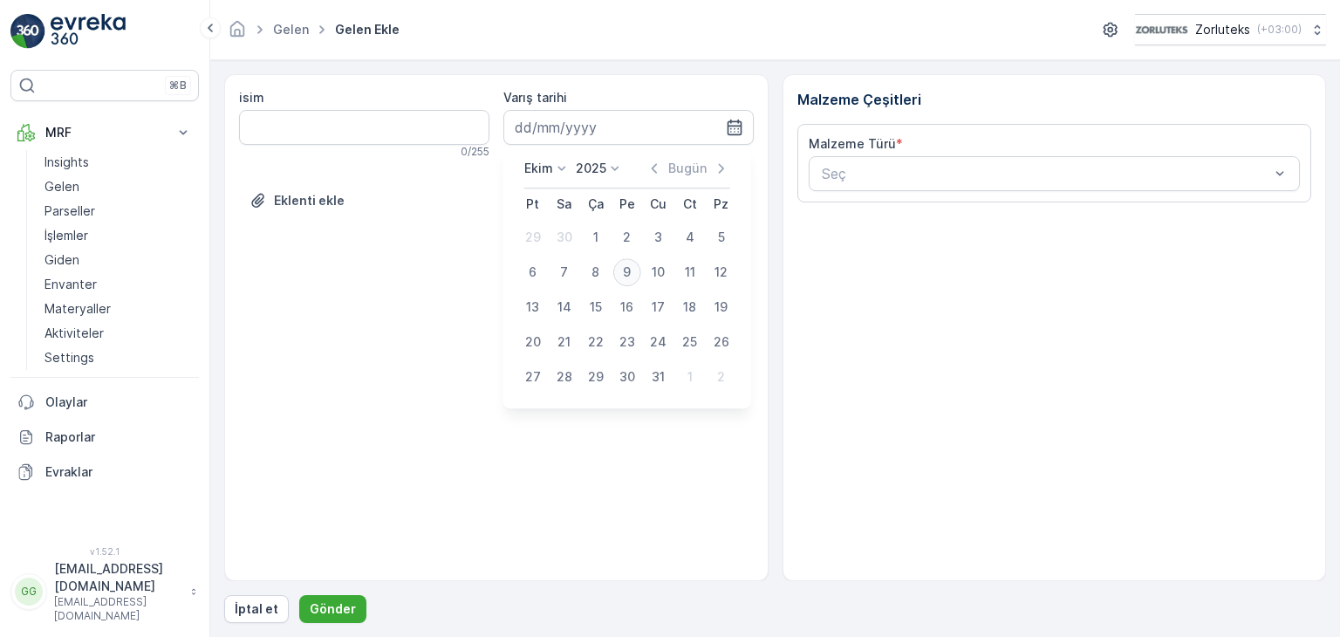
click at [625, 269] on div "9" at bounding box center [627, 272] width 28 height 28
type input "[DATE]"
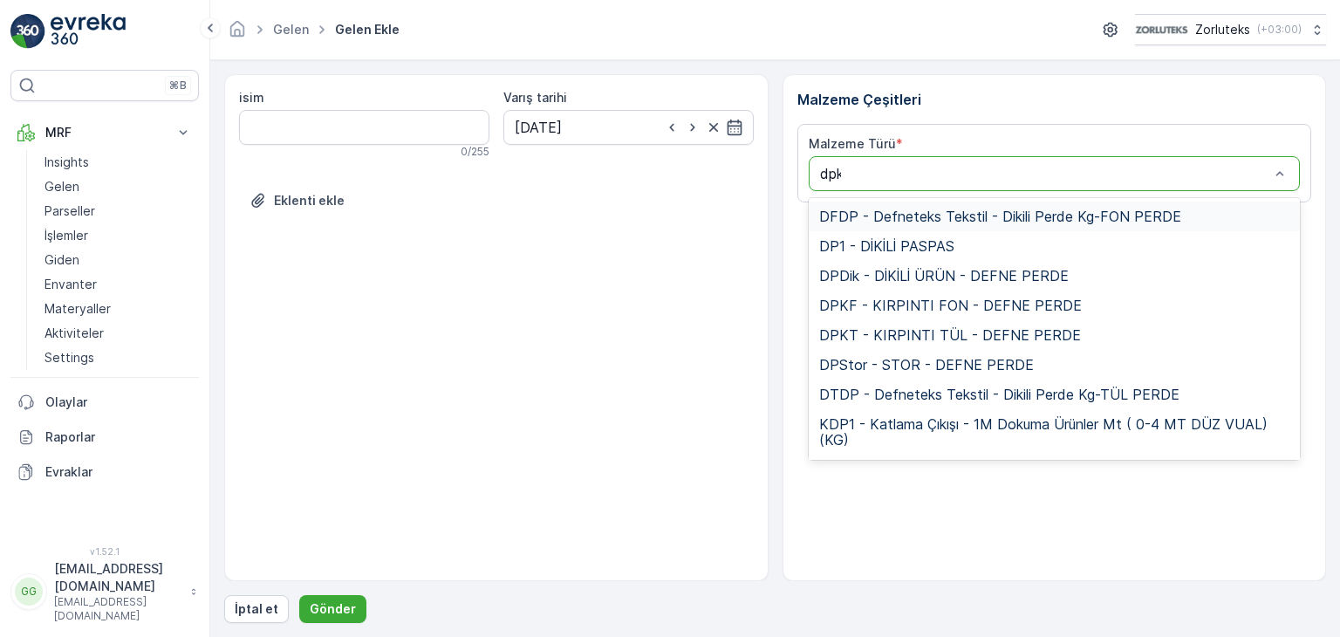
type input "dpkf"
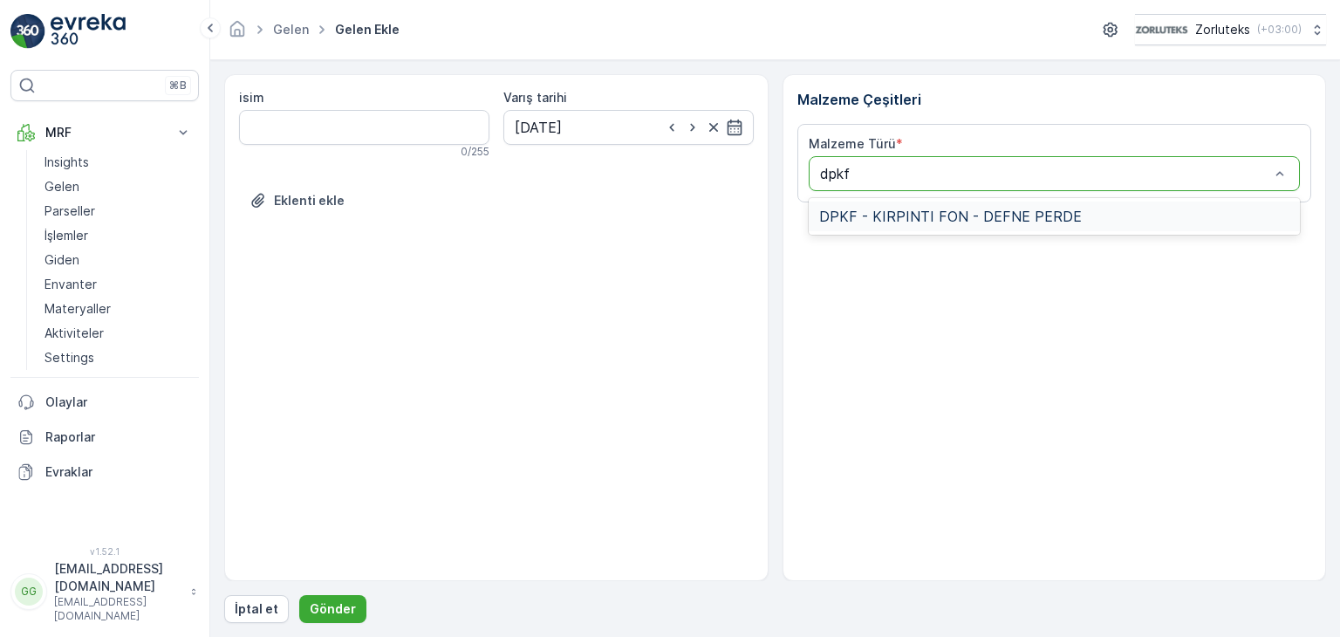
click at [871, 222] on span "DPKF - KIRPINTI FON - DEFNE PERDE" at bounding box center [950, 216] width 263 height 16
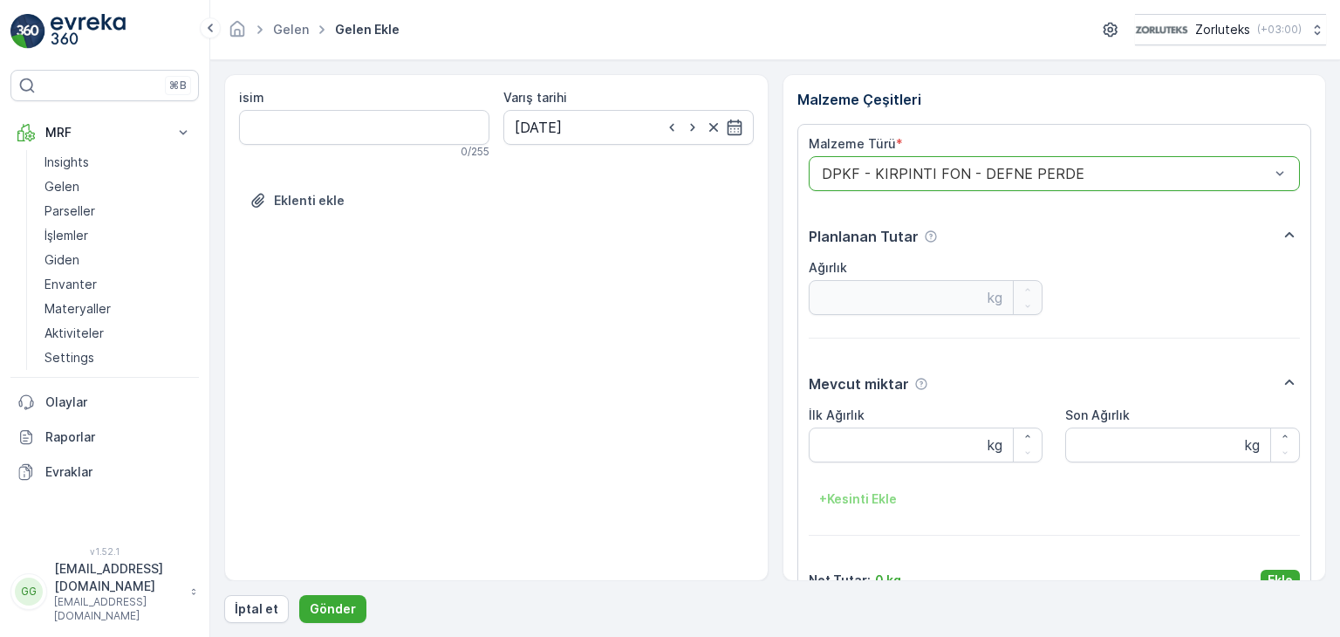
click at [849, 179] on div at bounding box center [1046, 174] width 452 height 16
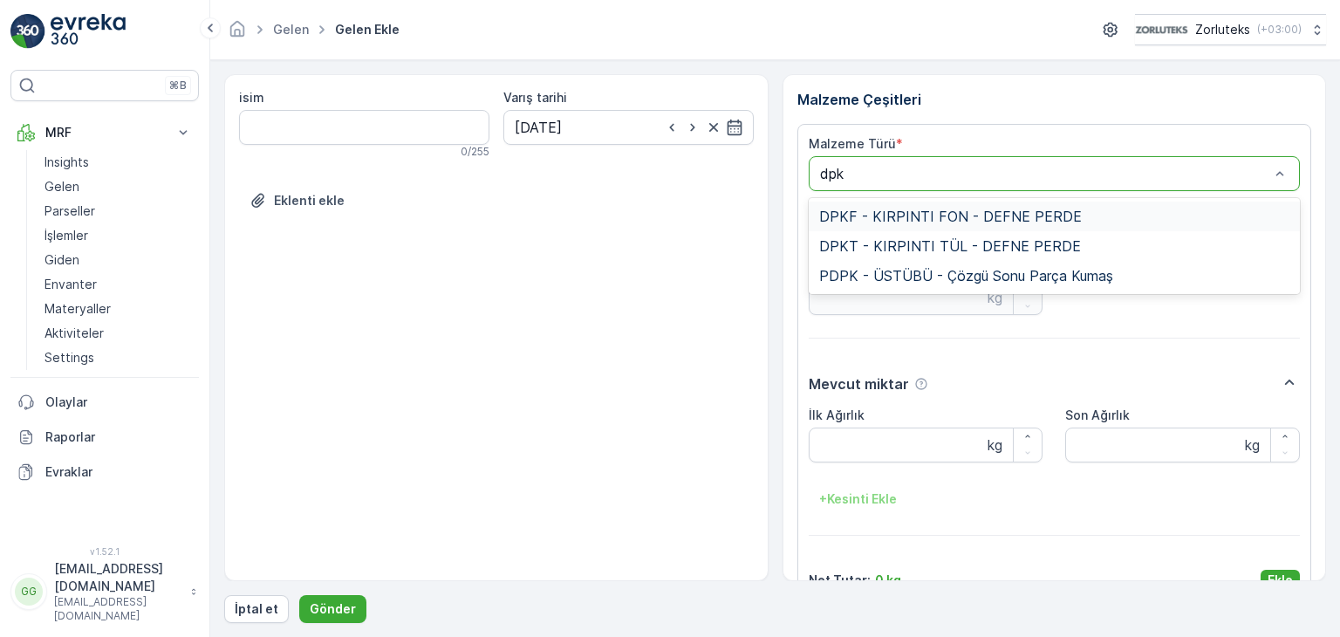
type input "dpkt"
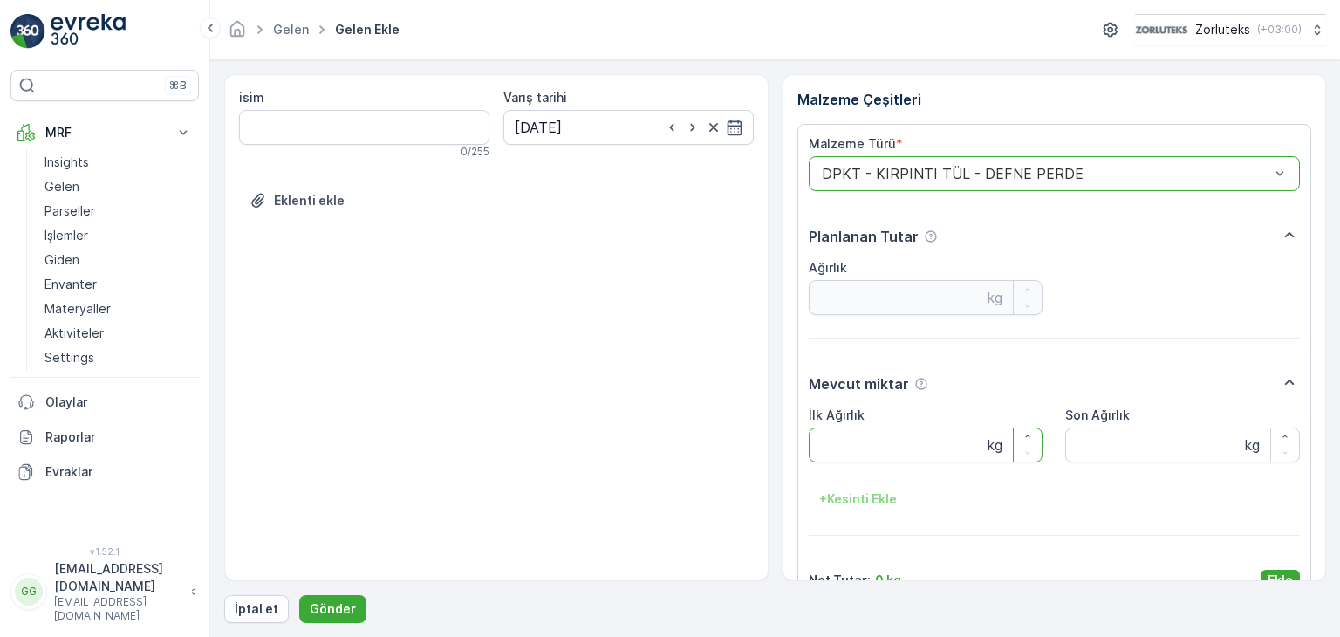
drag, startPoint x: 876, startPoint y: 455, endPoint x: 907, endPoint y: 416, distance: 50.3
click at [881, 455] on Ağırlık "İlk Ağırlık" at bounding box center [926, 444] width 235 height 35
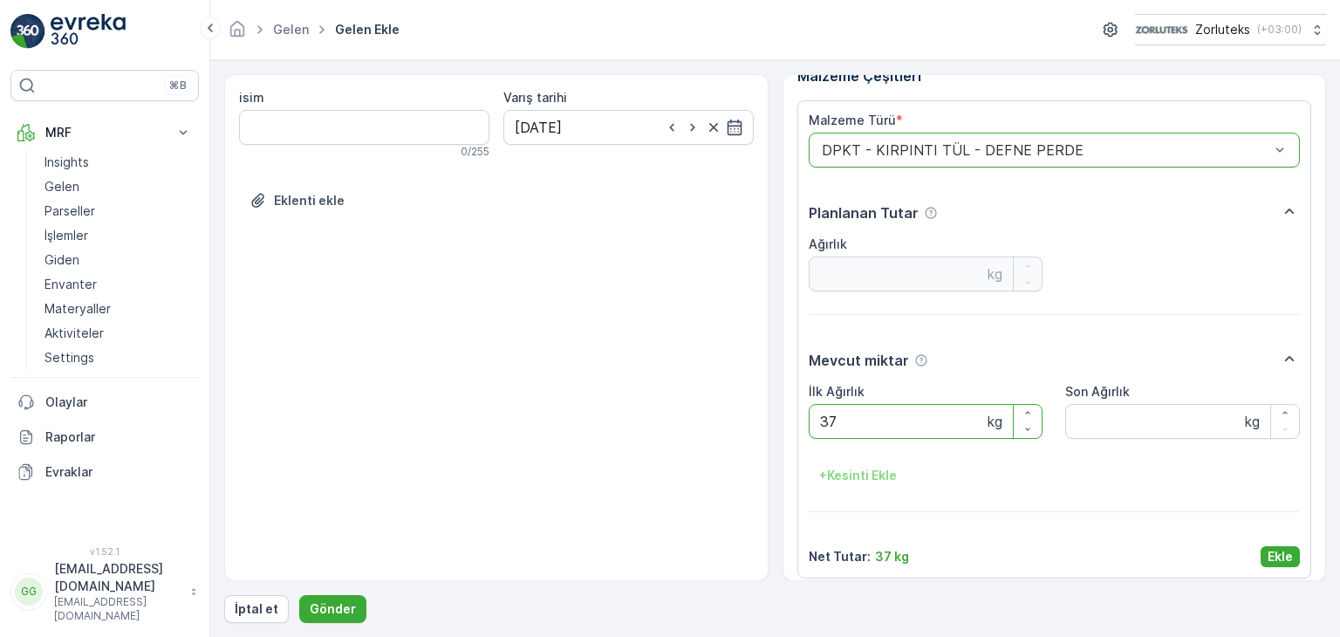
scroll to position [35, 0]
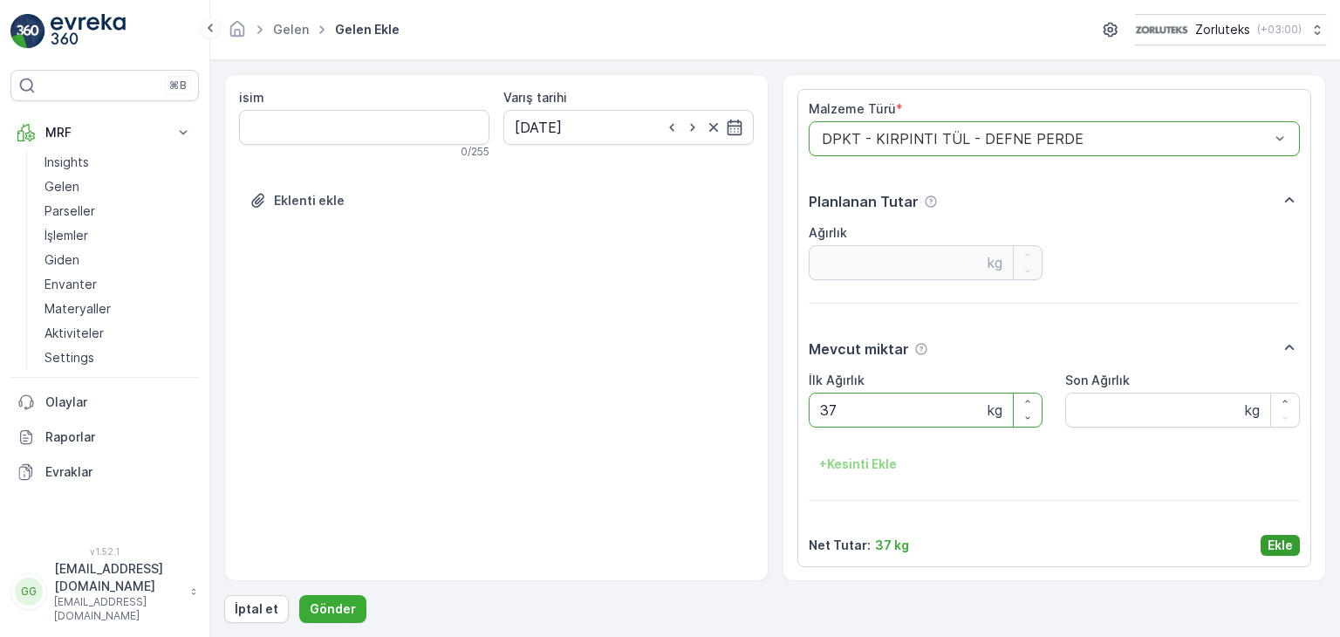
type Ağırlık "37"
click at [1283, 549] on p "Ekle" at bounding box center [1280, 545] width 25 height 17
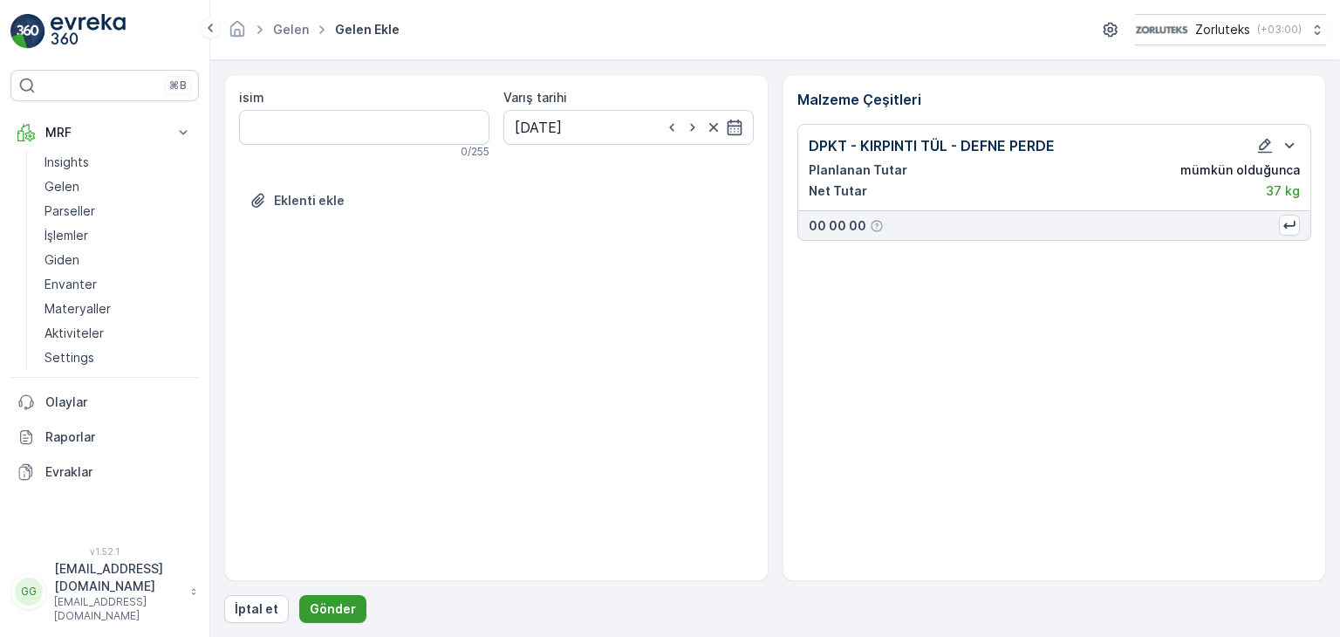
click at [337, 603] on p "Gönder" at bounding box center [333, 608] width 46 height 17
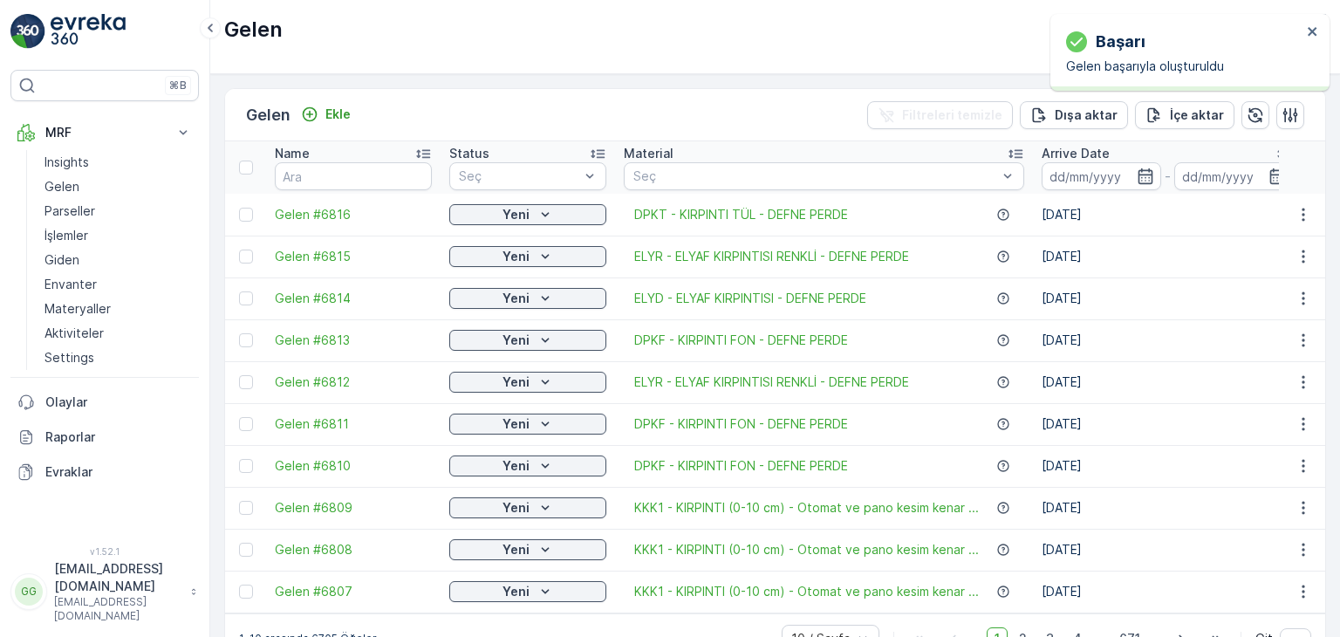
drag, startPoint x: 251, startPoint y: 216, endPoint x: 511, endPoint y: 141, distance: 270.6
click at [251, 216] on div at bounding box center [246, 215] width 14 height 14
click at [239, 208] on input "checkbox" at bounding box center [239, 208] width 0 height 0
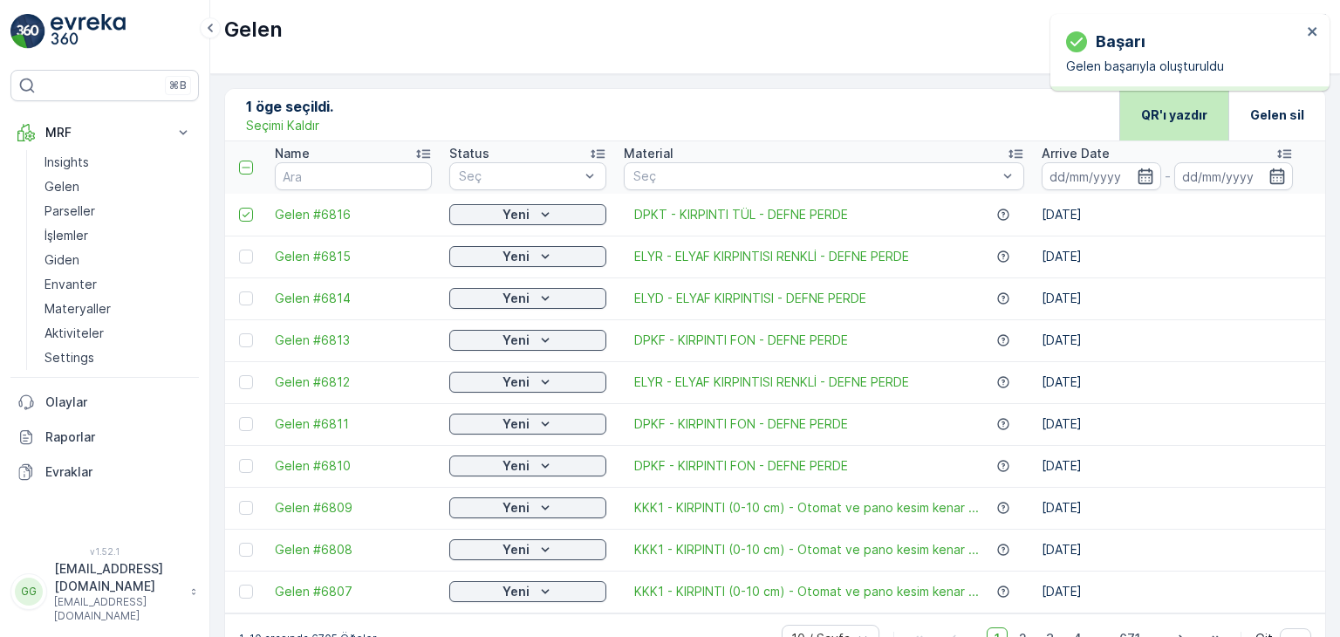
click at [1162, 113] on p "QR'ı yazdır" at bounding box center [1174, 114] width 66 height 17
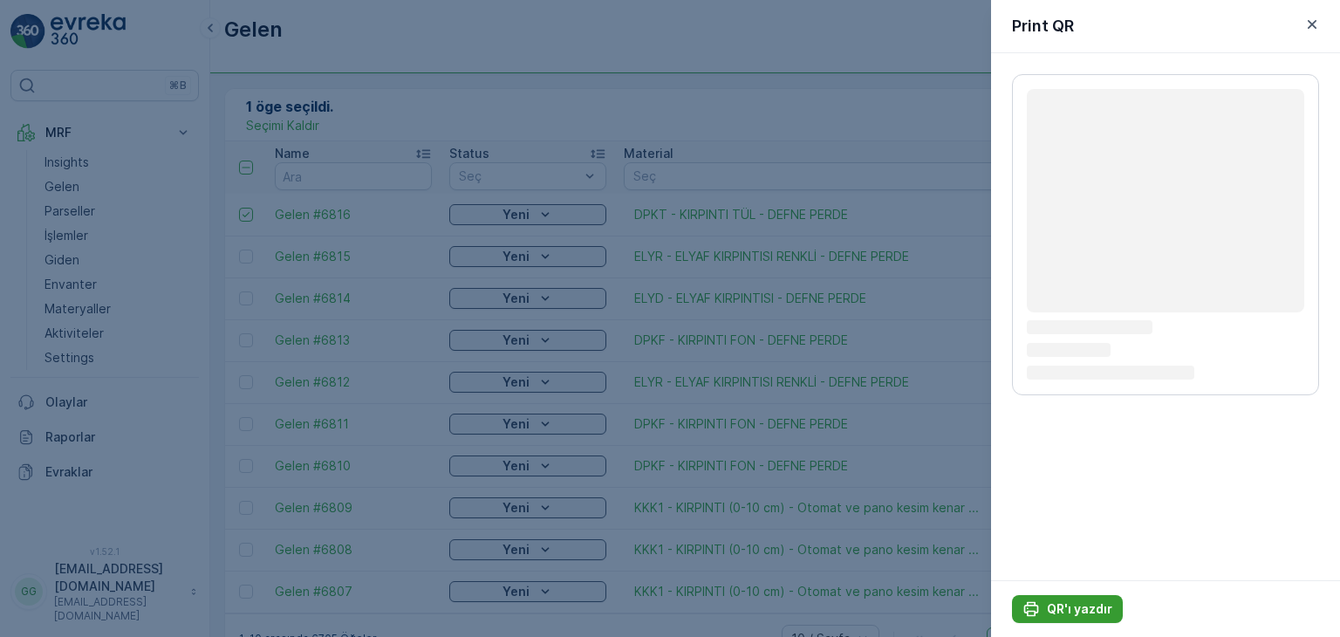
click at [1086, 605] on p "QR'ı yazdır" at bounding box center [1079, 608] width 65 height 17
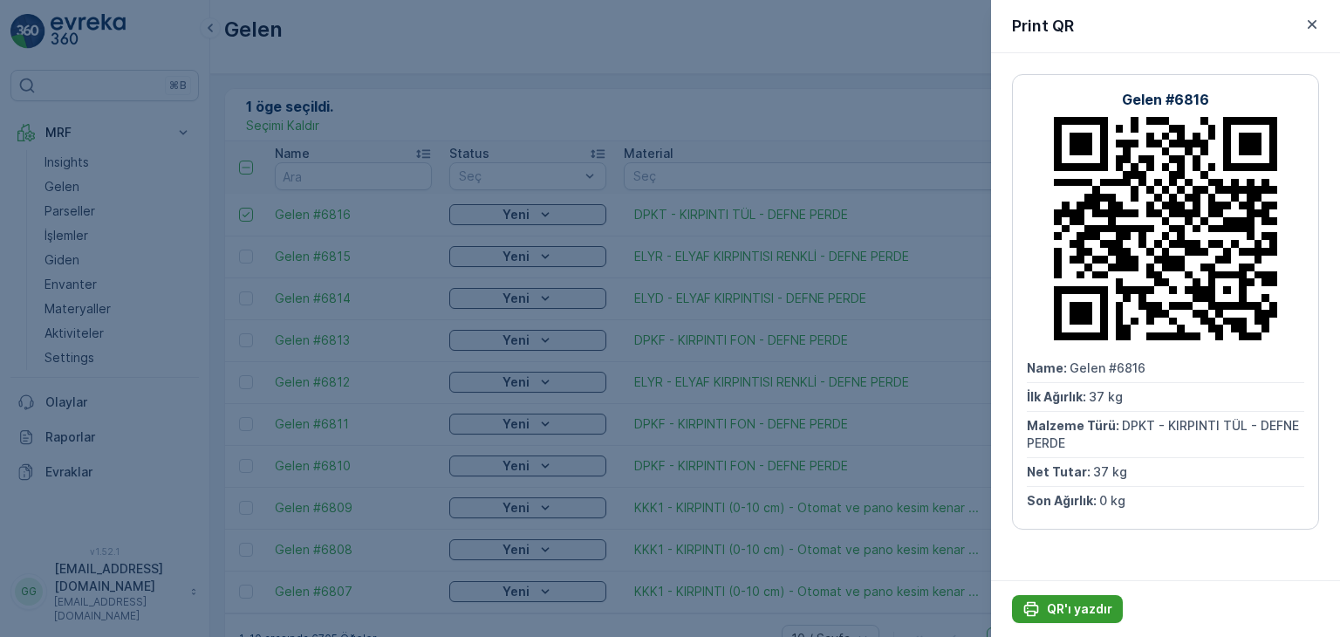
click at [1055, 600] on p "QR'ı yazdır" at bounding box center [1079, 608] width 65 height 17
click at [1309, 24] on icon "button" at bounding box center [1311, 24] width 17 height 17
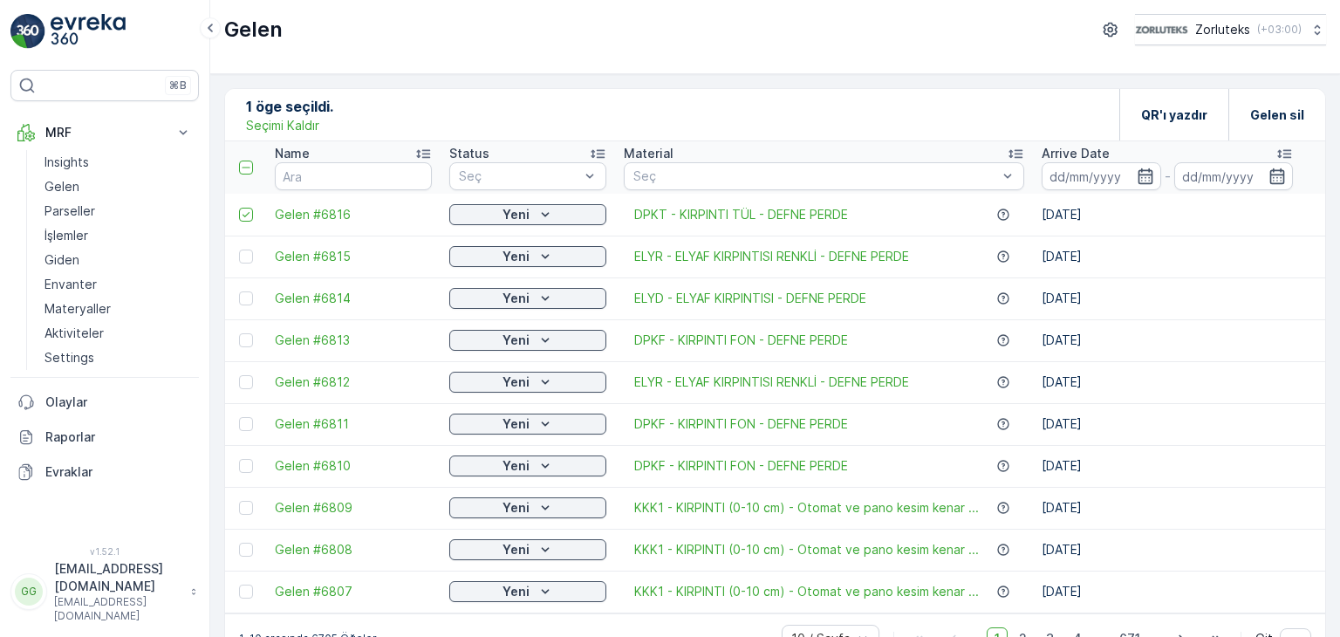
click at [290, 121] on p "Seçimi Kaldır" at bounding box center [282, 125] width 73 height 17
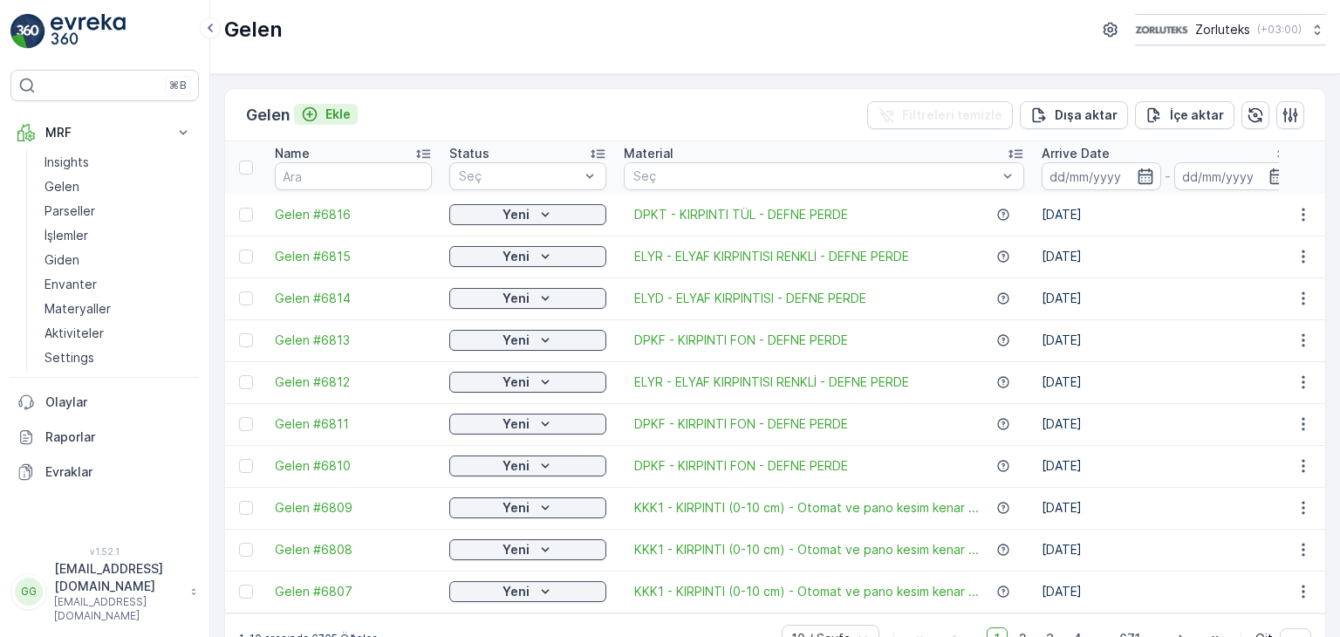
click at [338, 108] on p "Ekle" at bounding box center [337, 114] width 25 height 17
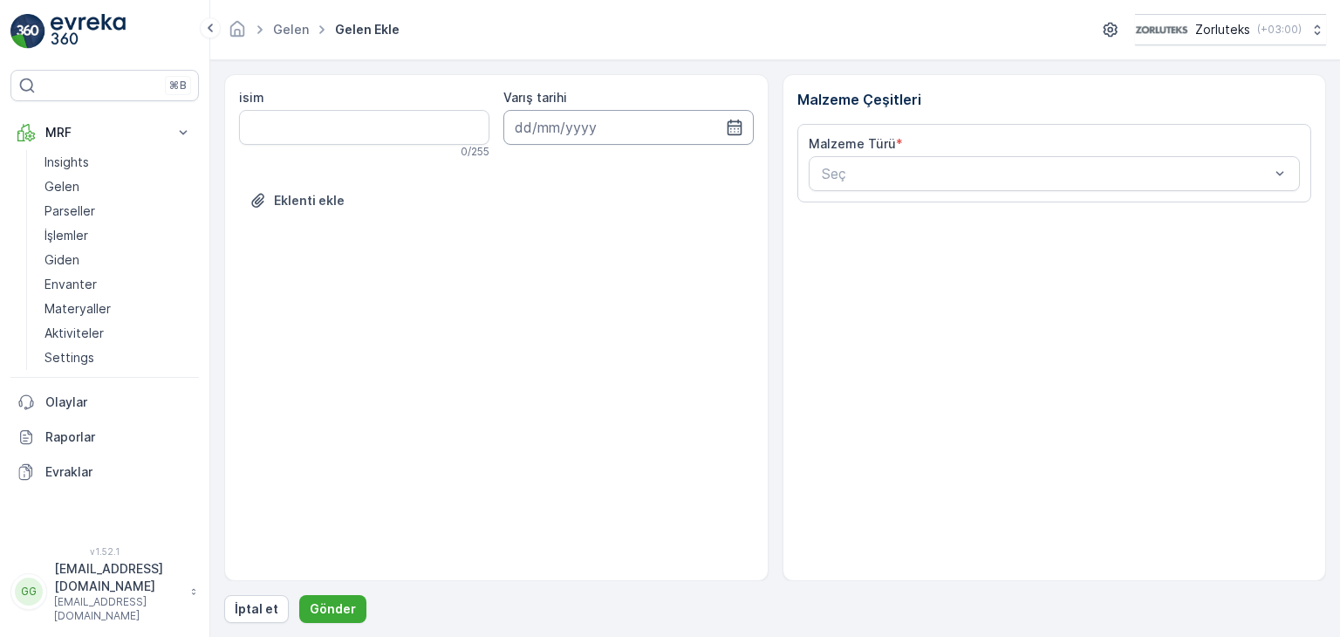
click at [632, 117] on input at bounding box center [628, 127] width 250 height 35
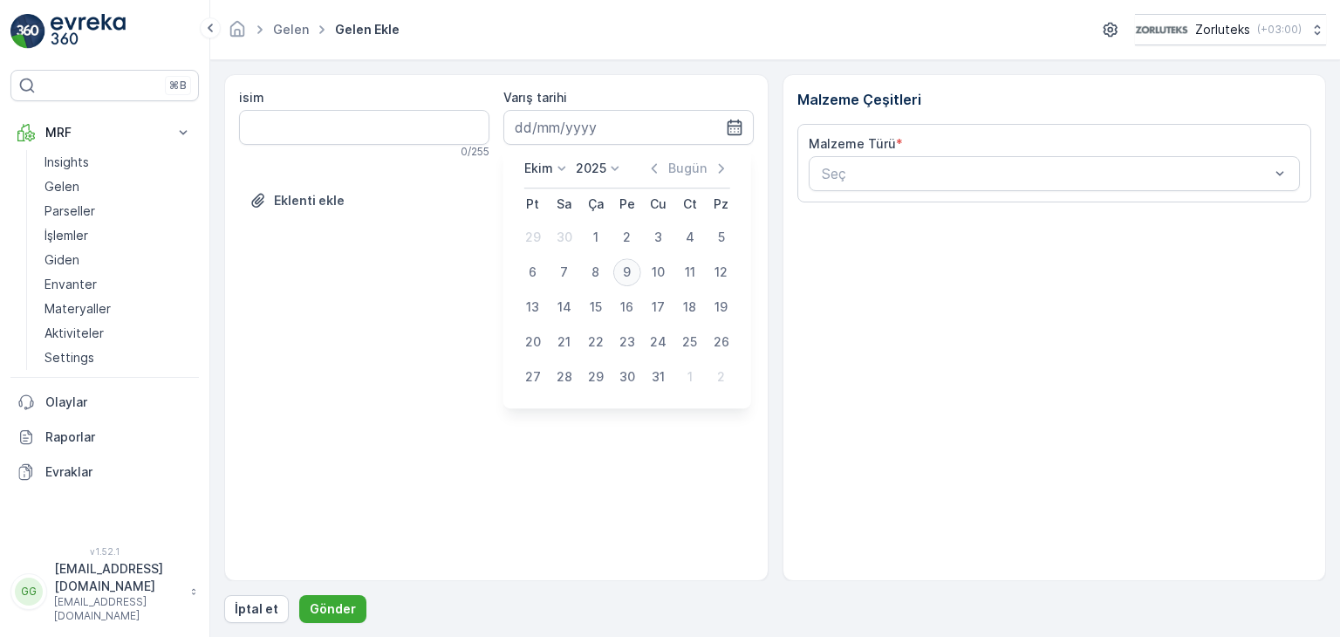
click at [630, 280] on div "9" at bounding box center [627, 272] width 28 height 28
type input "[DATE]"
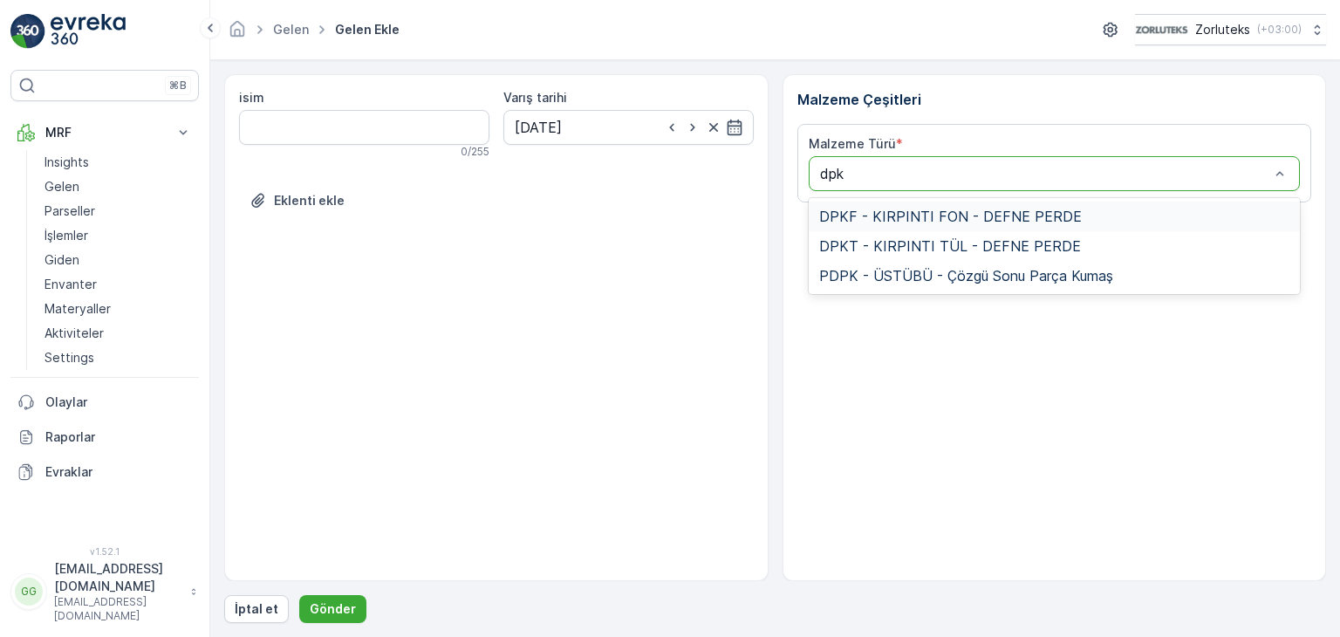
type input "dpkf"
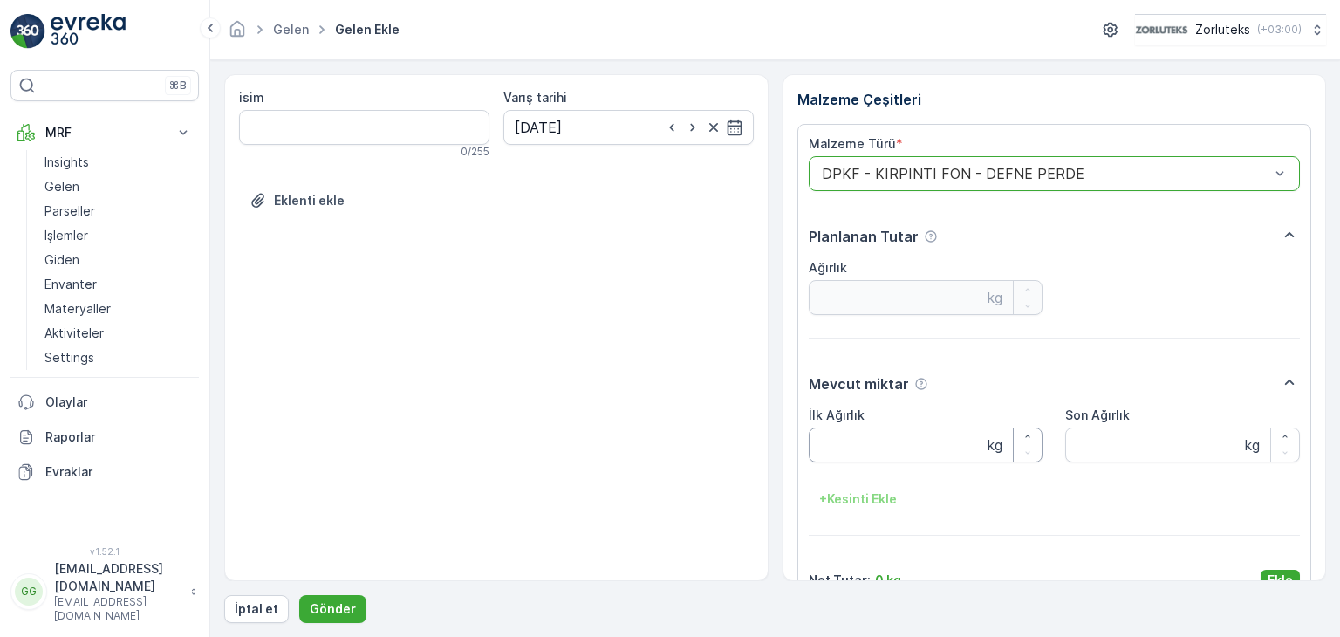
click at [856, 459] on Ağırlık "İlk Ağırlık" at bounding box center [926, 444] width 235 height 35
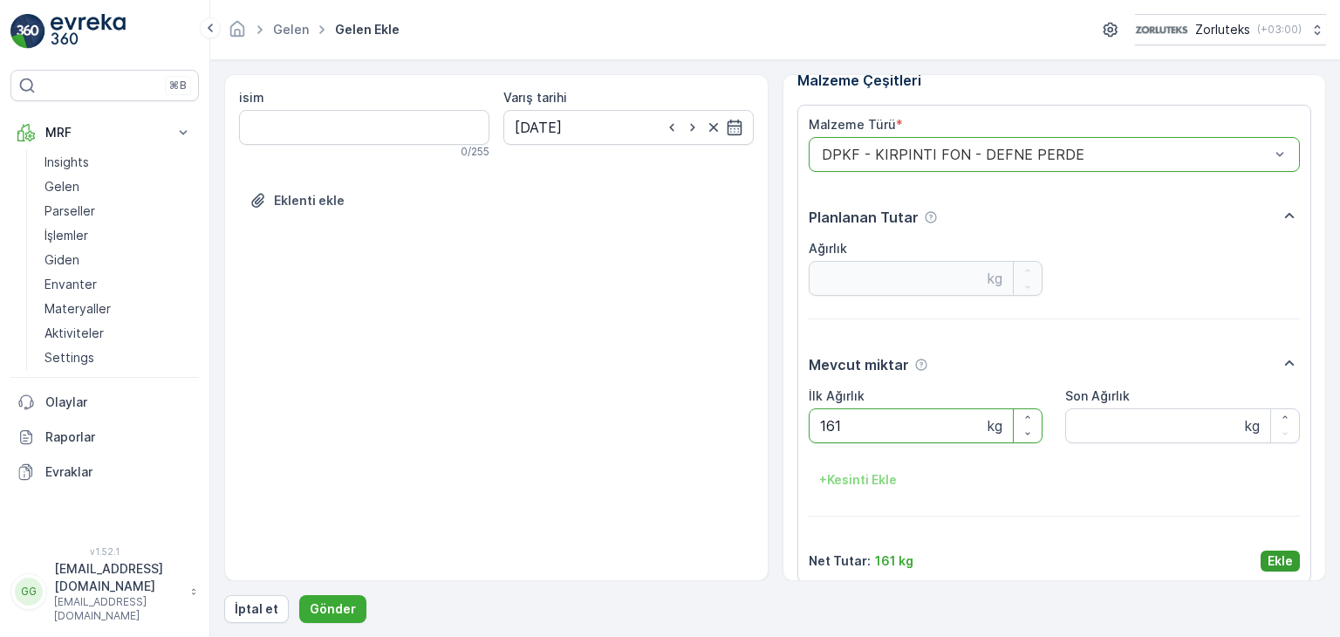
scroll to position [35, 0]
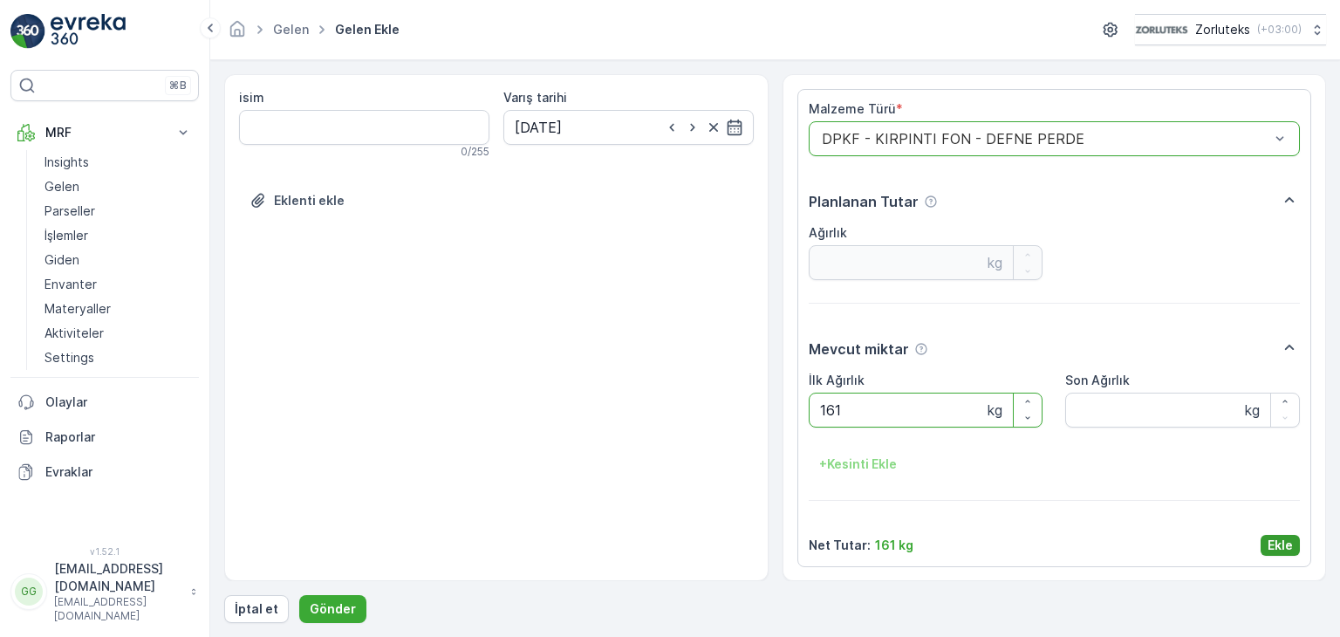
type Ağırlık "161"
click at [1288, 535] on button "Ekle" at bounding box center [1280, 545] width 39 height 21
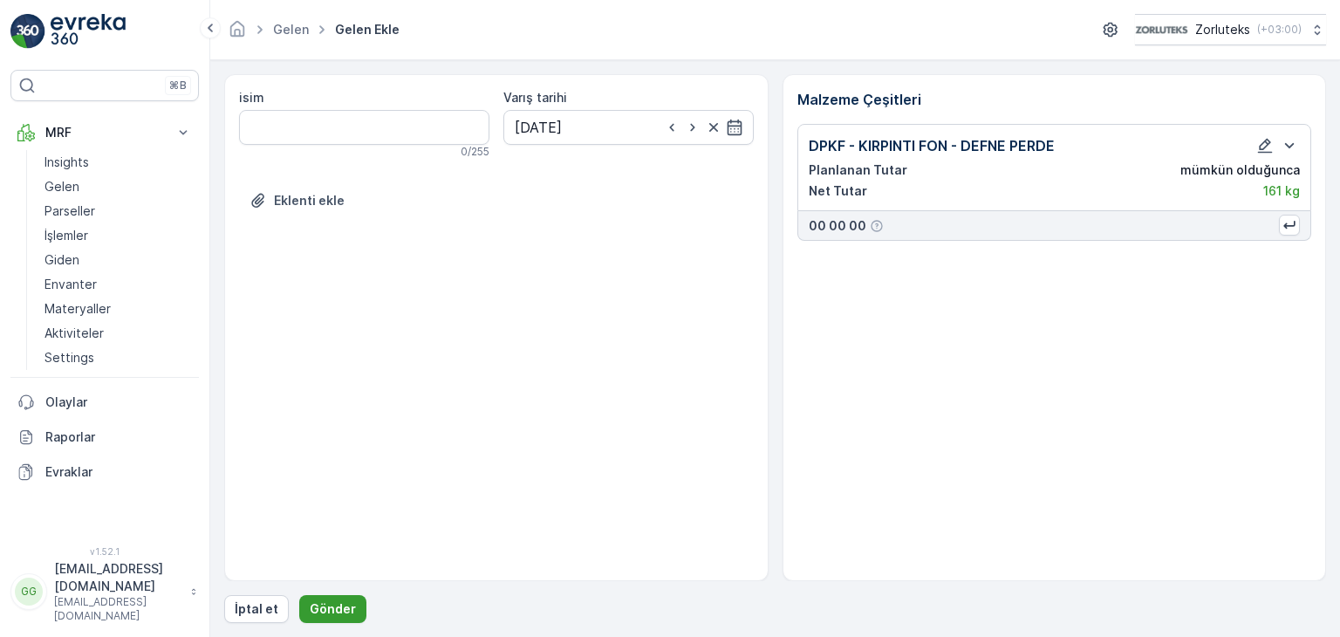
click at [345, 612] on p "Gönder" at bounding box center [333, 608] width 46 height 17
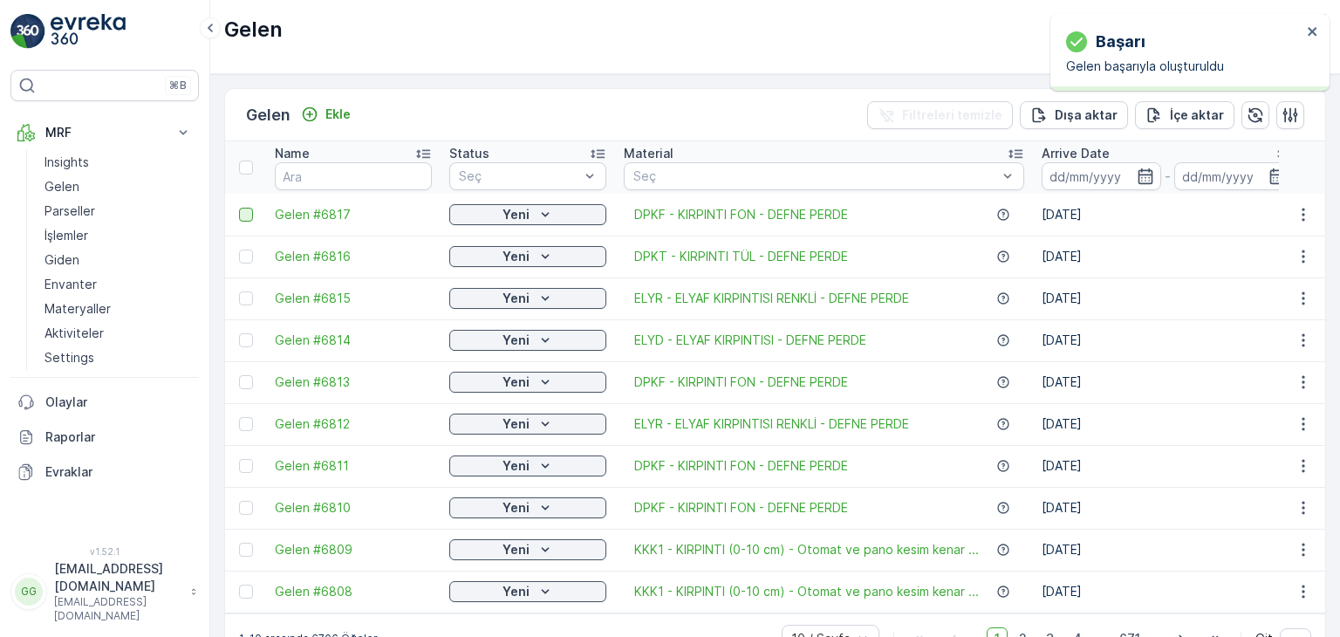
click at [249, 210] on div at bounding box center [246, 215] width 14 height 14
click at [239, 208] on input "checkbox" at bounding box center [239, 208] width 0 height 0
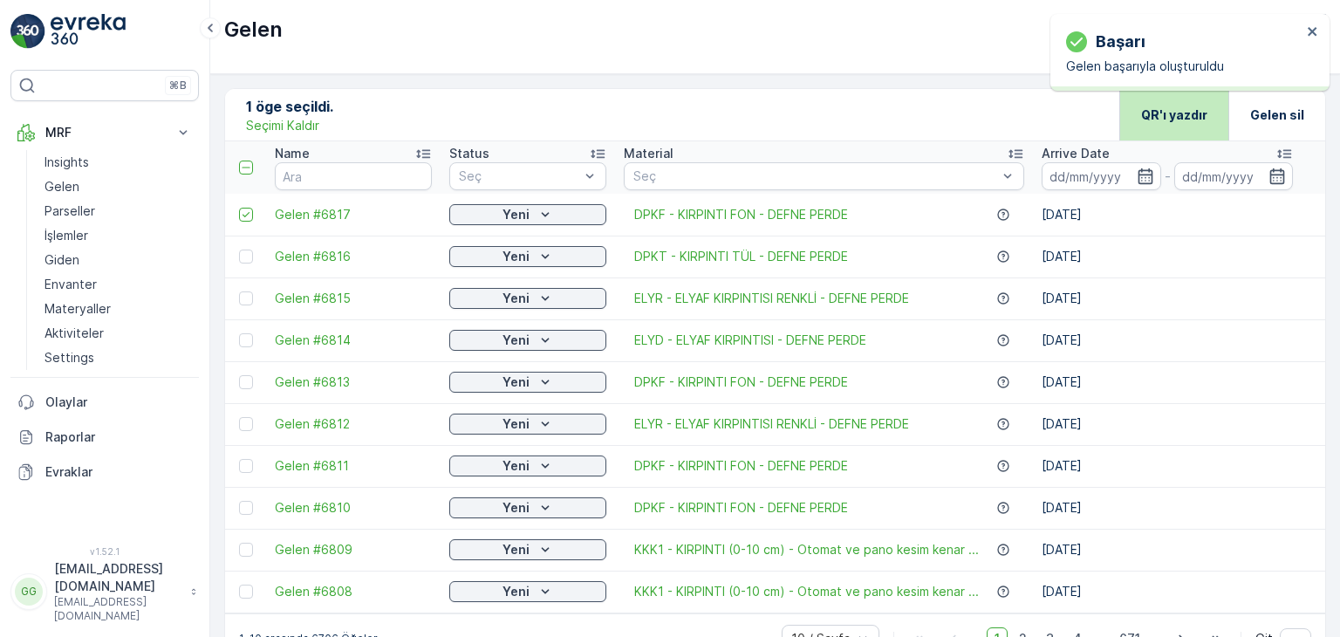
click at [1153, 126] on div "QR'ı yazdır" at bounding box center [1174, 114] width 66 height 51
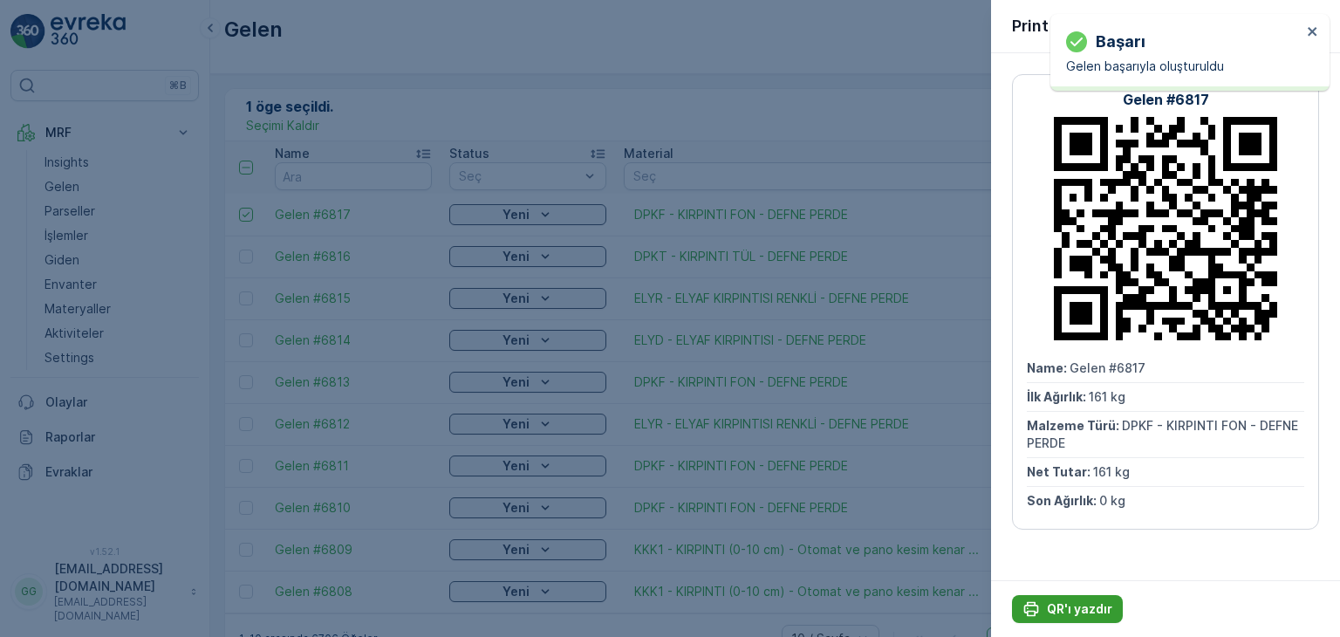
click at [1089, 609] on p "QR'ı yazdır" at bounding box center [1079, 608] width 65 height 17
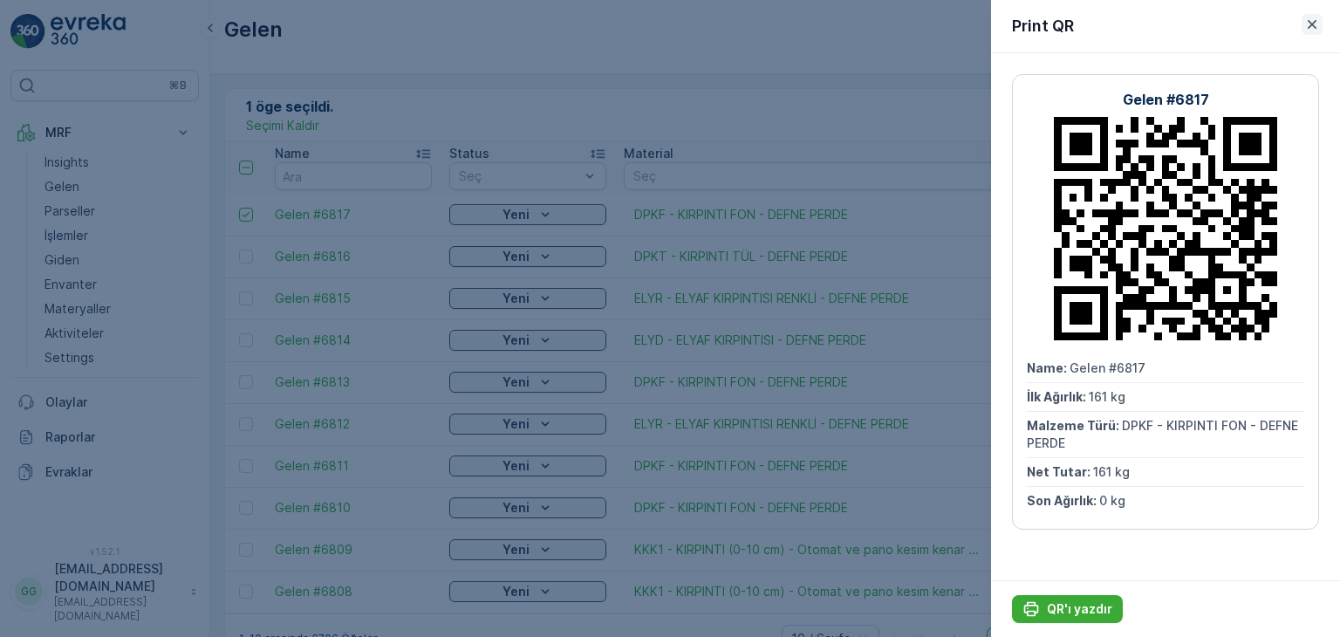
click at [1316, 29] on icon "button" at bounding box center [1311, 24] width 17 height 17
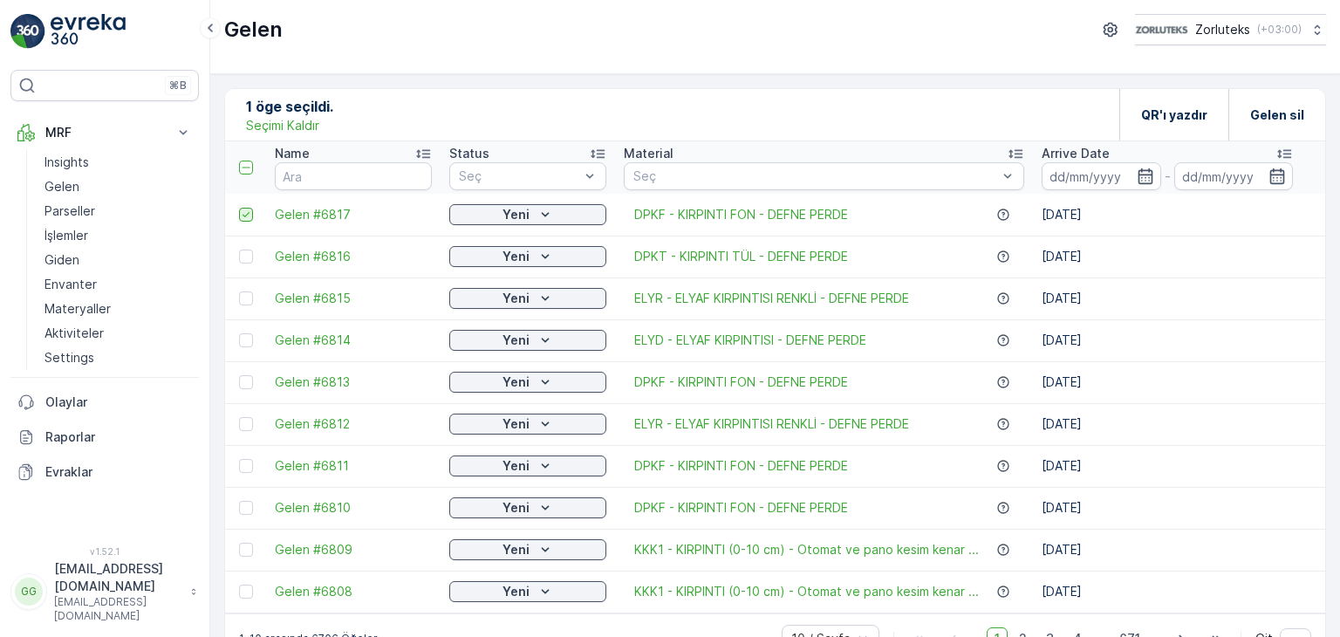
click at [248, 212] on icon at bounding box center [246, 214] width 7 height 5
click at [239, 208] on input "checkbox" at bounding box center [239, 208] width 0 height 0
click at [338, 111] on p "Ekle" at bounding box center [337, 114] width 25 height 17
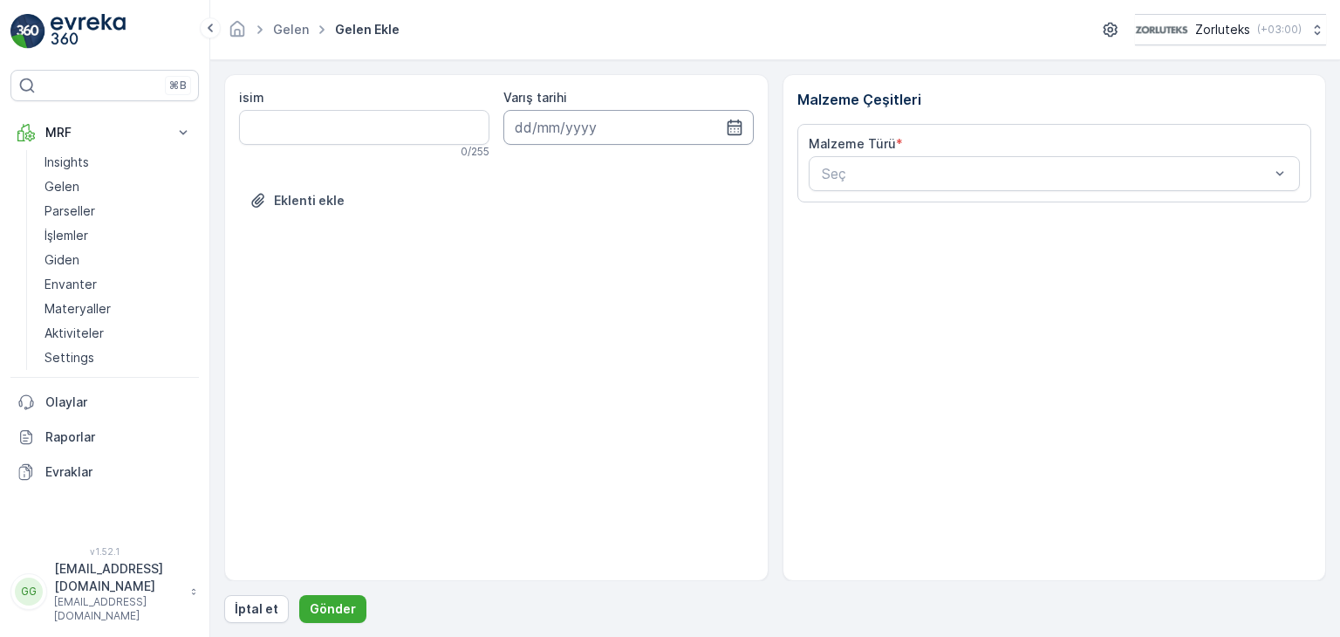
click at [629, 123] on input at bounding box center [628, 127] width 250 height 35
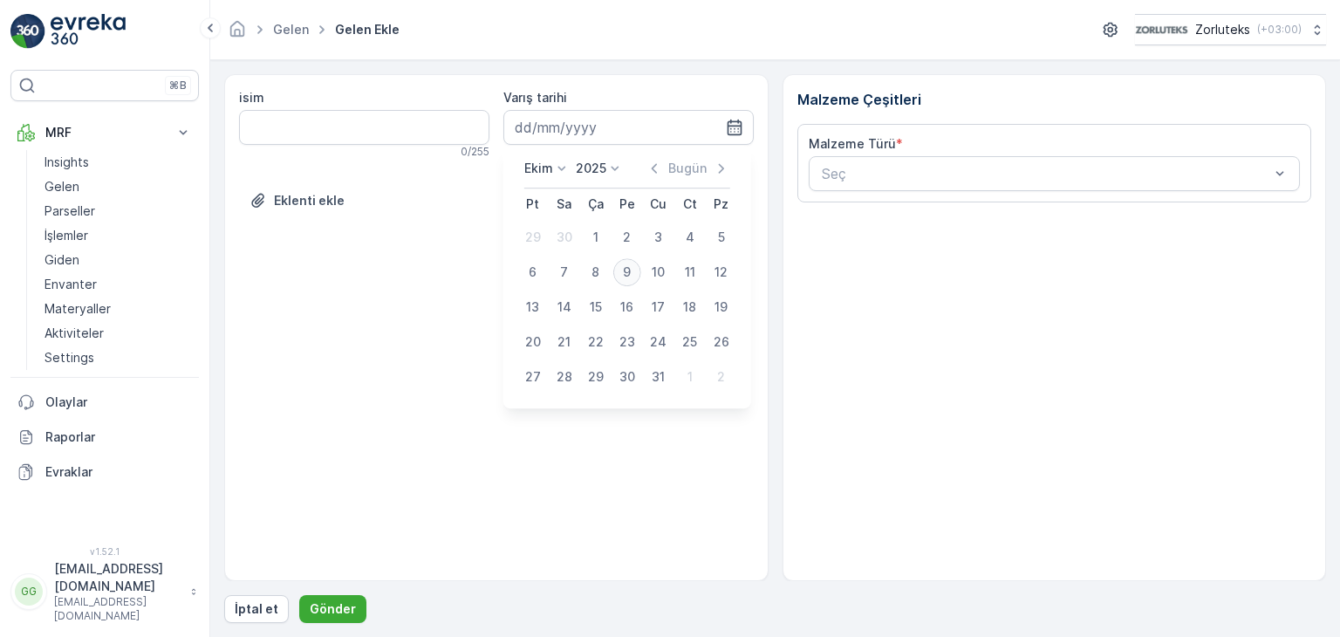
click at [622, 273] on div "9" at bounding box center [627, 272] width 28 height 28
type input "[DATE]"
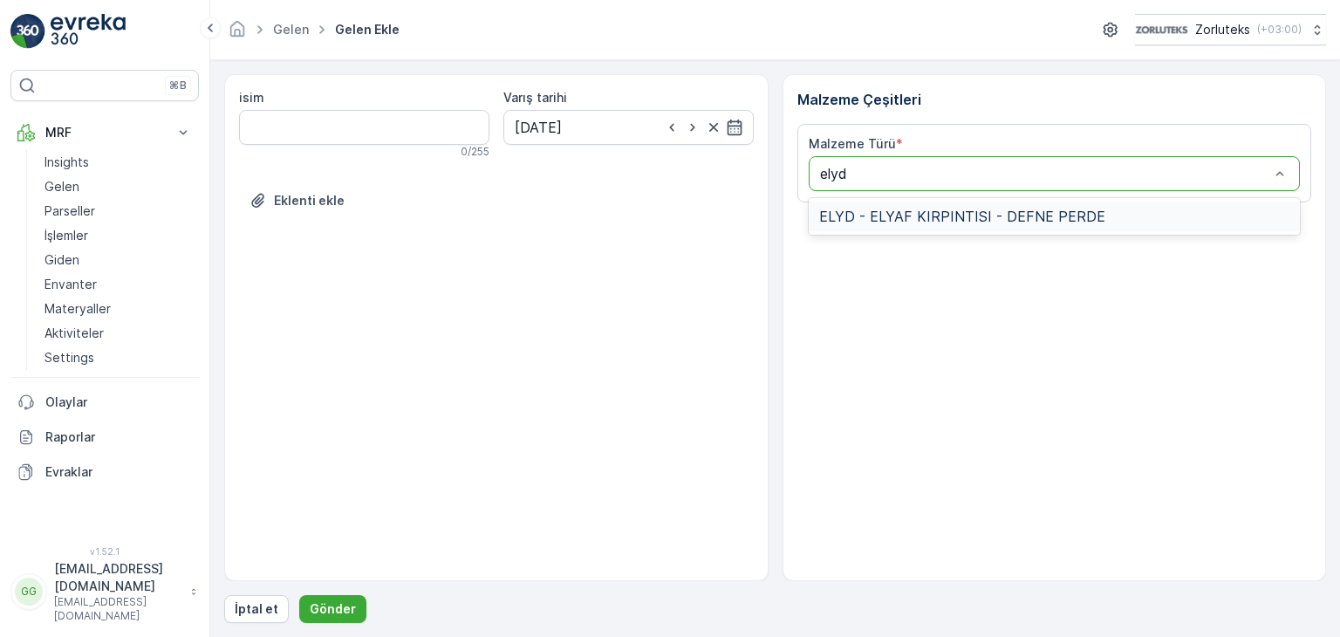
click at [846, 208] on span "ELYD - ELYAF KIRPINTISI - DEFNE PERDE" at bounding box center [962, 216] width 286 height 16
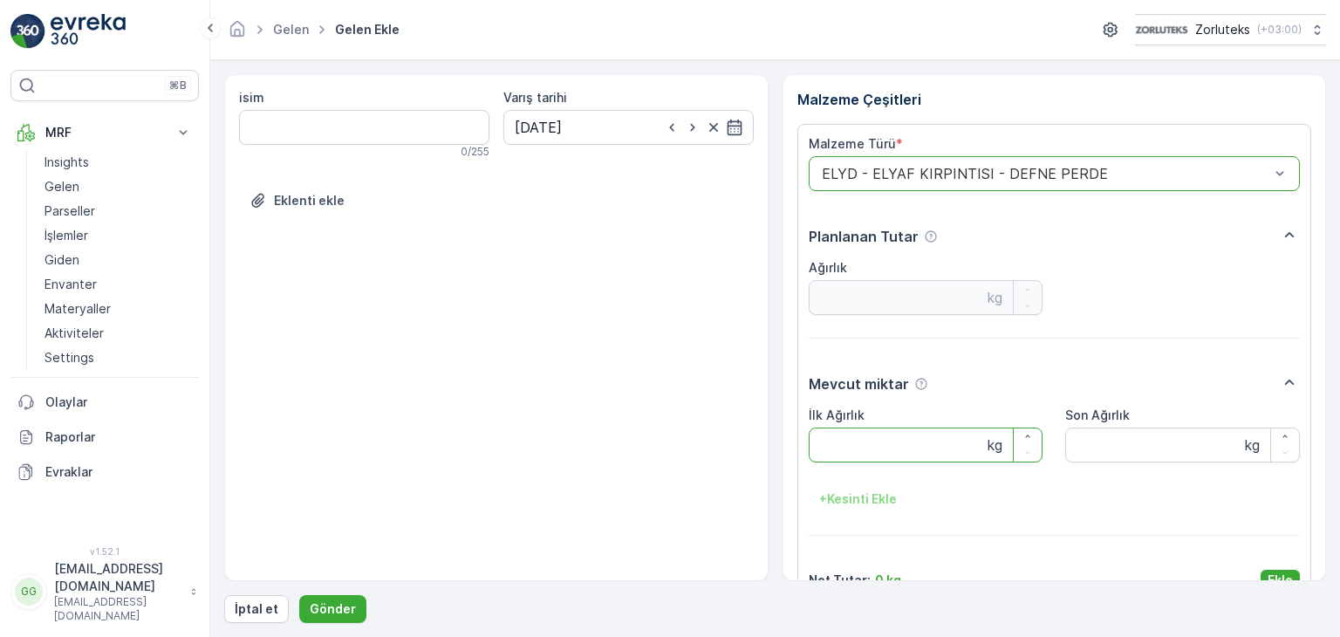
click at [855, 441] on Ağırlık "İlk Ağırlık" at bounding box center [926, 444] width 235 height 35
type Ağırlık "10"
click at [1281, 571] on p "Ekle" at bounding box center [1280, 579] width 25 height 17
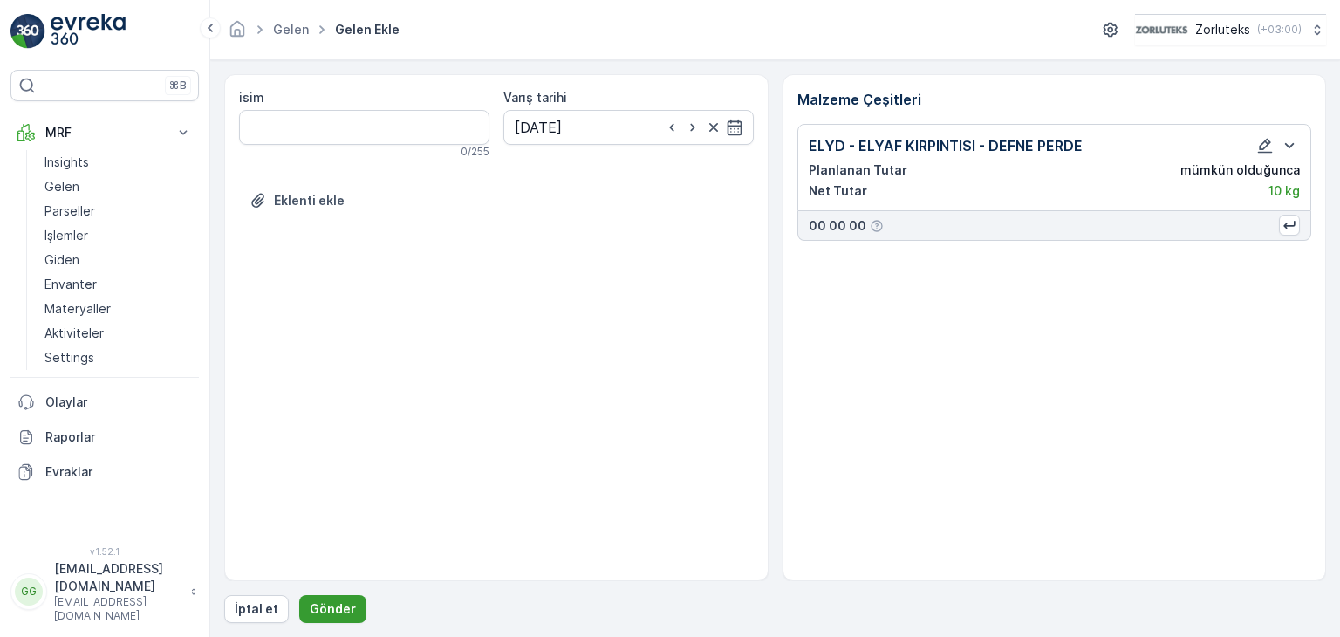
click at [333, 600] on p "Gönder" at bounding box center [333, 608] width 46 height 17
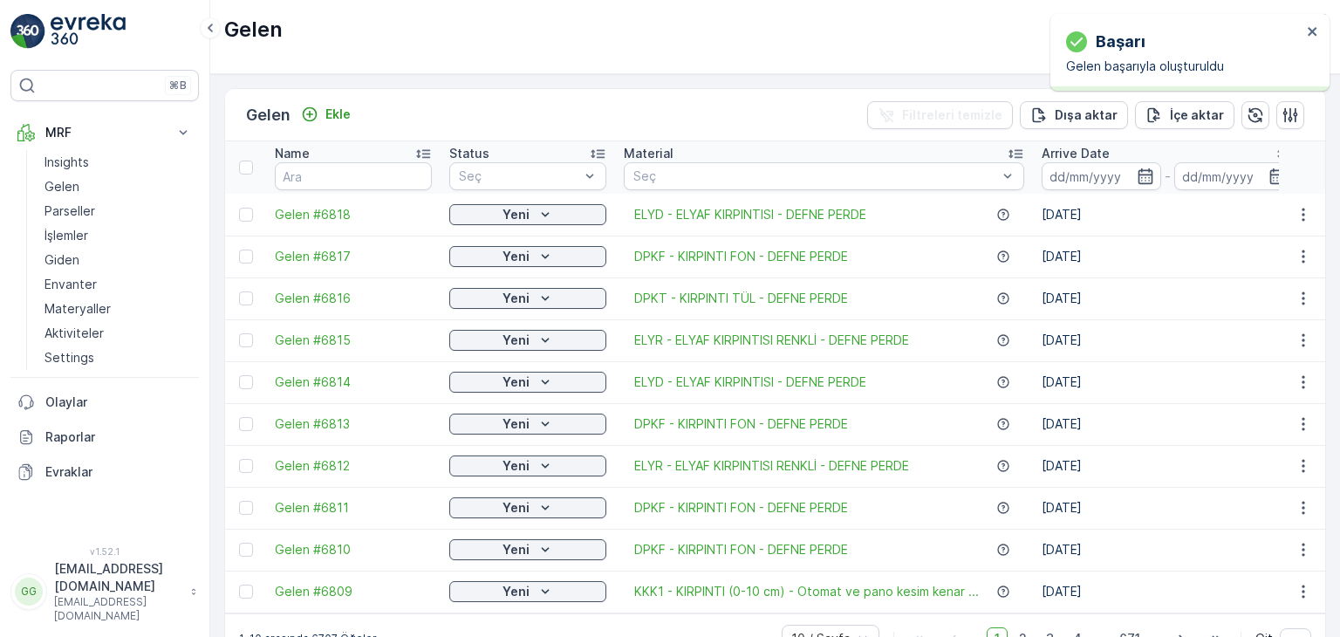
click at [244, 217] on div at bounding box center [246, 215] width 14 height 14
click at [239, 208] on input "checkbox" at bounding box center [239, 208] width 0 height 0
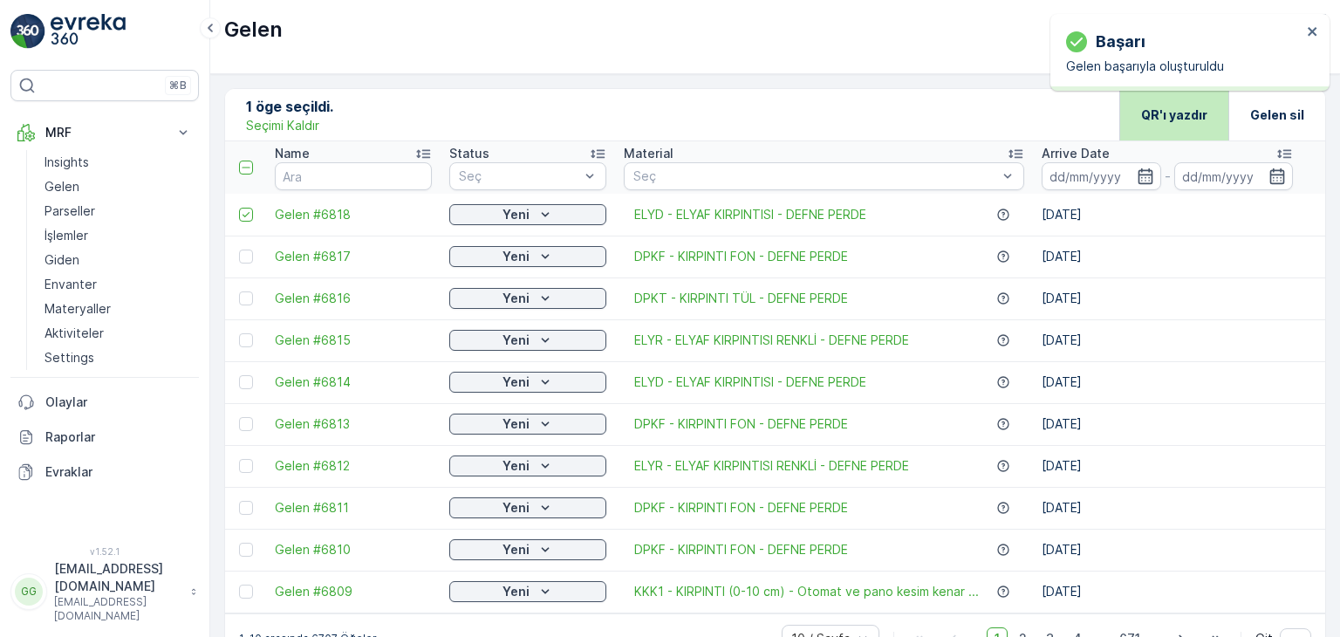
click at [1149, 124] on div "QR'ı yazdır" at bounding box center [1174, 114] width 66 height 51
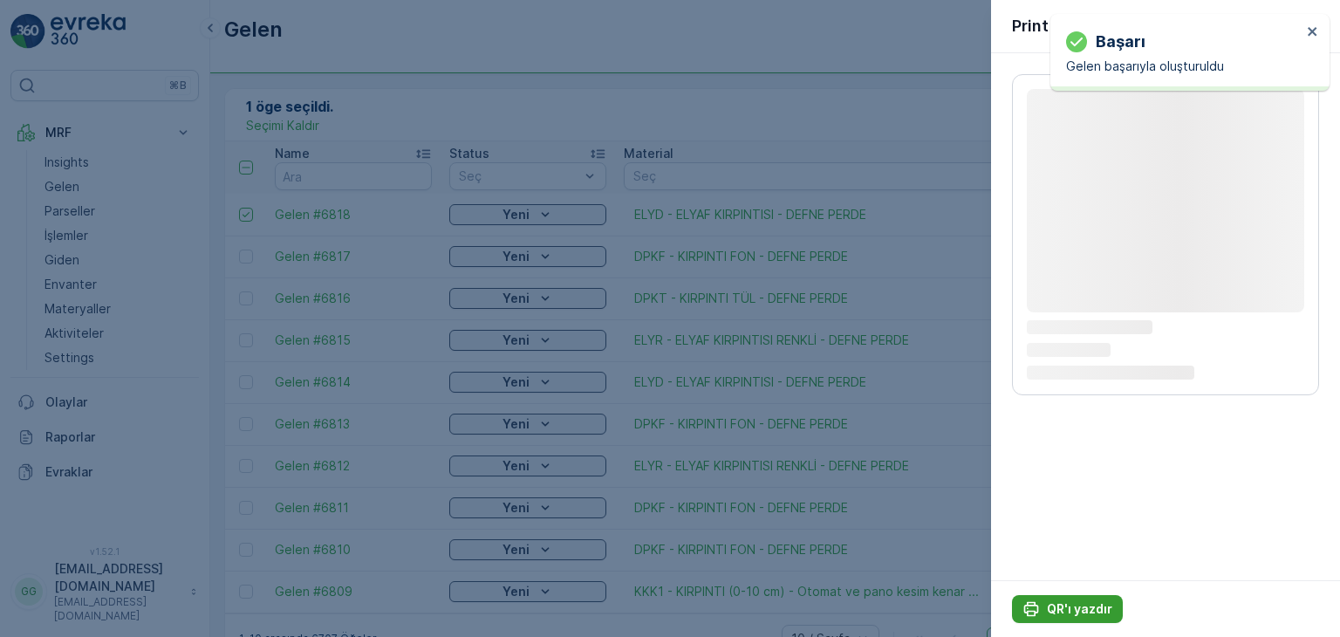
click at [1083, 605] on p "QR'ı yazdır" at bounding box center [1079, 608] width 65 height 17
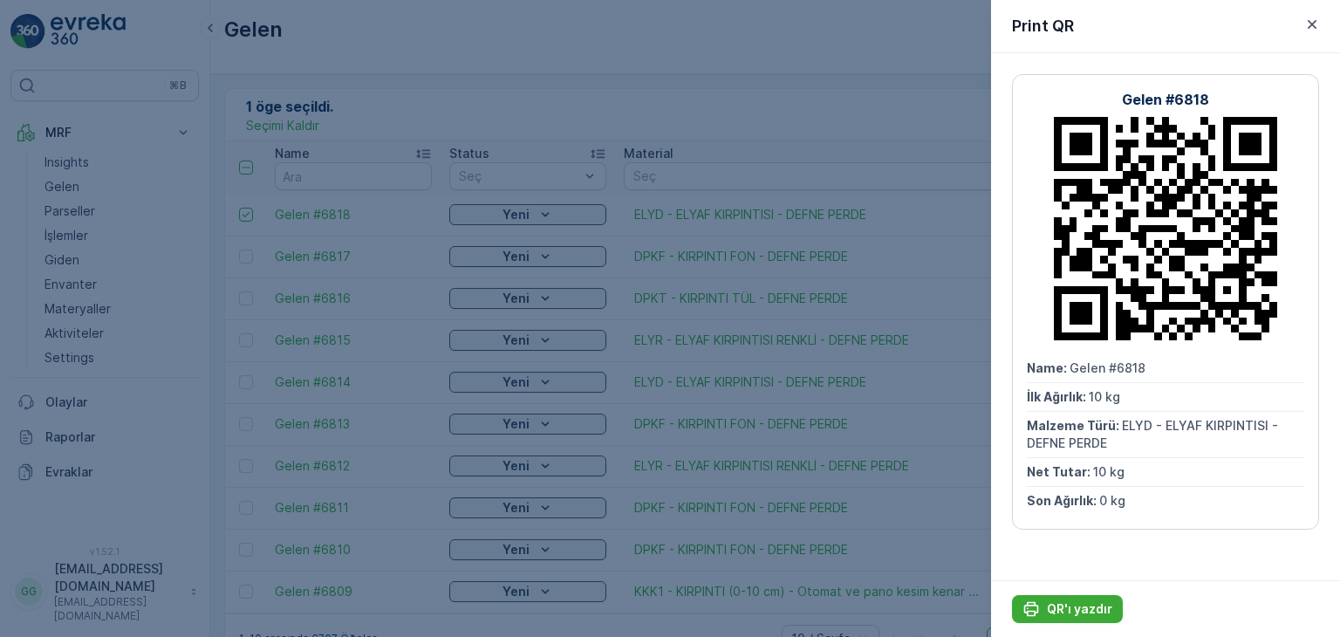
drag, startPoint x: 1309, startPoint y: 25, endPoint x: 1234, endPoint y: 39, distance: 76.3
click at [1309, 25] on icon "button" at bounding box center [1311, 24] width 17 height 17
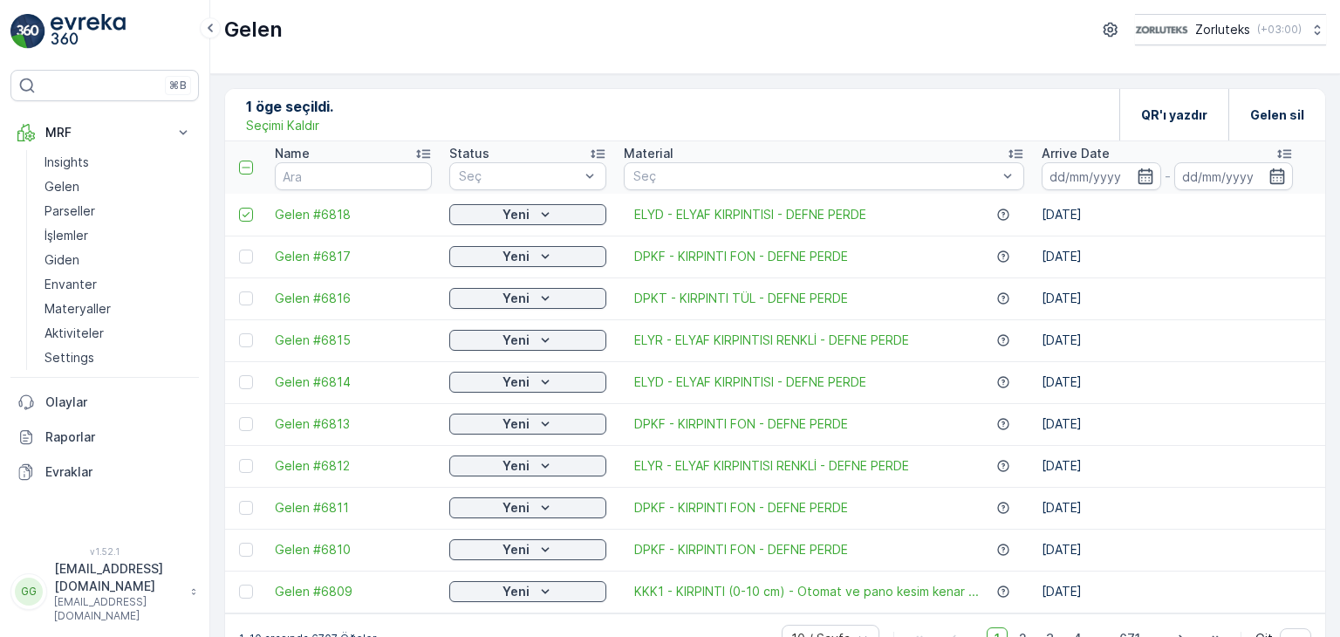
click at [298, 130] on p "Seçimi Kaldır" at bounding box center [282, 125] width 73 height 17
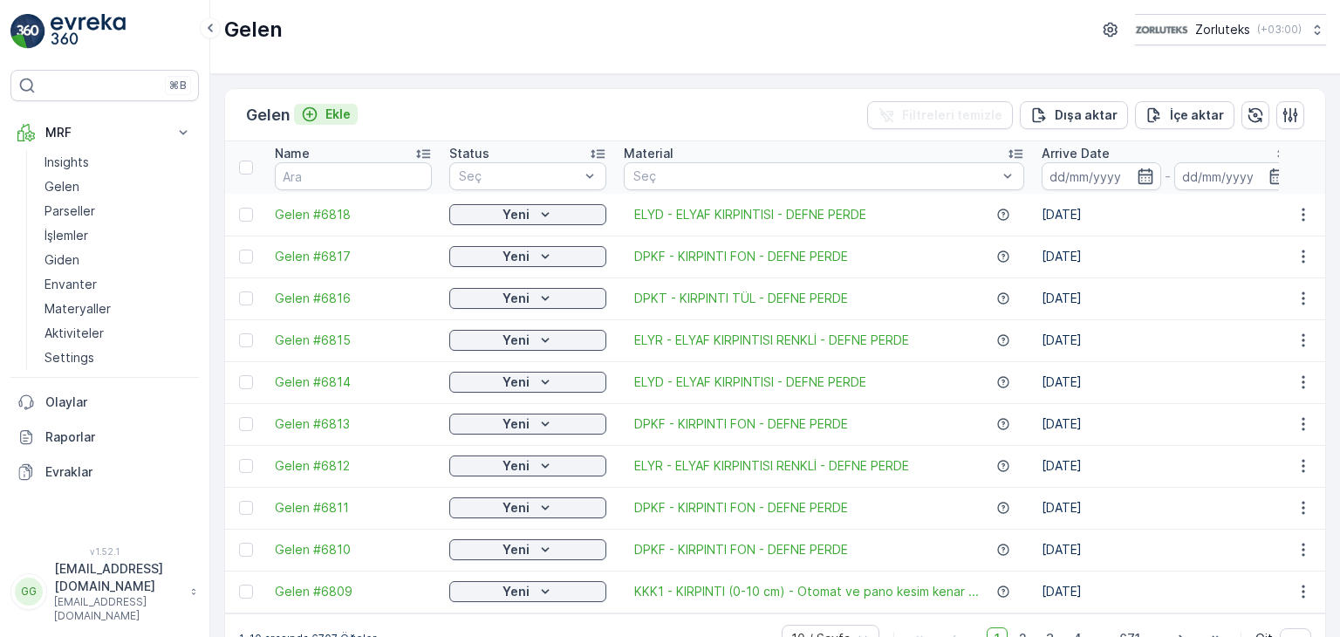
click at [338, 121] on p "Ekle" at bounding box center [337, 114] width 25 height 17
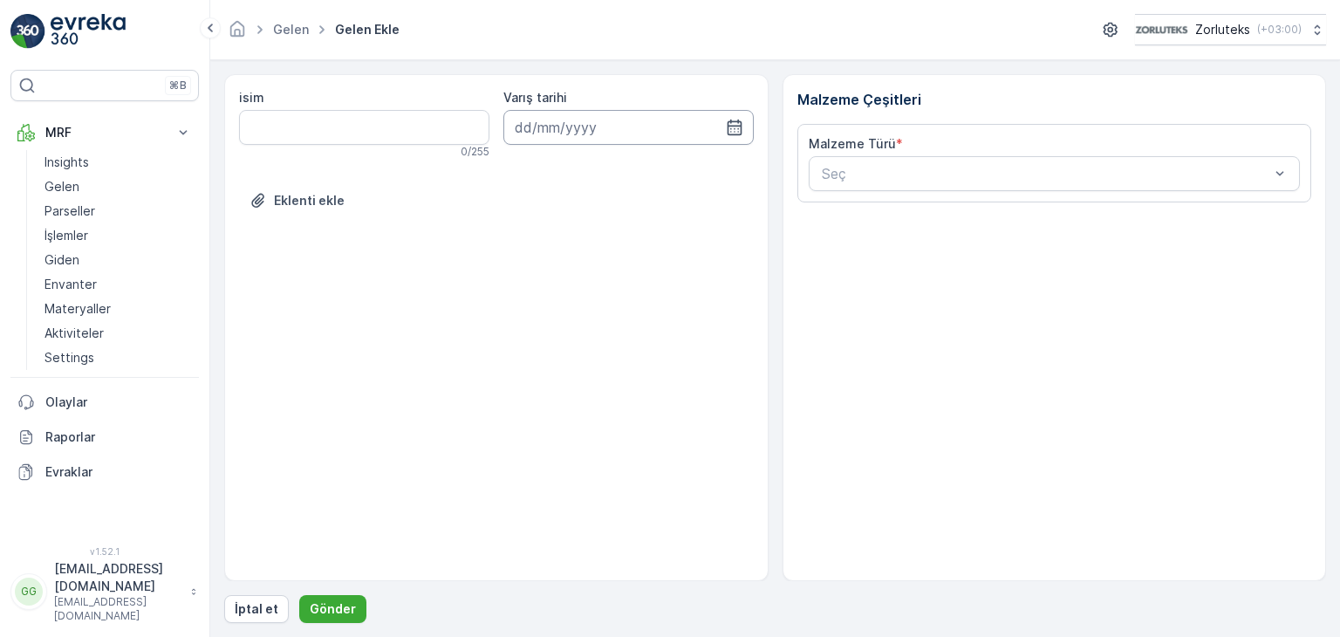
click at [666, 133] on input at bounding box center [628, 127] width 250 height 35
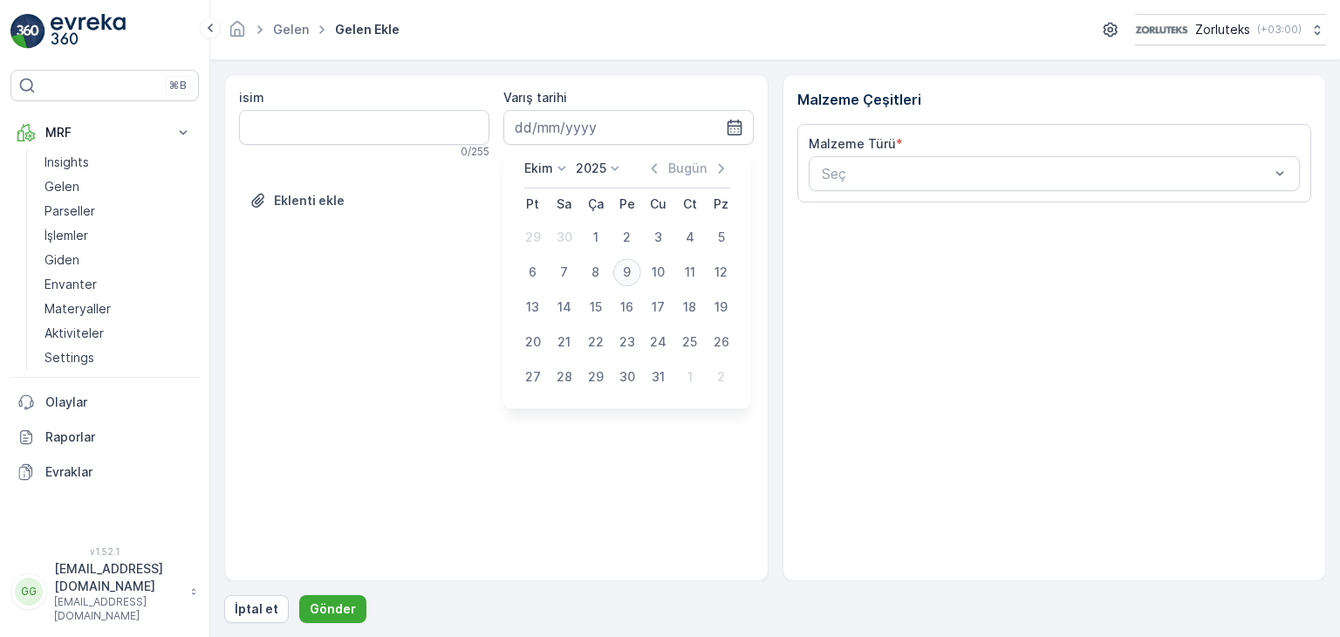
click at [628, 277] on div "9" at bounding box center [627, 272] width 28 height 28
type input "[DATE]"
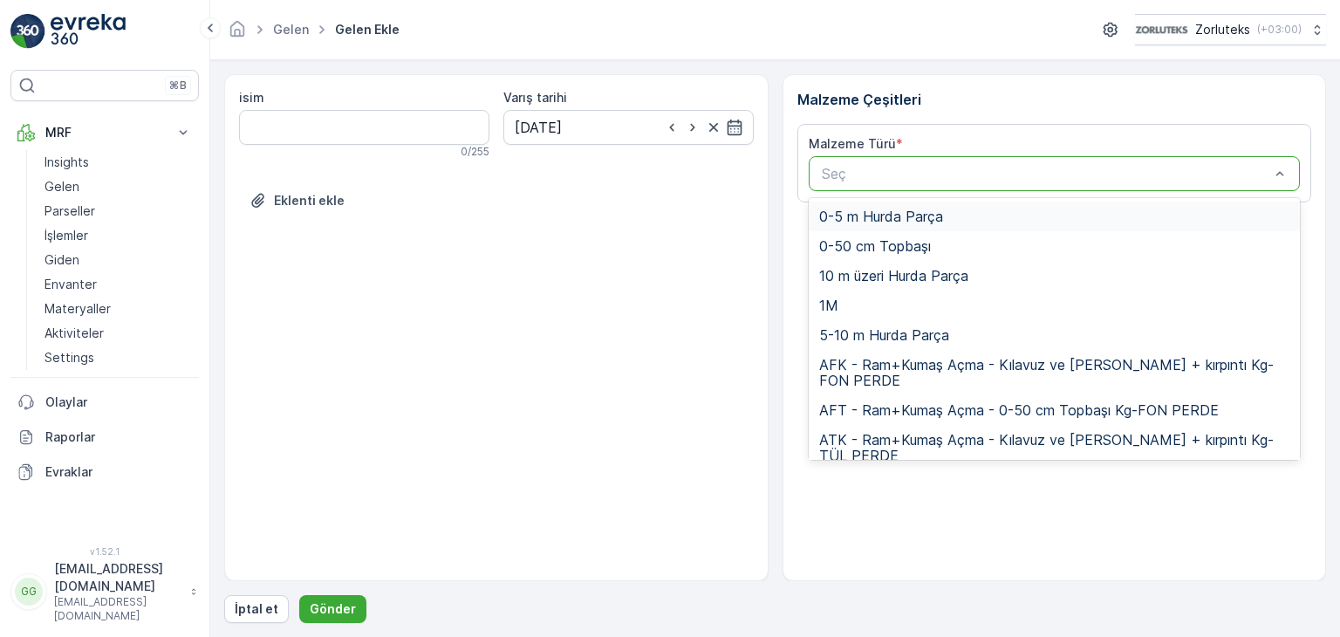
type input "e"
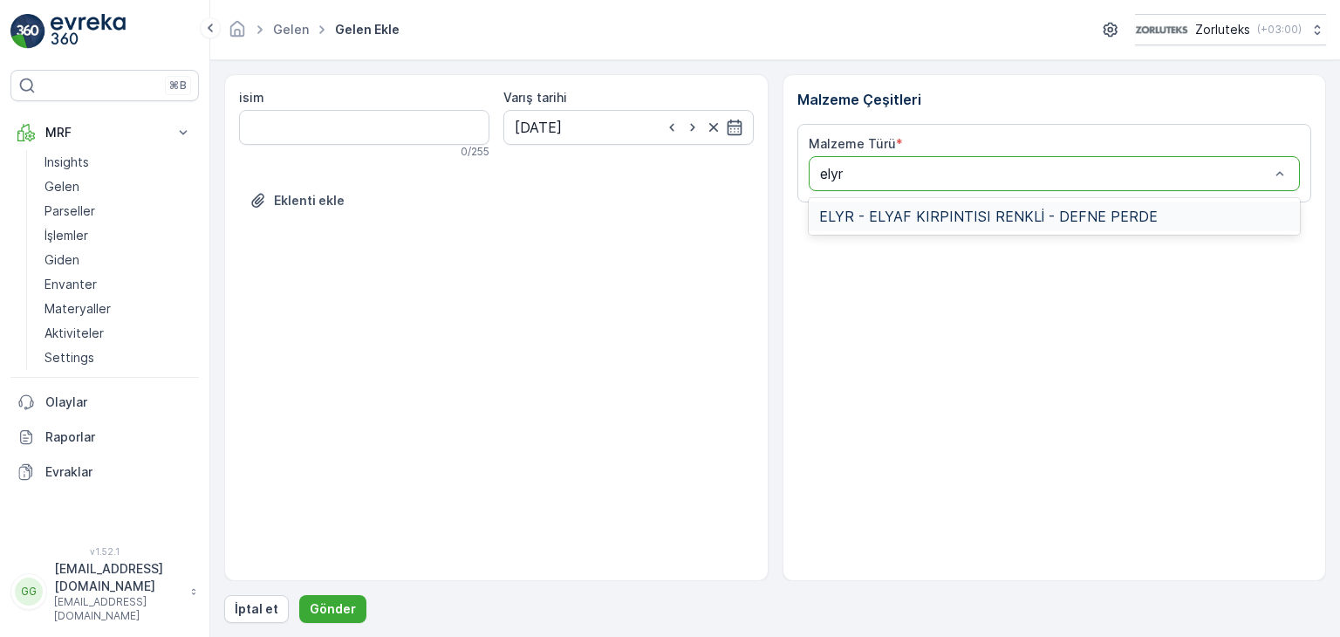
click at [872, 220] on span "ELYR - ELYAF KIRPINTISI RENKLİ - DEFNE PERDE" at bounding box center [988, 216] width 338 height 16
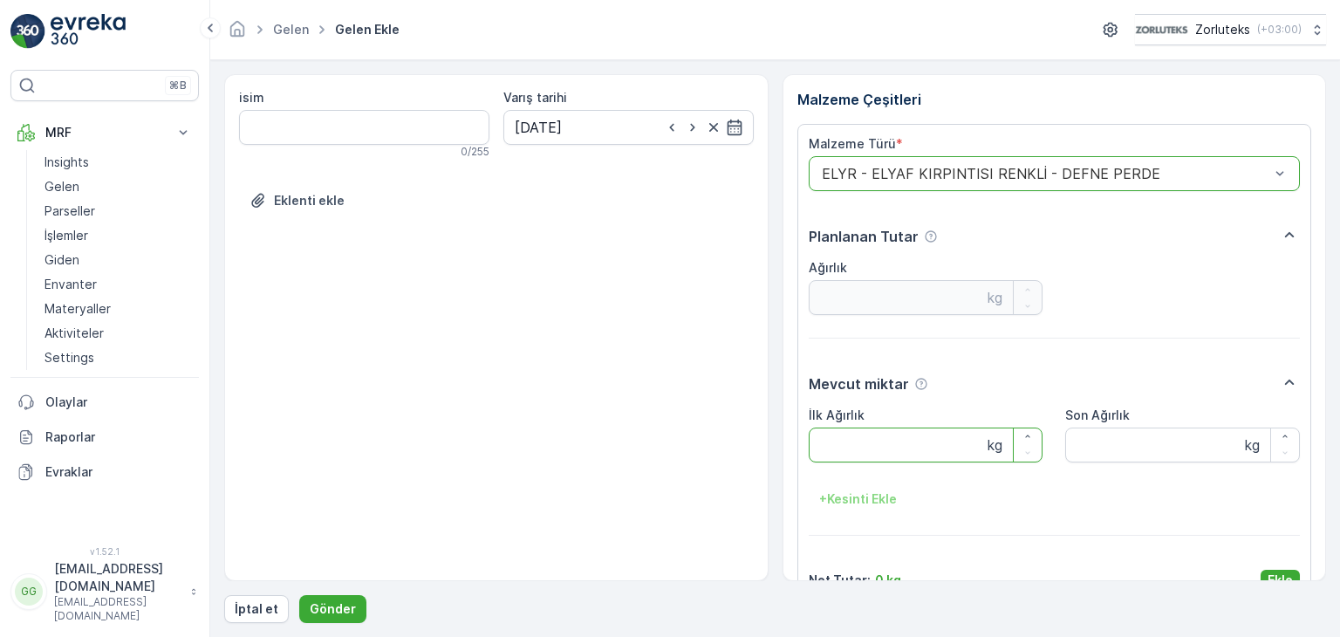
click at [939, 449] on Ağırlık "İlk Ağırlık" at bounding box center [926, 444] width 235 height 35
type Ağırlık "26"
drag, startPoint x: 1283, startPoint y: 545, endPoint x: 1225, endPoint y: 545, distance: 58.4
click at [1282, 571] on p "Ekle" at bounding box center [1280, 579] width 25 height 17
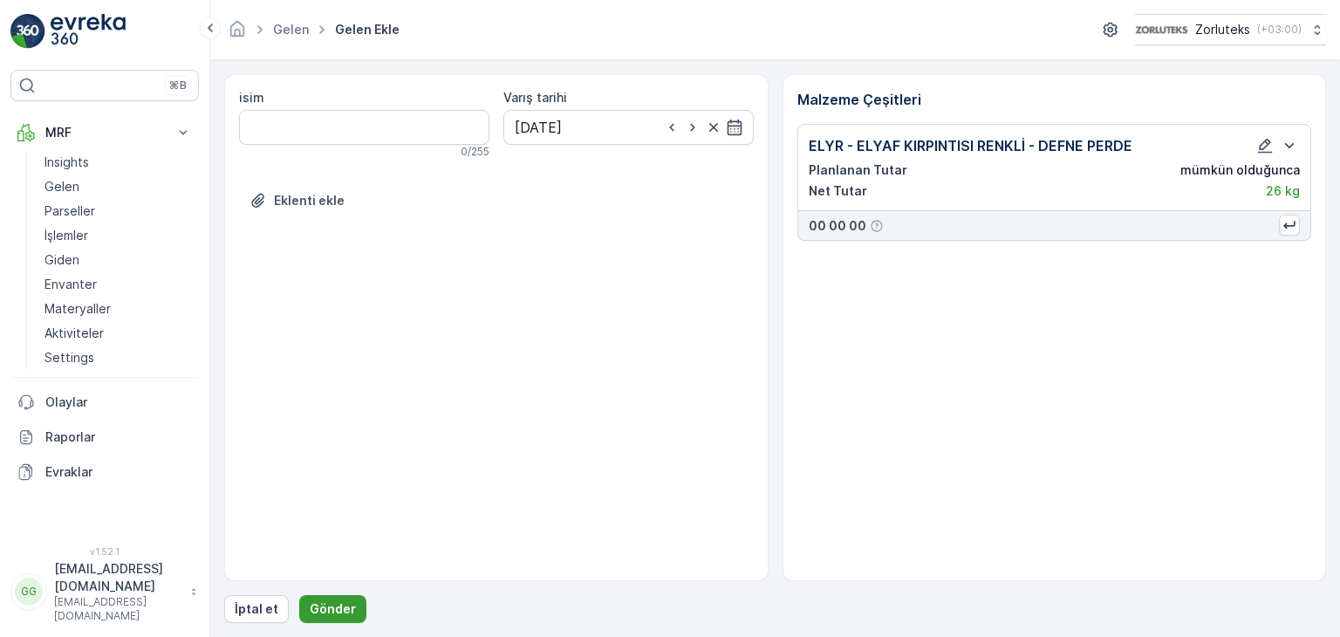
click at [336, 612] on p "Gönder" at bounding box center [333, 608] width 46 height 17
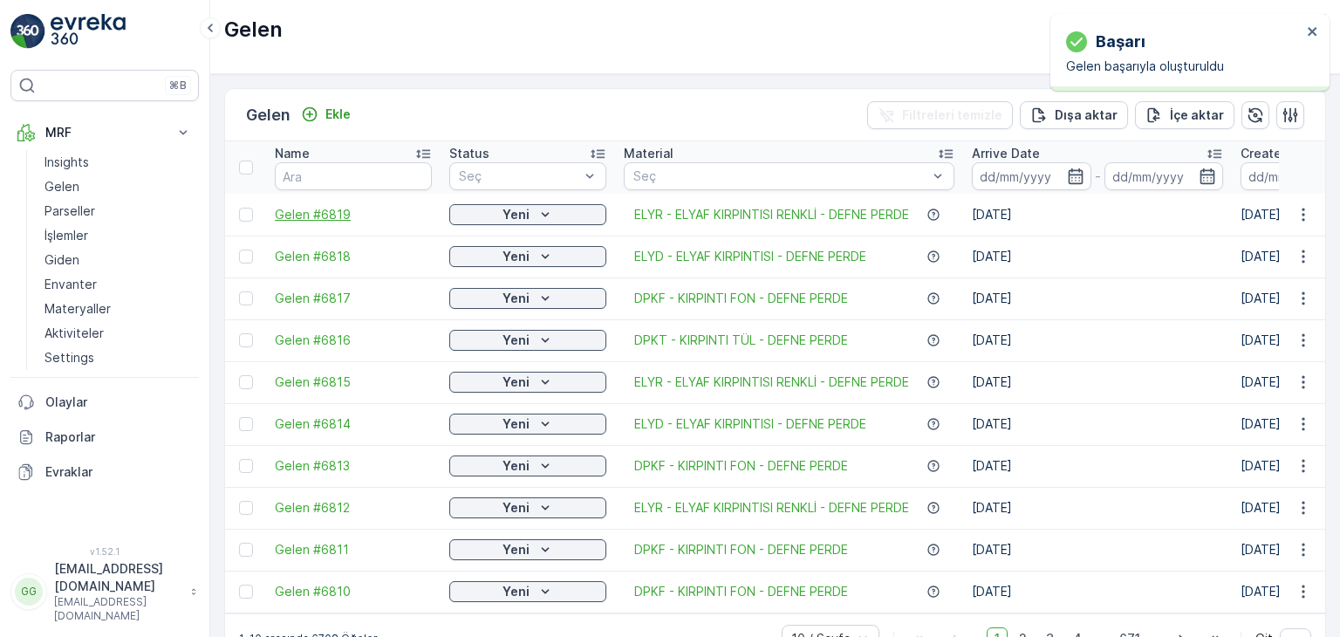
drag, startPoint x: 240, startPoint y: 207, endPoint x: 388, endPoint y: 207, distance: 148.3
click at [240, 208] on div at bounding box center [246, 215] width 14 height 14
click at [239, 208] on input "checkbox" at bounding box center [239, 208] width 0 height 0
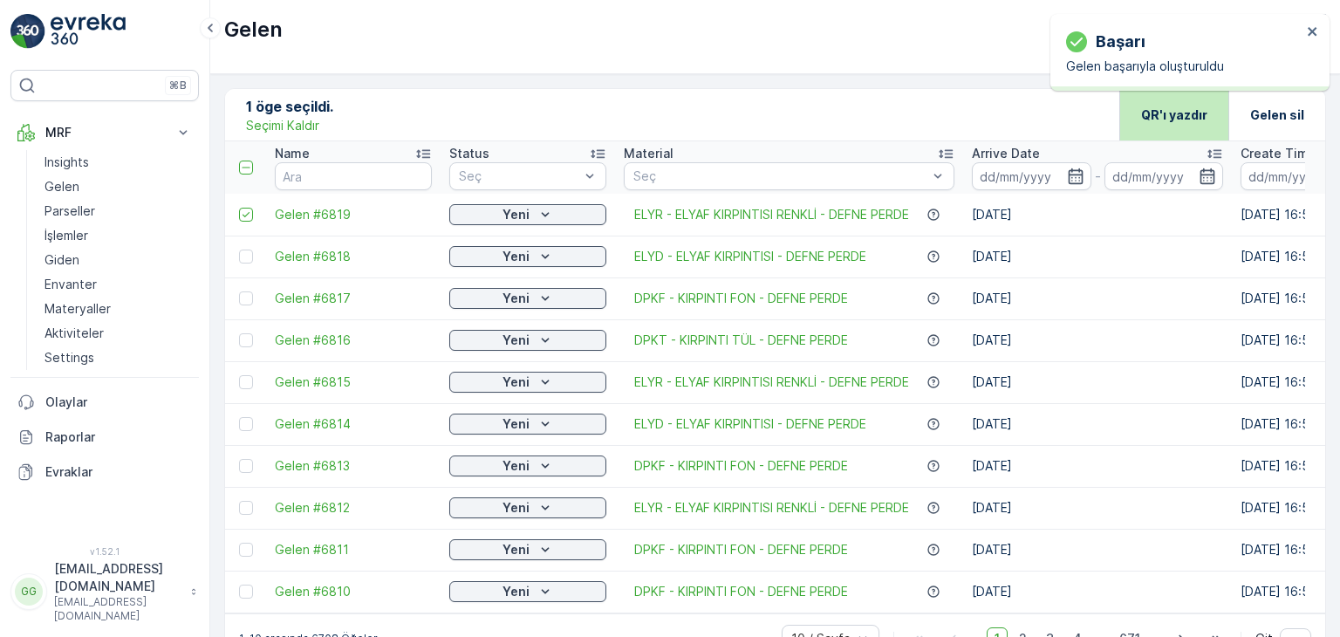
click at [1141, 122] on p "QR'ı yazdır" at bounding box center [1174, 114] width 66 height 17
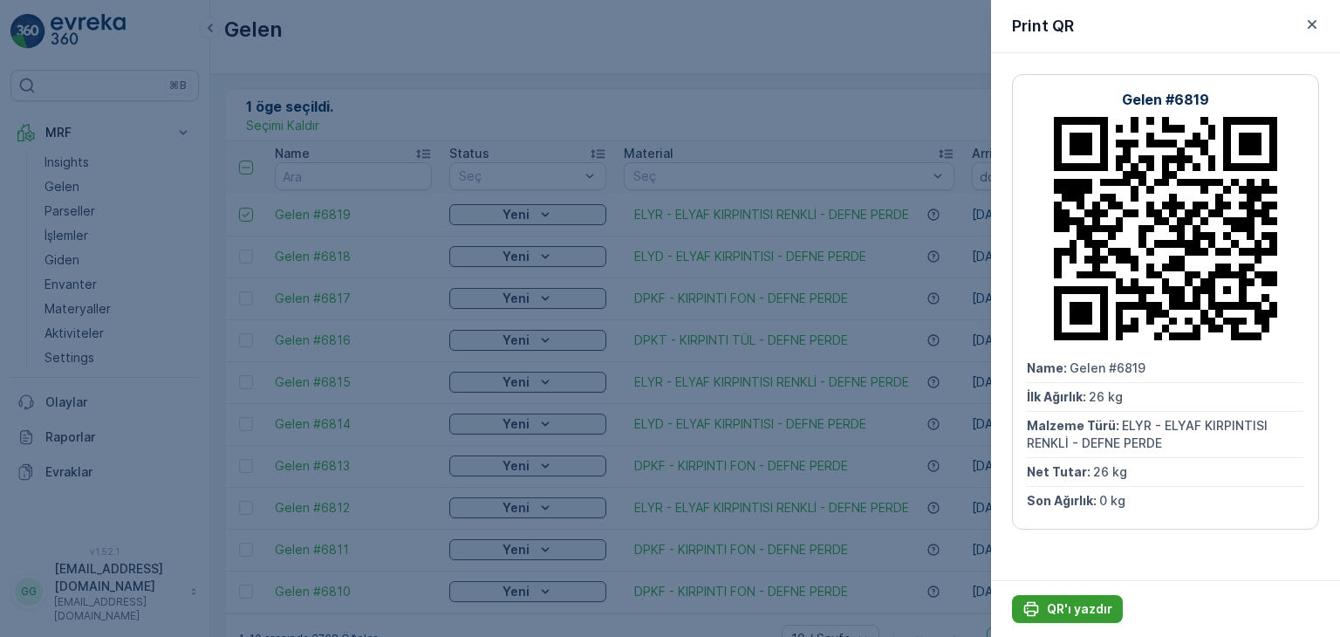
click at [1071, 605] on p "QR'ı yazdır" at bounding box center [1079, 608] width 65 height 17
